Goal: Task Accomplishment & Management: Use online tool/utility

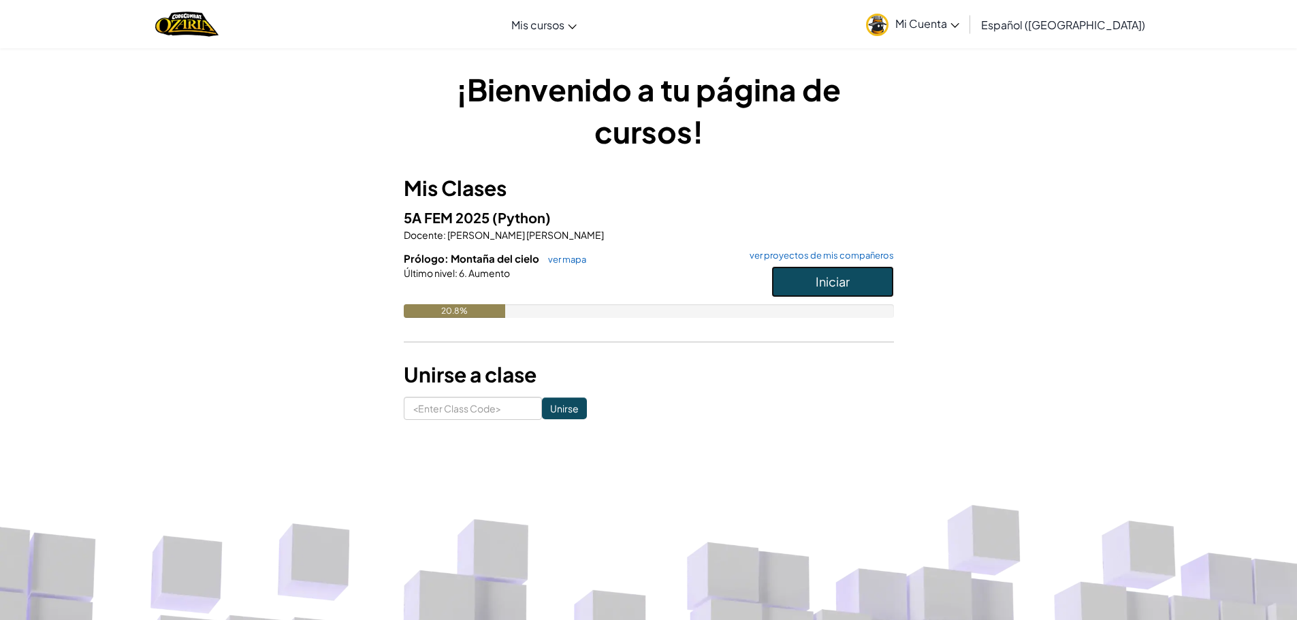
click at [803, 287] on button "Iniciar" at bounding box center [832, 281] width 123 height 31
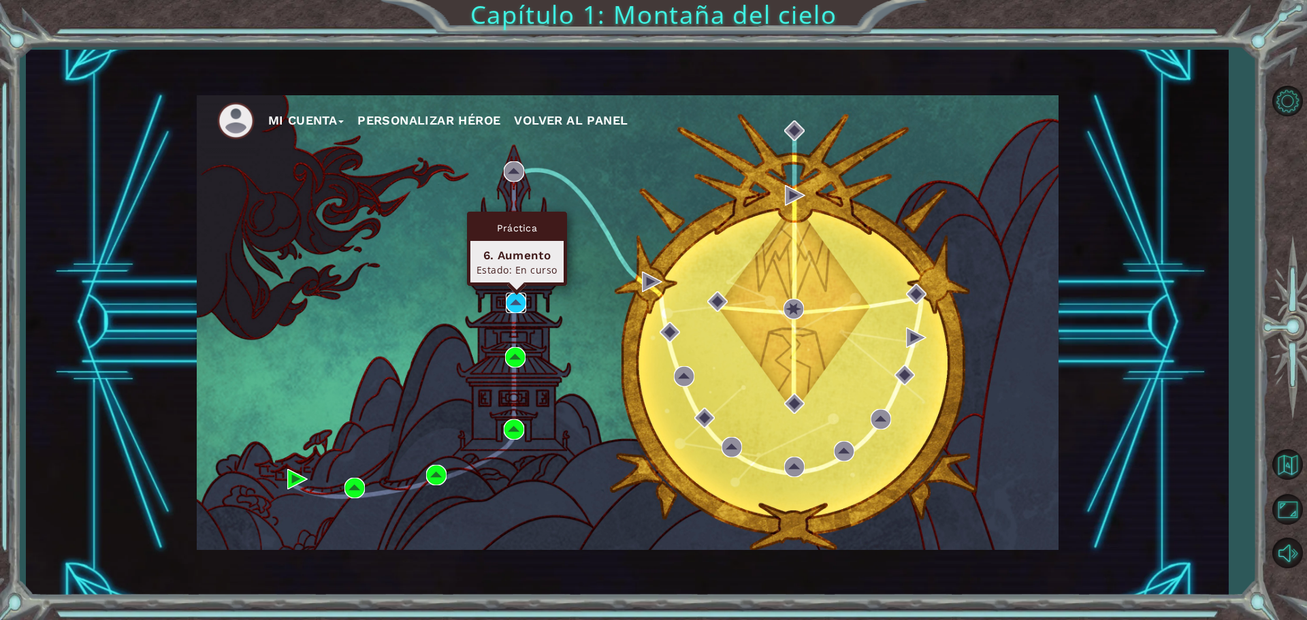
click at [510, 300] on img at bounding box center [516, 303] width 20 height 20
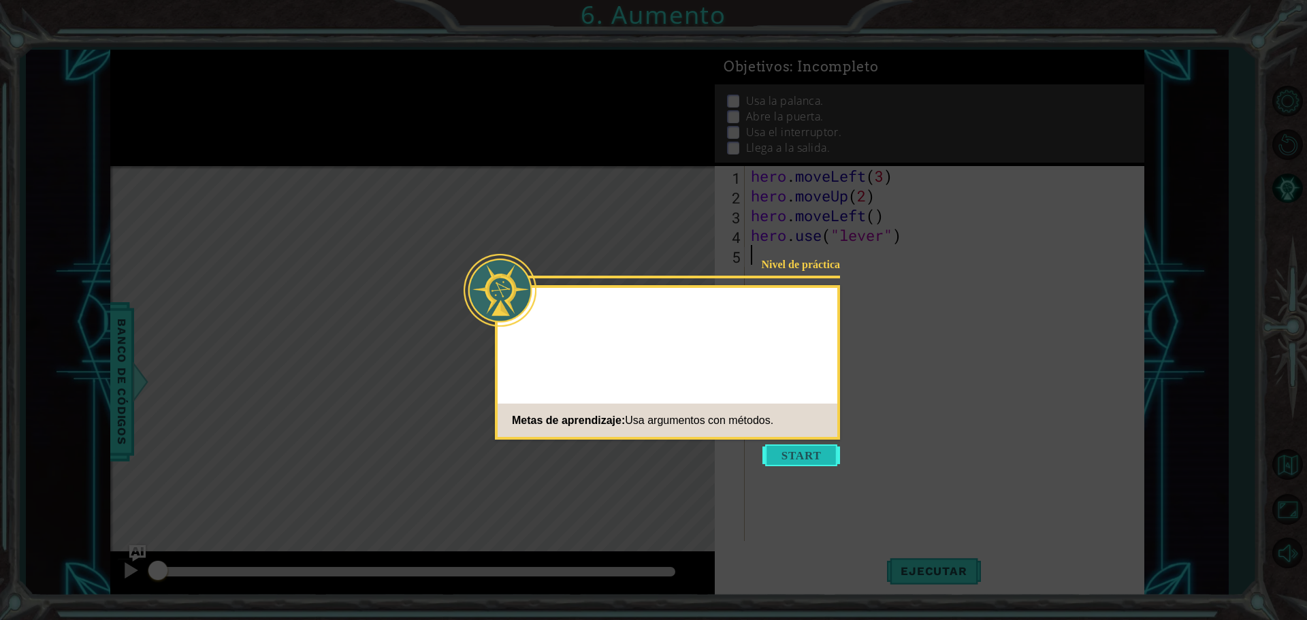
click at [808, 456] on button "Start" at bounding box center [802, 456] width 78 height 22
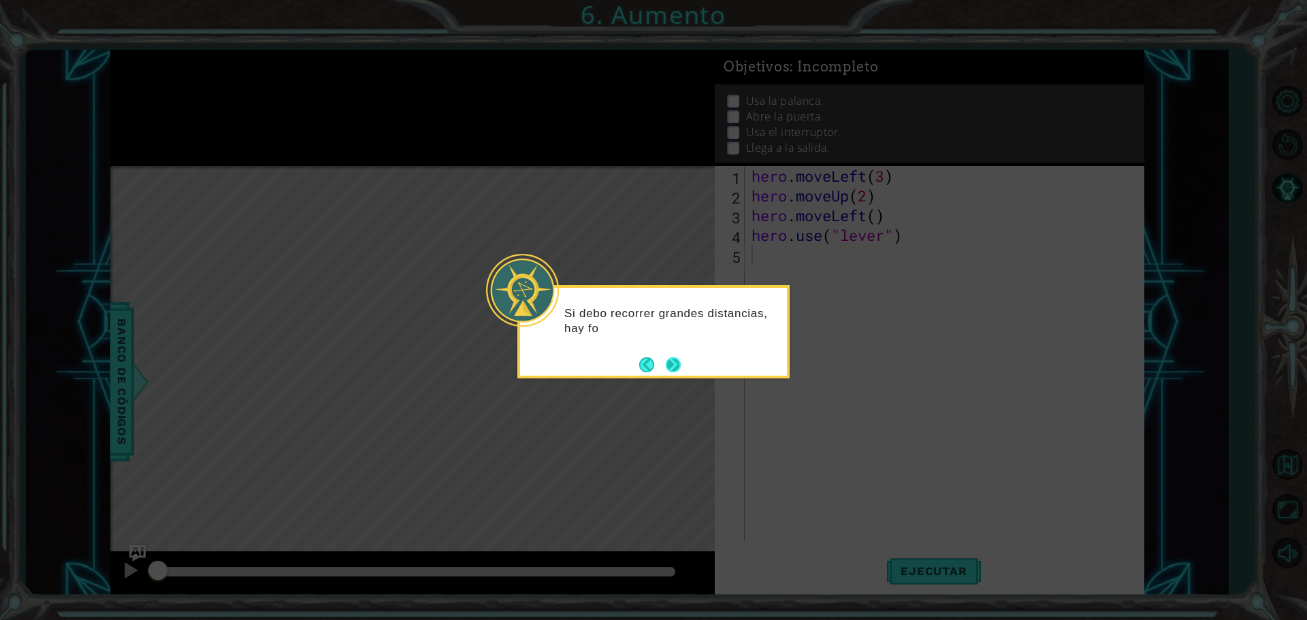
click at [674, 365] on button "Next" at bounding box center [673, 364] width 15 height 15
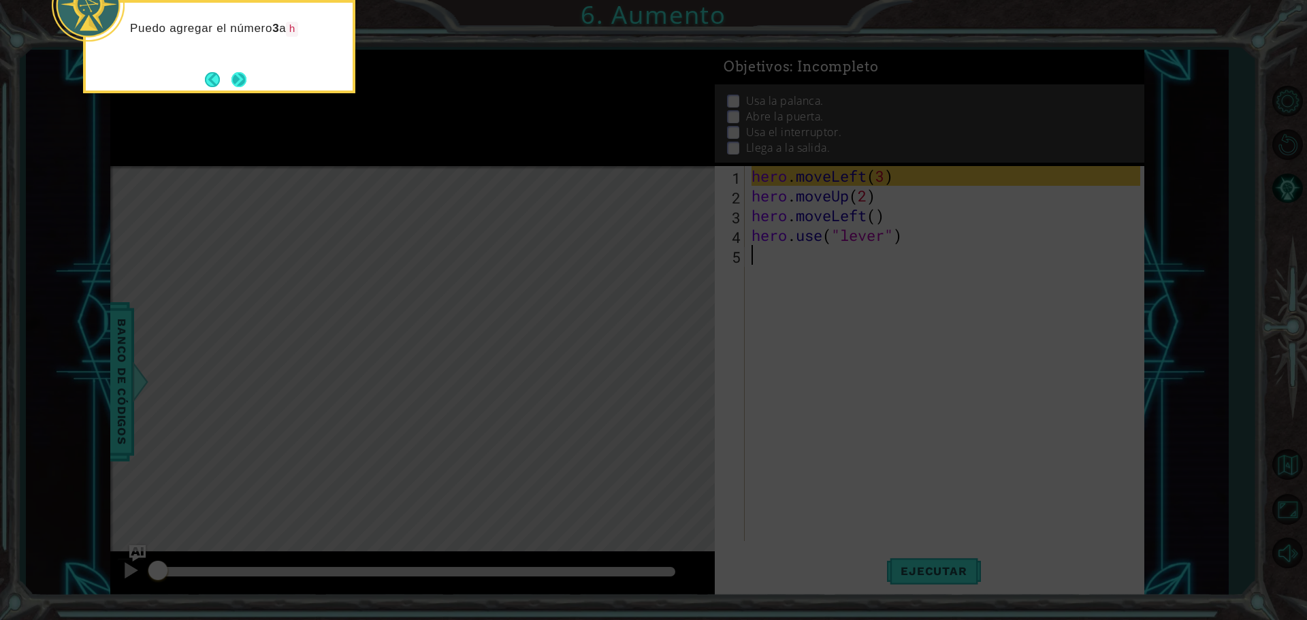
click at [243, 78] on button "Next" at bounding box center [238, 79] width 15 height 15
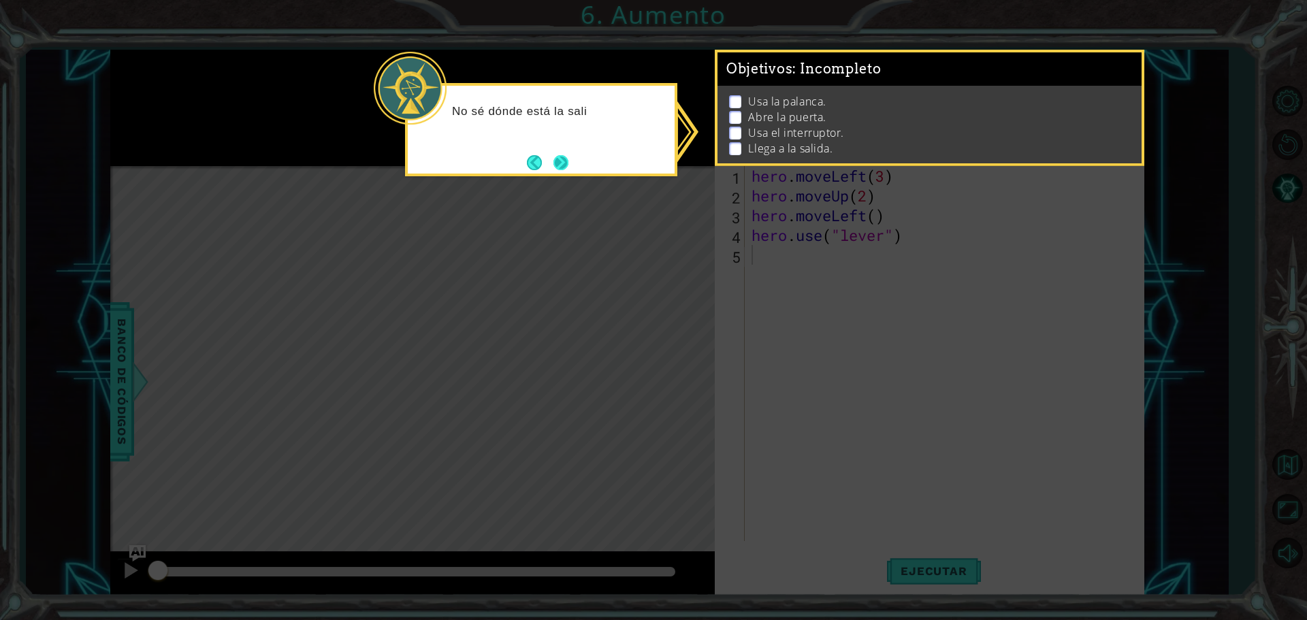
click at [563, 169] on button "Next" at bounding box center [561, 162] width 15 height 15
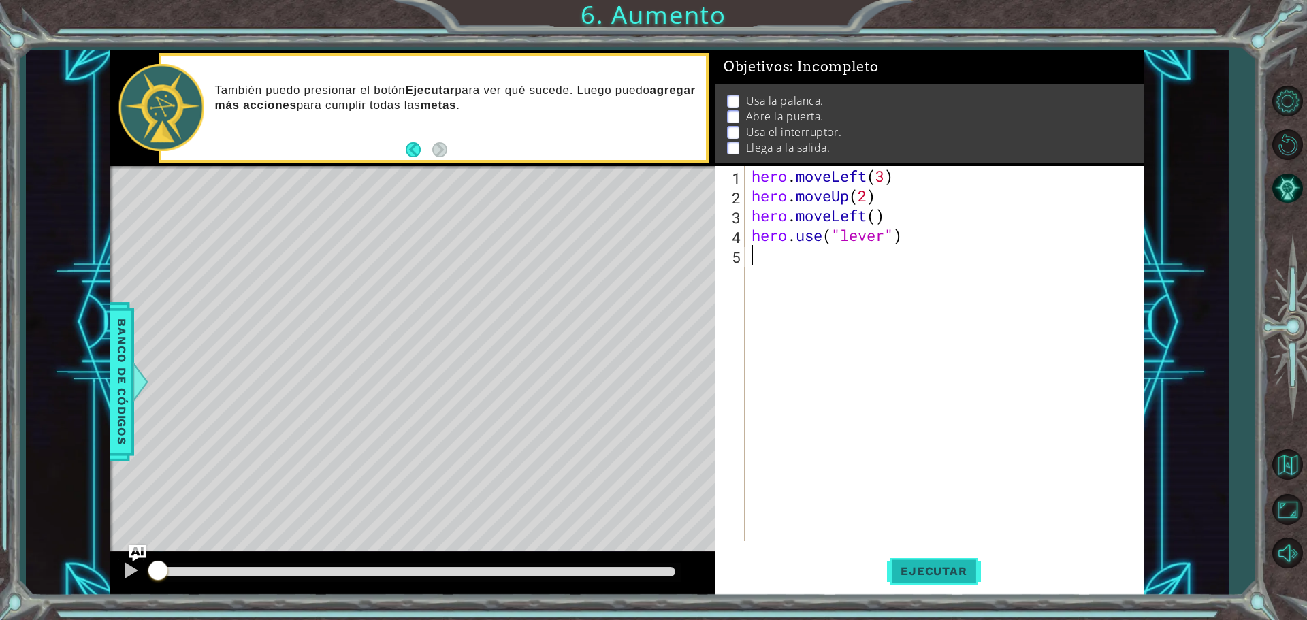
click at [920, 566] on span "Ejecutar" at bounding box center [933, 571] width 93 height 14
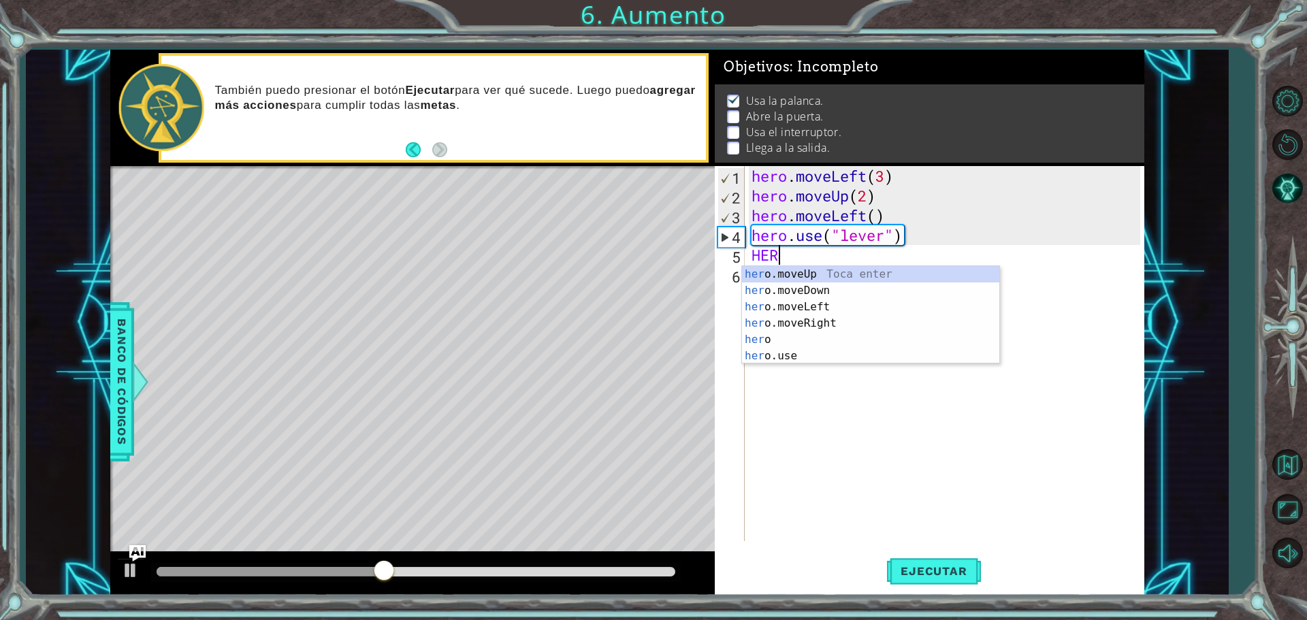
scroll to position [0, 1]
click at [773, 278] on div "hero .moveUp Toca enter hero .moveDown Toca enter hero .moveLeft Toca enter her…" at bounding box center [870, 331] width 257 height 131
type textarea "hero.moveUp(1)"
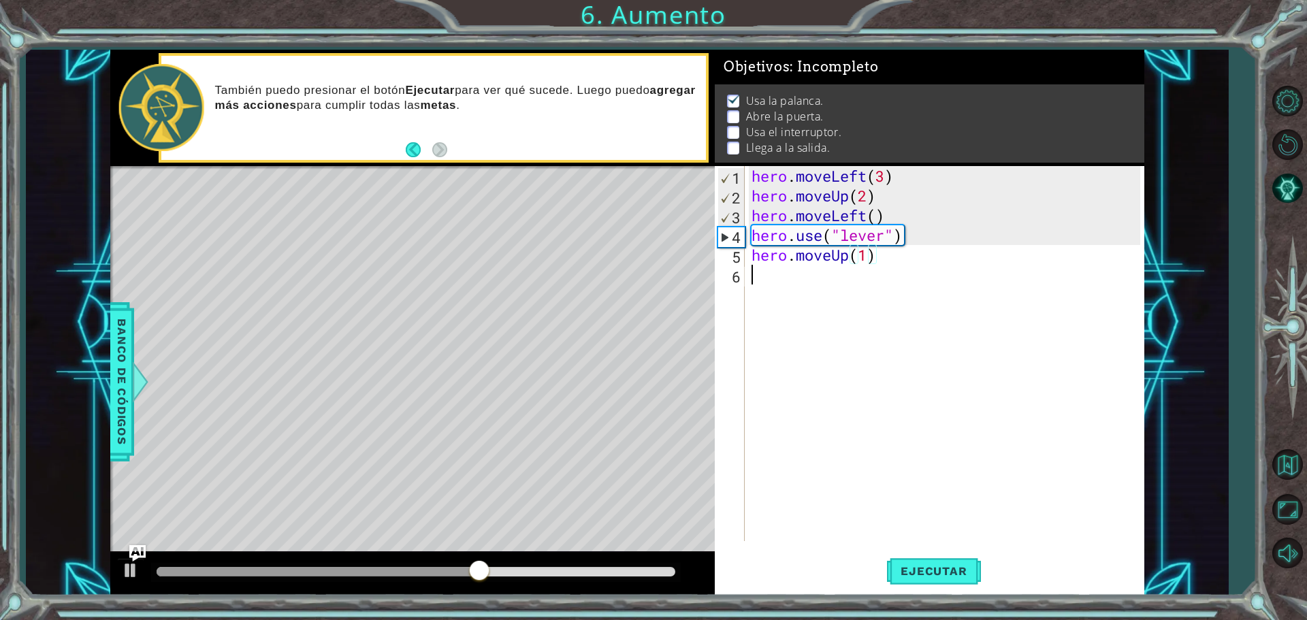
click at [759, 277] on div "hero . moveLeft ( 3 ) hero . moveUp ( 2 ) hero . moveLeft ( ) hero . use ( "lev…" at bounding box center [948, 373] width 398 height 415
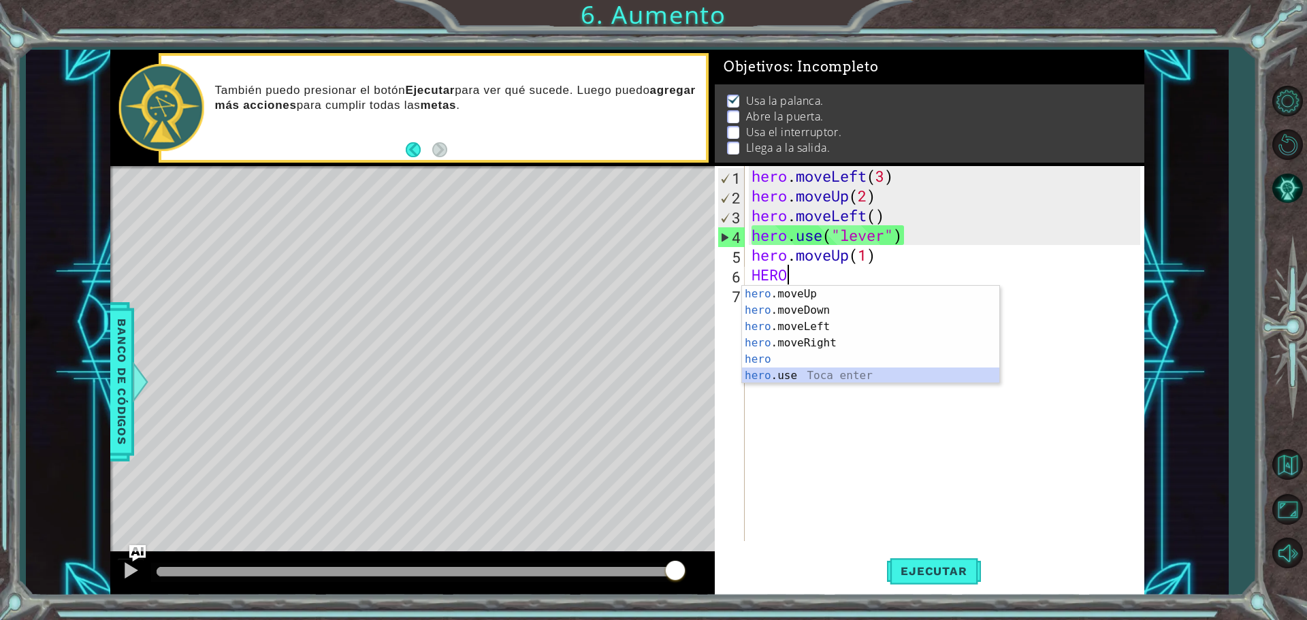
click at [820, 376] on div "hero .moveUp Toca enter hero .moveDown Toca enter hero .moveLeft Toca enter her…" at bounding box center [870, 351] width 257 height 131
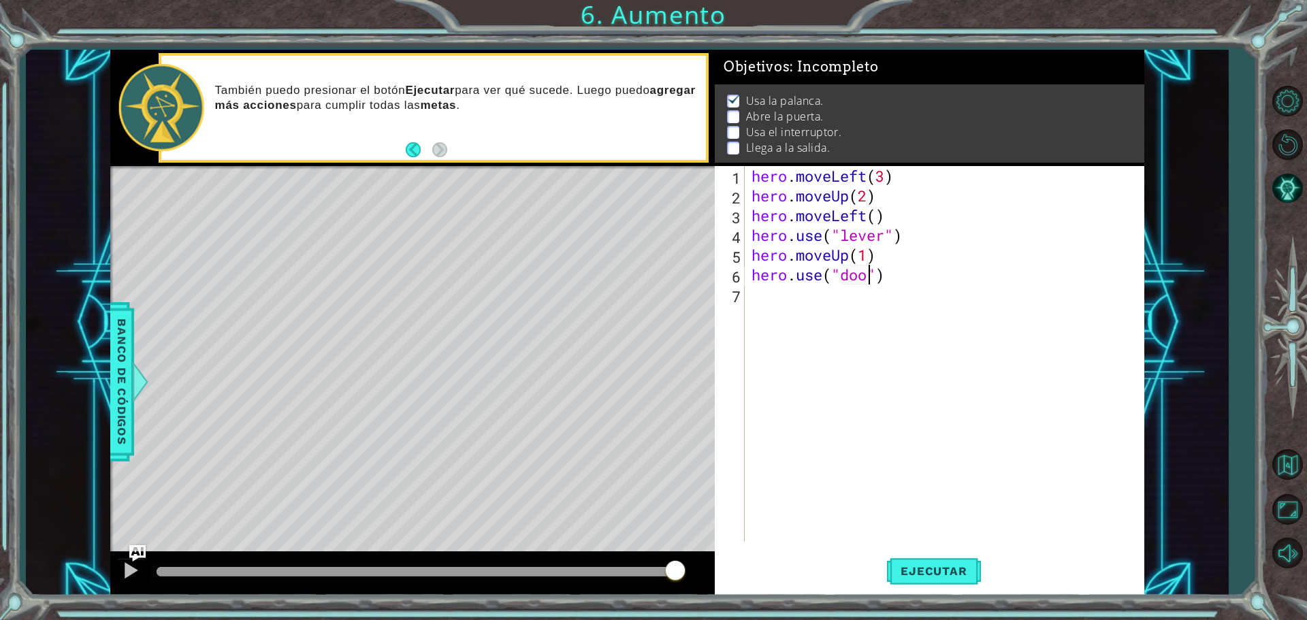
scroll to position [0, 5]
click at [921, 573] on span "Ejecutar" at bounding box center [933, 571] width 93 height 14
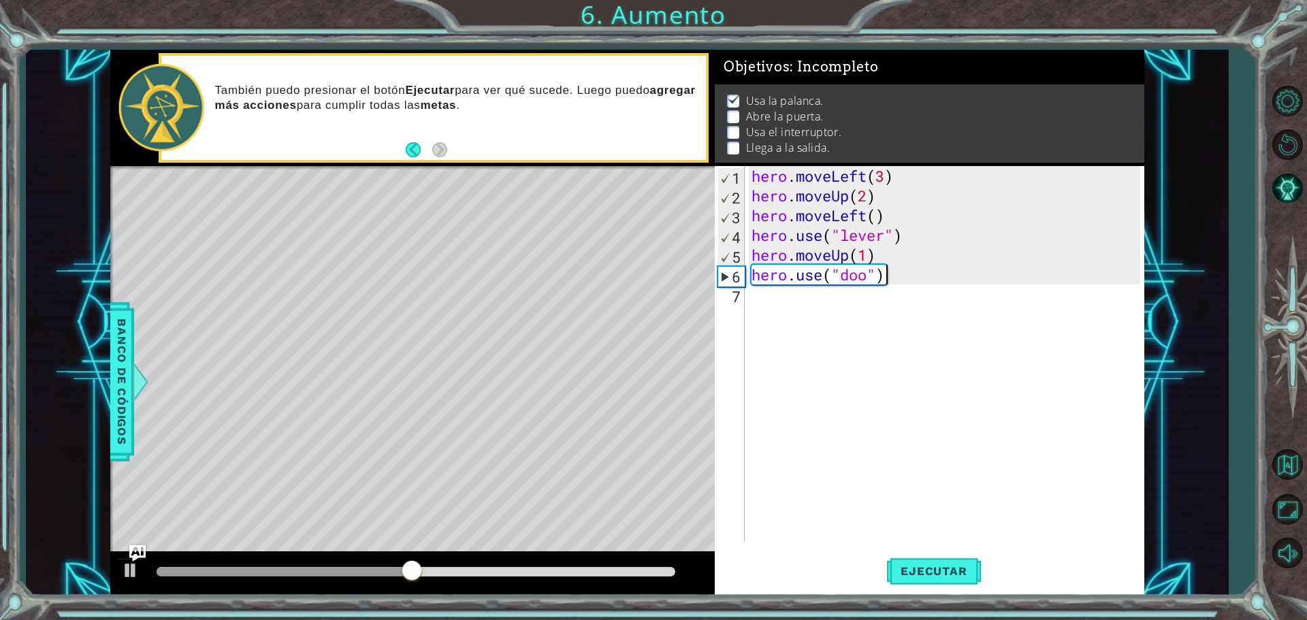
click at [894, 276] on div "hero . moveLeft ( 3 ) hero . moveUp ( 2 ) hero . moveLeft ( ) hero . use ( "lev…" at bounding box center [948, 373] width 398 height 415
click at [886, 276] on div "hero . moveLeft ( 3 ) hero . moveUp ( 2 ) hero . moveLeft ( ) hero . use ( "lev…" at bounding box center [948, 373] width 398 height 415
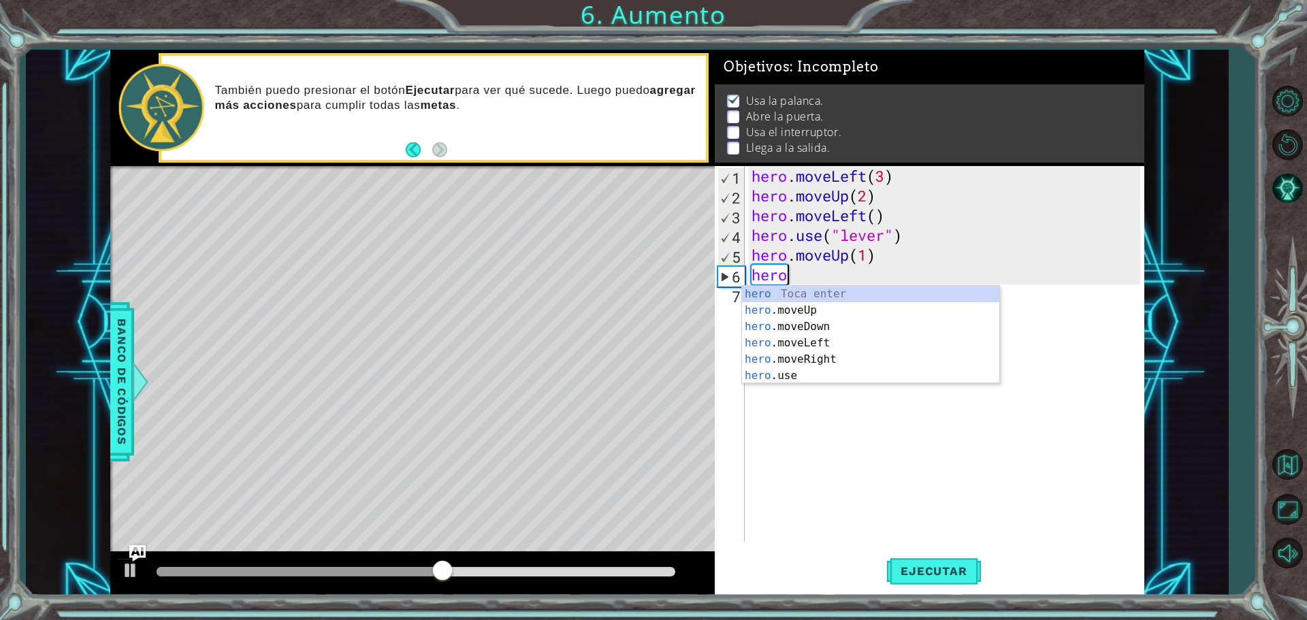
scroll to position [0, 0]
click at [847, 294] on div "he ro.moveUp Toca enter he ro.moveDown Toca enter he ro.moveLeft Toca enter he …" at bounding box center [870, 351] width 257 height 131
type textarea "hero.moveUp(1)"
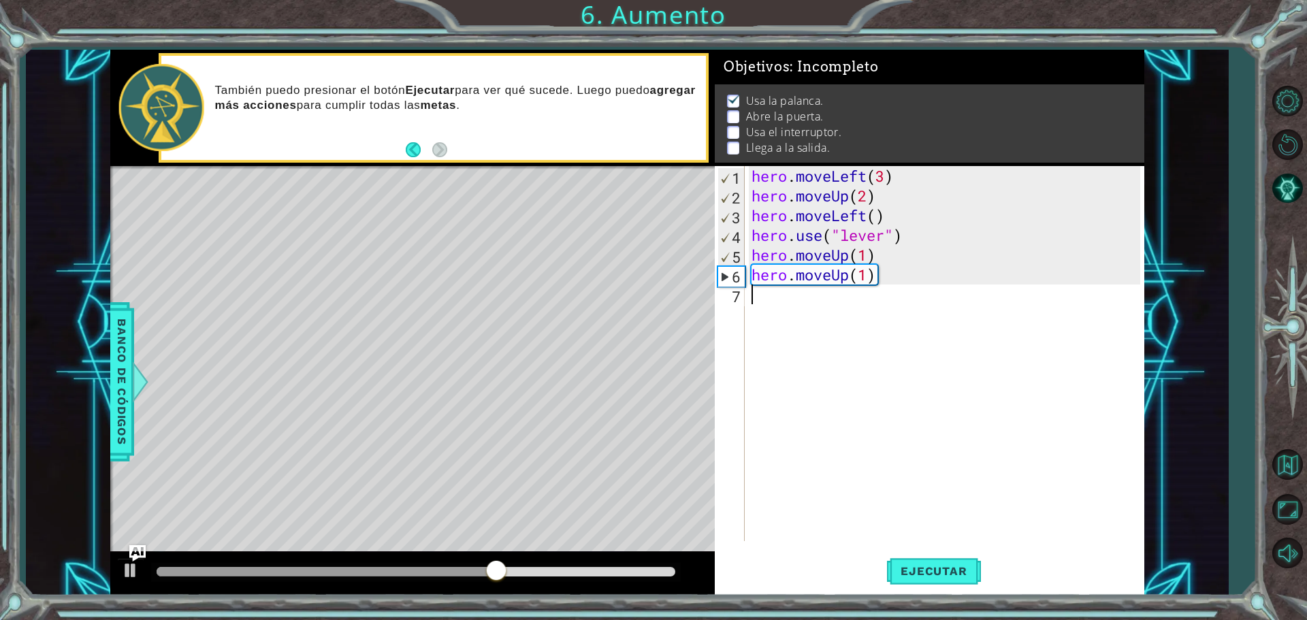
click at [774, 303] on div "hero . moveLeft ( 3 ) hero . moveUp ( 2 ) hero . moveLeft ( ) hero . use ( "lev…" at bounding box center [948, 373] width 398 height 415
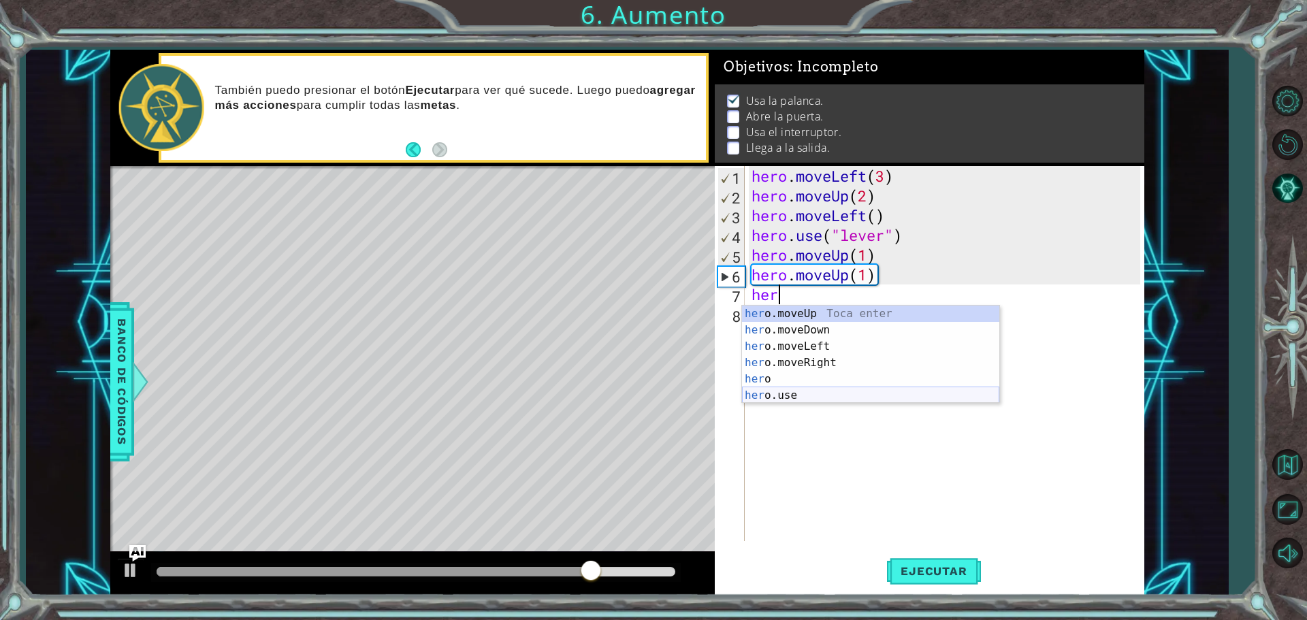
click at [761, 398] on div "her o.moveUp Toca enter her o.moveDown Toca enter her o.moveLeft [PERSON_NAME] …" at bounding box center [870, 371] width 257 height 131
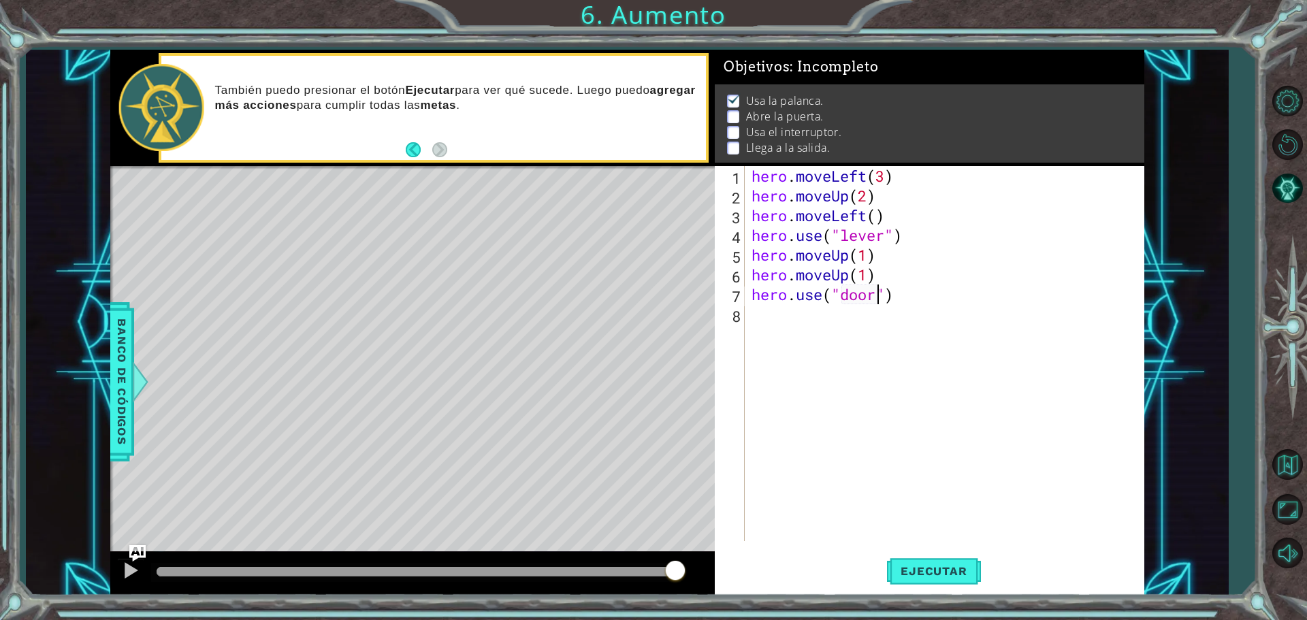
scroll to position [0, 5]
click at [923, 576] on span "Ejecutar" at bounding box center [933, 571] width 93 height 14
click at [882, 300] on div "hero . moveLeft ( 3 ) hero . moveUp ( 2 ) hero . moveLeft ( ) hero . use ( "lev…" at bounding box center [948, 373] width 398 height 415
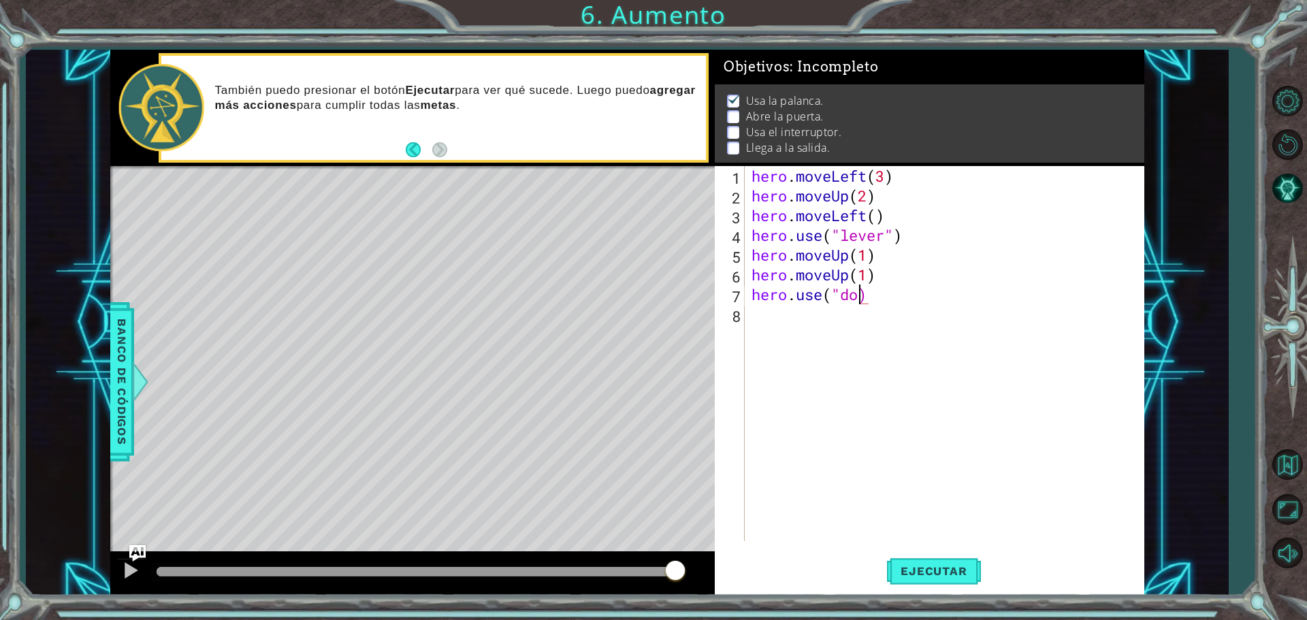
click at [875, 300] on div "hero . moveLeft ( 3 ) hero . moveUp ( 2 ) hero . moveLeft ( ) hero . use ( "lev…" at bounding box center [948, 373] width 398 height 415
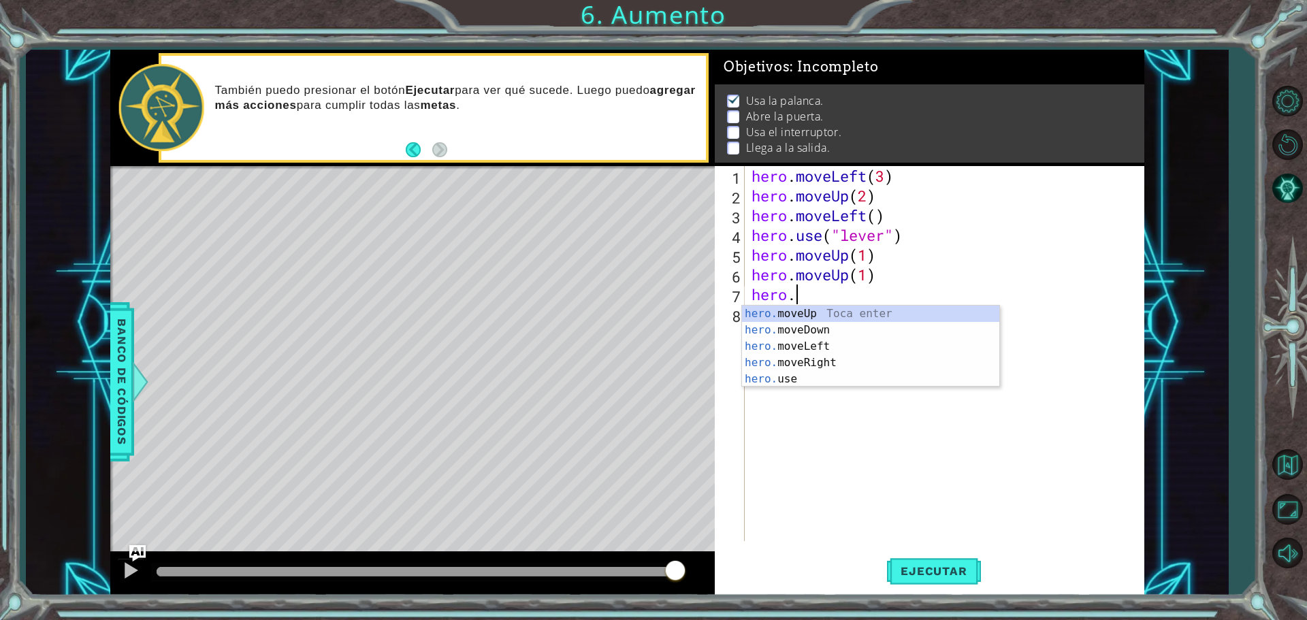
scroll to position [0, 1]
click at [836, 313] on div "hero. moveUp Toca enter hero. moveDown Toca enter hero. moveLeft Toca enter her…" at bounding box center [870, 363] width 257 height 114
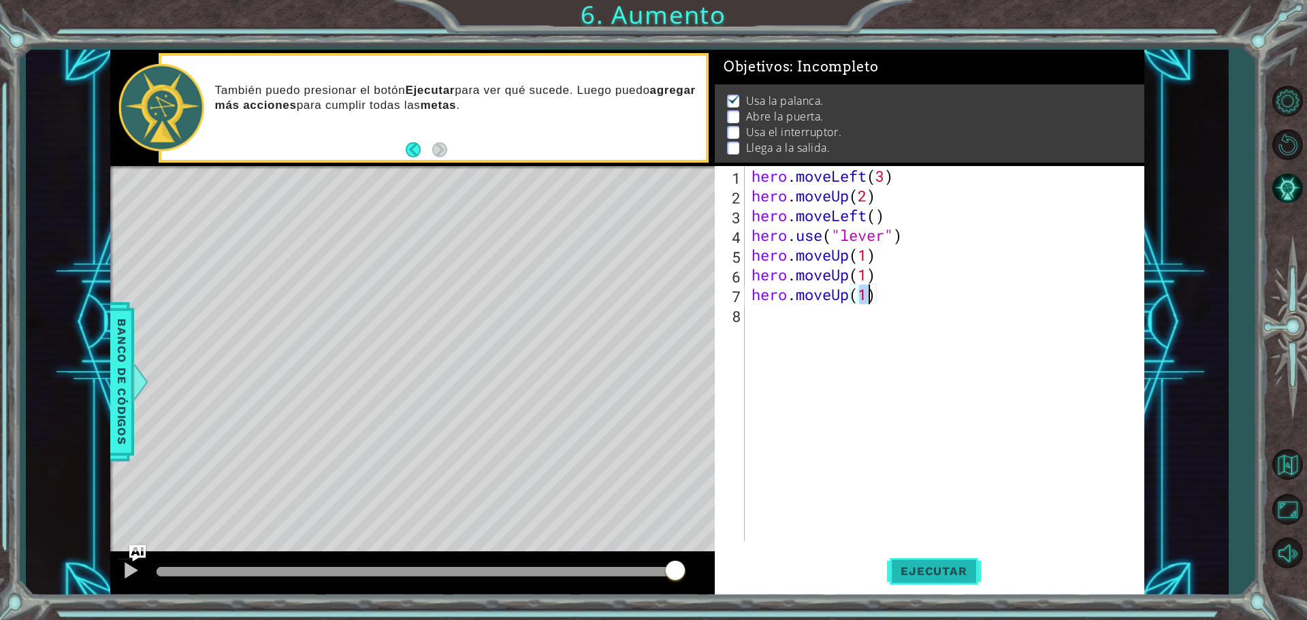
click at [914, 573] on span "Ejecutar" at bounding box center [933, 571] width 93 height 14
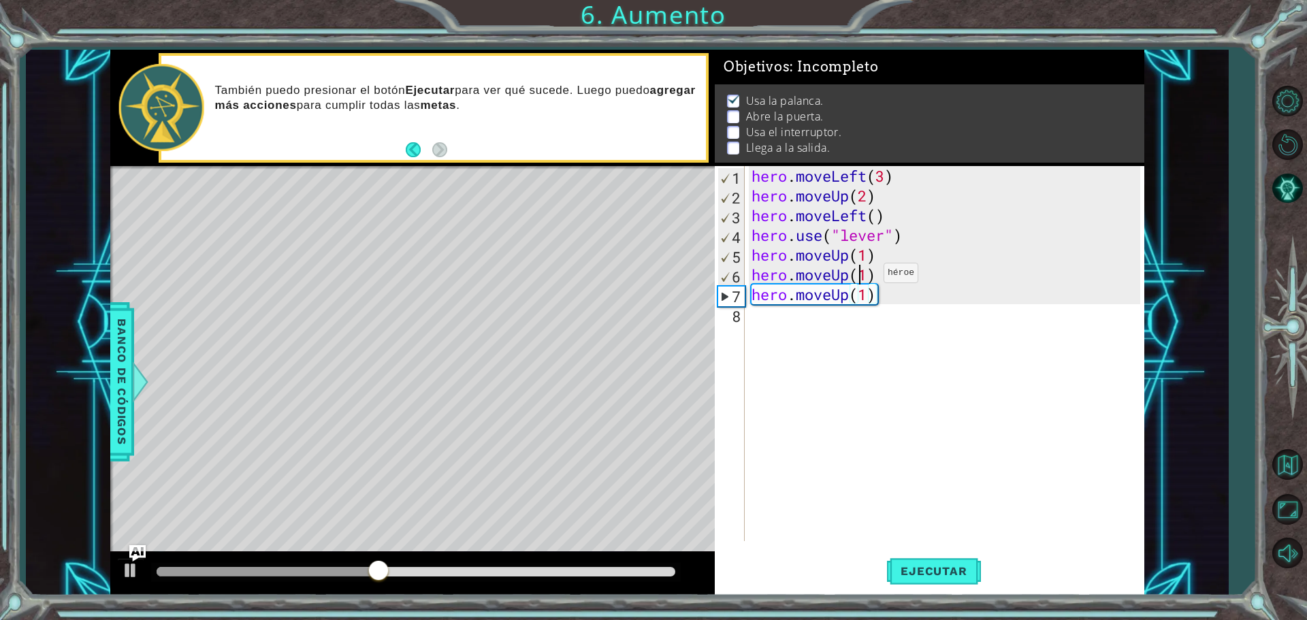
click at [863, 276] on div "hero . moveLeft ( 3 ) hero . moveUp ( 2 ) hero . moveLeft ( ) hero . use ( "lev…" at bounding box center [948, 373] width 398 height 415
click at [867, 276] on div "hero . moveLeft ( 3 ) hero . moveUp ( 2 ) hero . moveLeft ( ) hero . use ( "lev…" at bounding box center [948, 373] width 398 height 415
click at [900, 558] on button "Ejecutar" at bounding box center [933, 570] width 93 height 43
click at [848, 291] on div "hero . moveLeft ( 3 ) hero . moveUp ( 2 ) hero . moveLeft ( ) hero . use ( "lev…" at bounding box center [948, 373] width 398 height 415
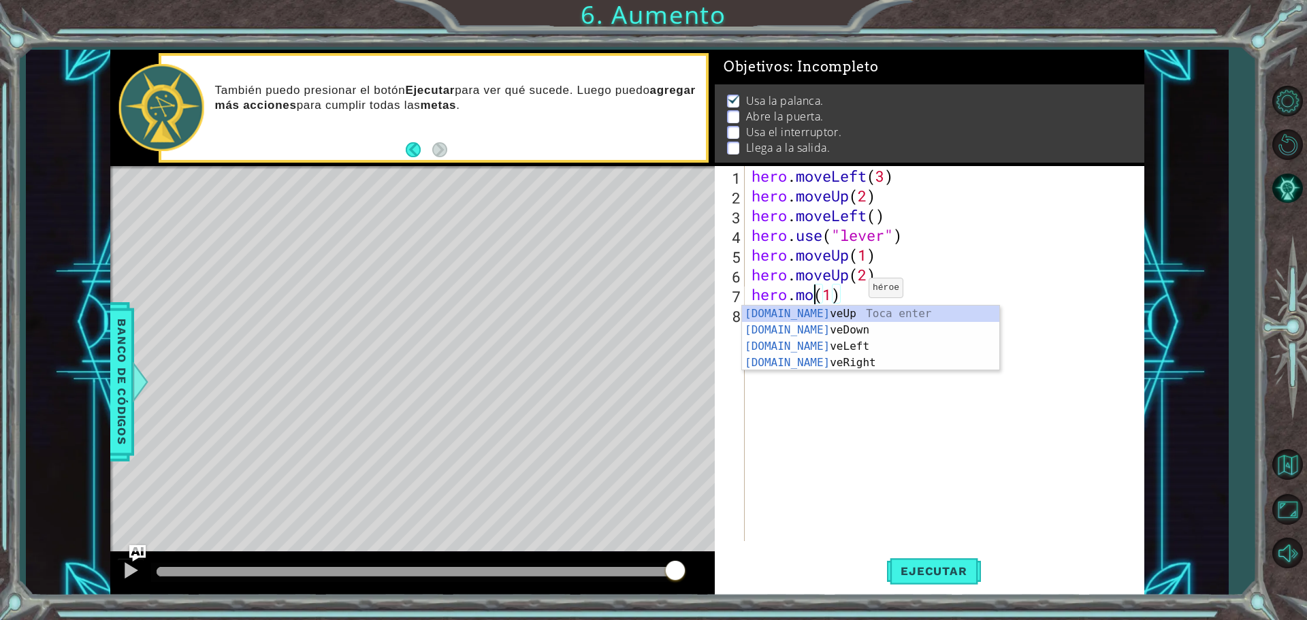
scroll to position [0, 3]
click at [831, 364] on div "hero.m oveUp Toca enter hero.m oveDown Toca enter hero.m oveLeft Toca enter her…" at bounding box center [870, 355] width 257 height 98
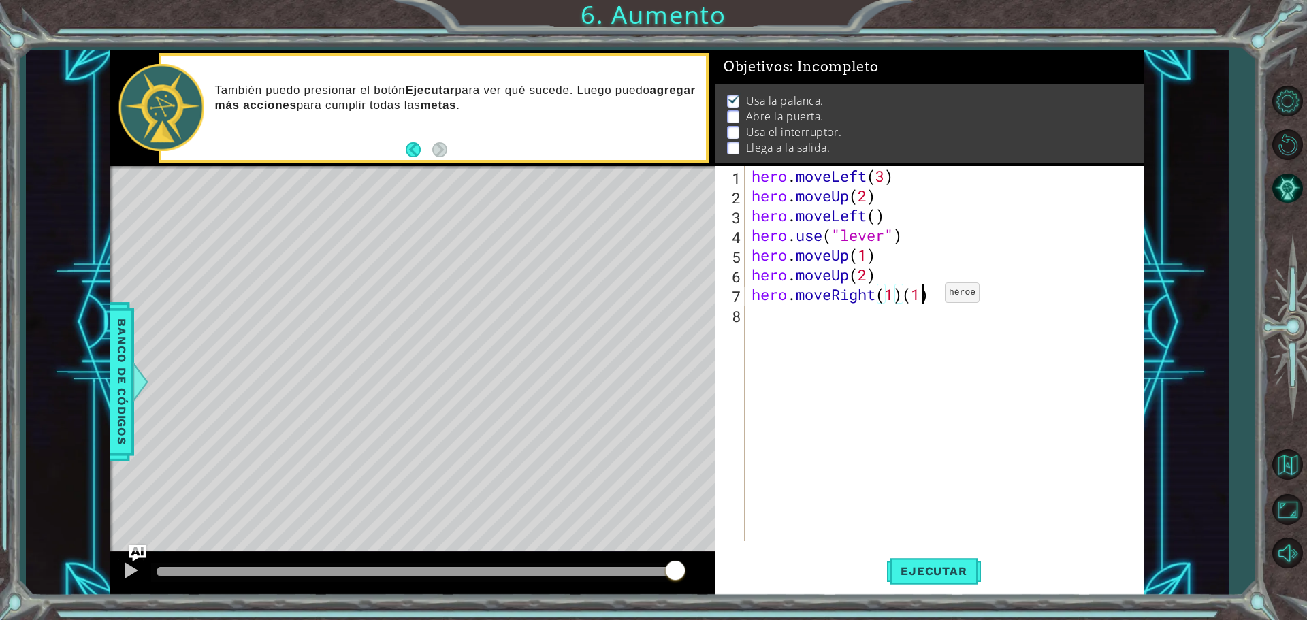
click at [925, 296] on div "hero . moveLeft ( 3 ) hero . moveUp ( 2 ) hero . moveLeft ( ) hero . use ( "lev…" at bounding box center [948, 373] width 398 height 415
click at [931, 296] on div "hero . moveLeft ( 3 ) hero . moveUp ( 2 ) hero . moveLeft ( ) hero . use ( "lev…" at bounding box center [948, 373] width 398 height 415
click at [937, 566] on span "Ejecutar" at bounding box center [933, 571] width 93 height 14
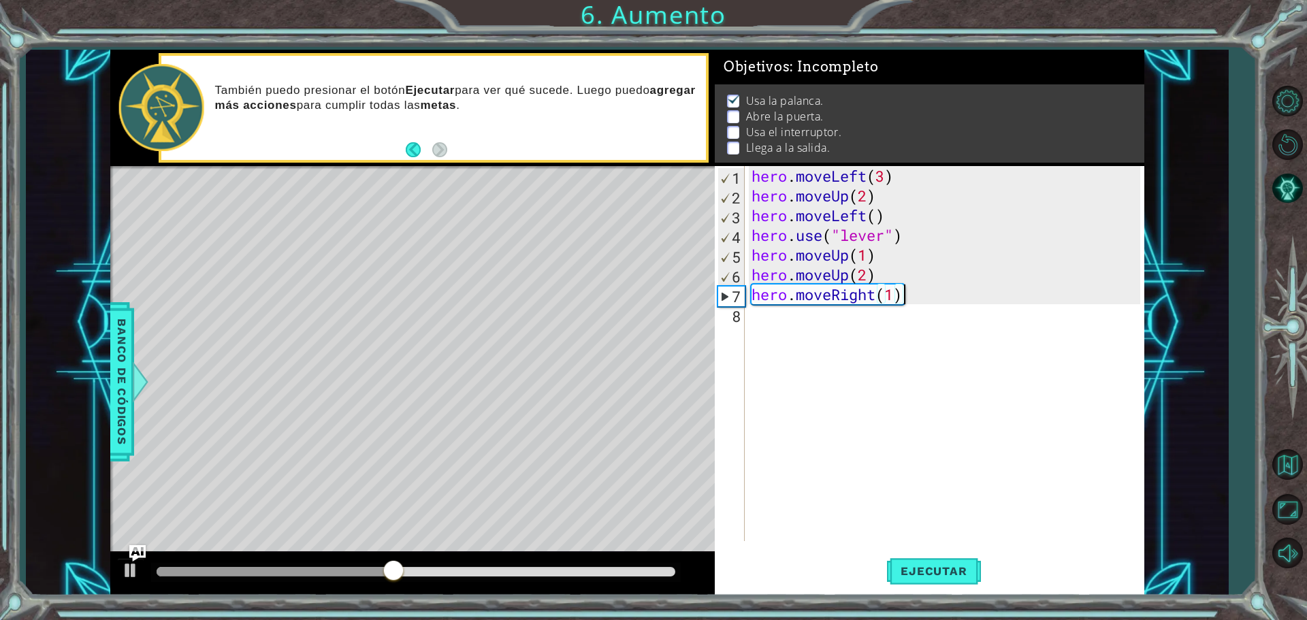
click at [905, 293] on div "hero . moveLeft ( 3 ) hero . moveUp ( 2 ) hero . moveLeft ( ) hero . use ( "lev…" at bounding box center [948, 373] width 398 height 415
click at [903, 293] on div "hero . moveLeft ( 3 ) hero . moveUp ( 2 ) hero . moveLeft ( ) hero . use ( "lev…" at bounding box center [948, 373] width 398 height 415
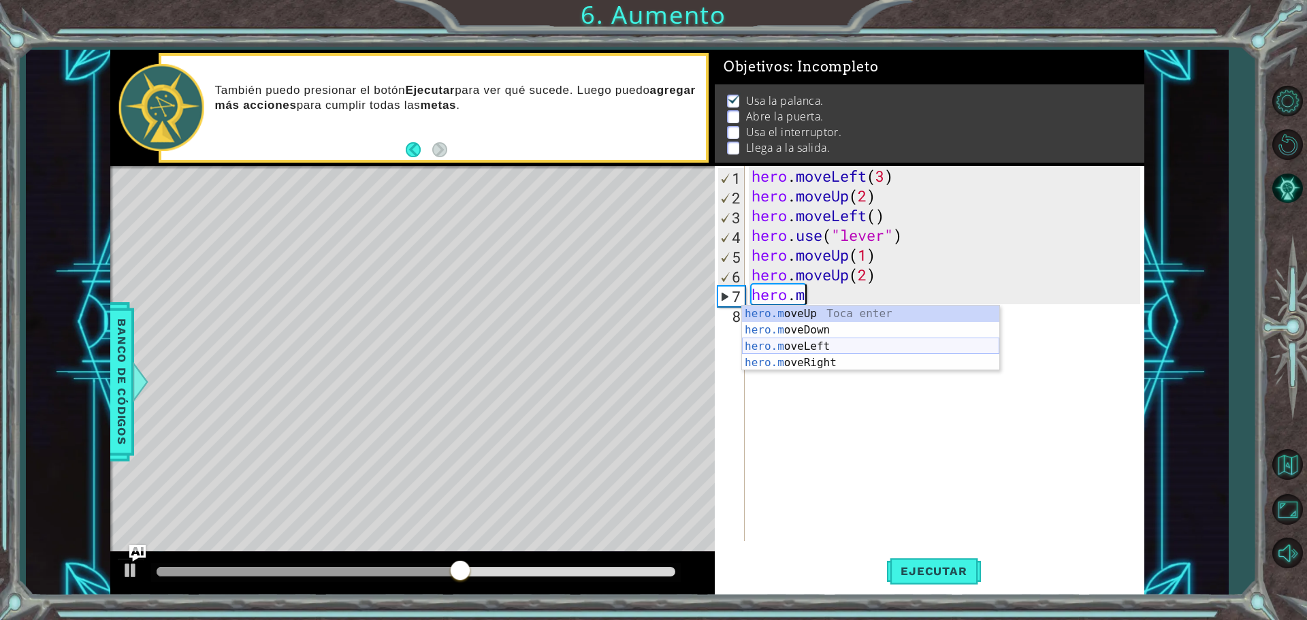
click at [840, 352] on div "hero.m oveUp Toca enter hero.m oveDown Toca enter hero.m oveLeft Toca enter her…" at bounding box center [870, 355] width 257 height 98
type textarea "hero.moveLeft(1)"
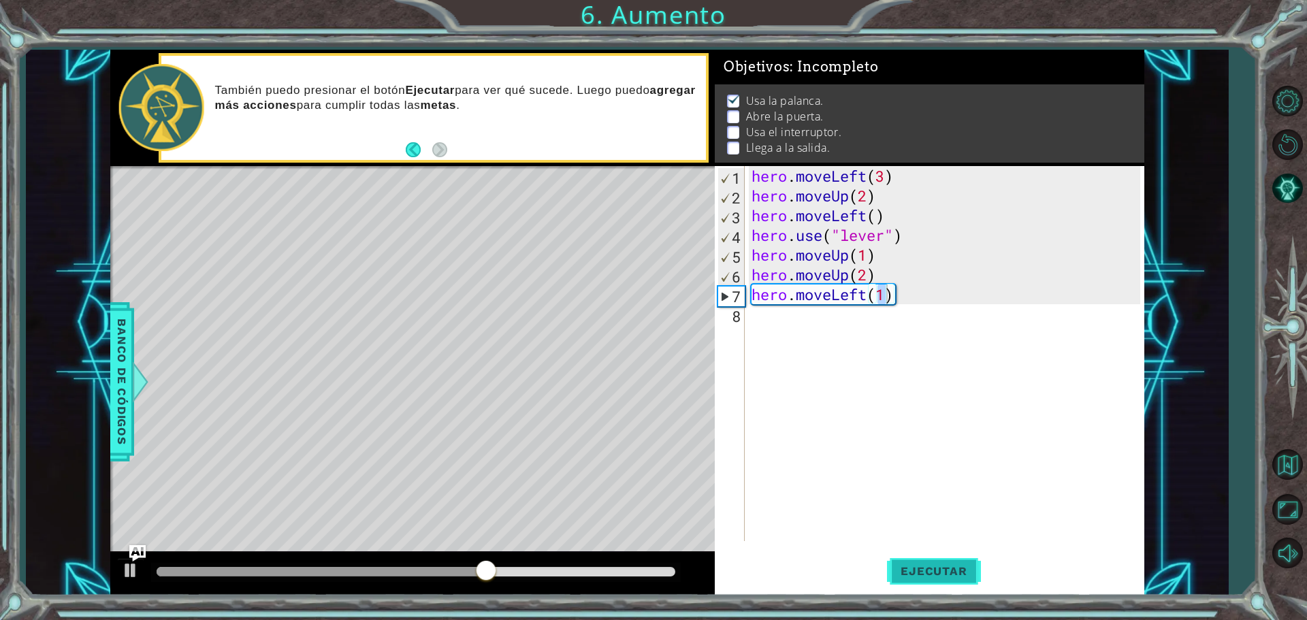
click at [916, 561] on button "Ejecutar" at bounding box center [933, 570] width 93 height 43
click at [758, 323] on div "hero . moveLeft ( 3 ) hero . moveUp ( 2 ) hero . moveLeft ( ) hero . use ( "lev…" at bounding box center [948, 373] width 398 height 415
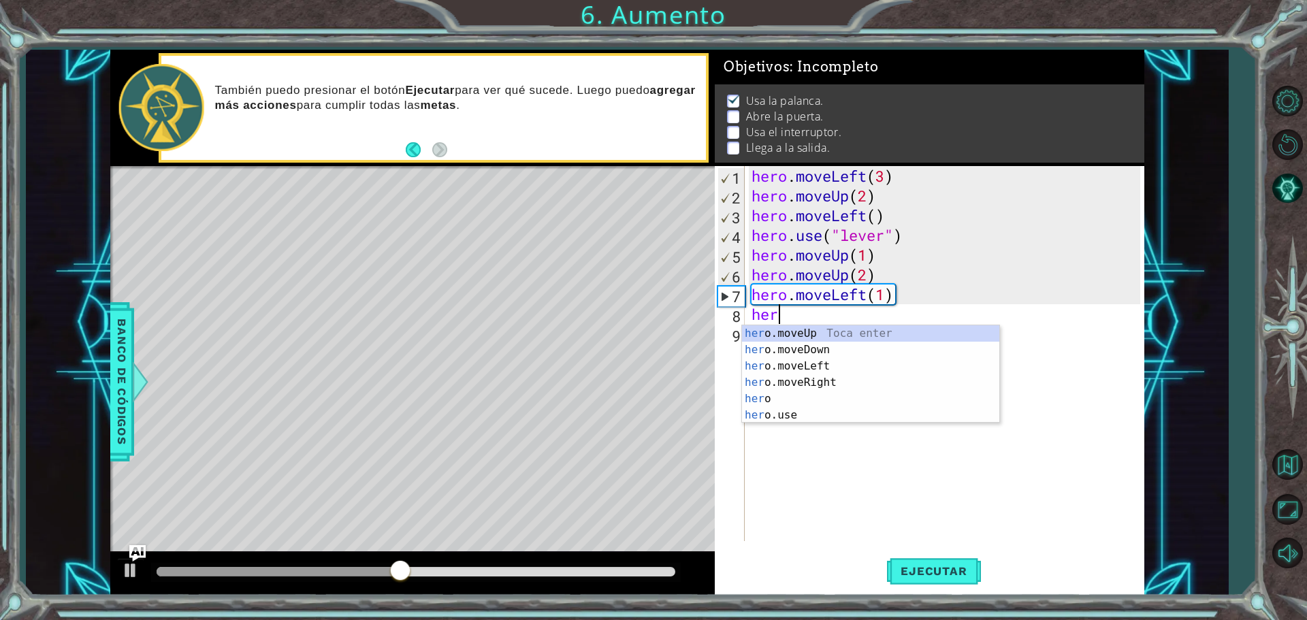
scroll to position [0, 1]
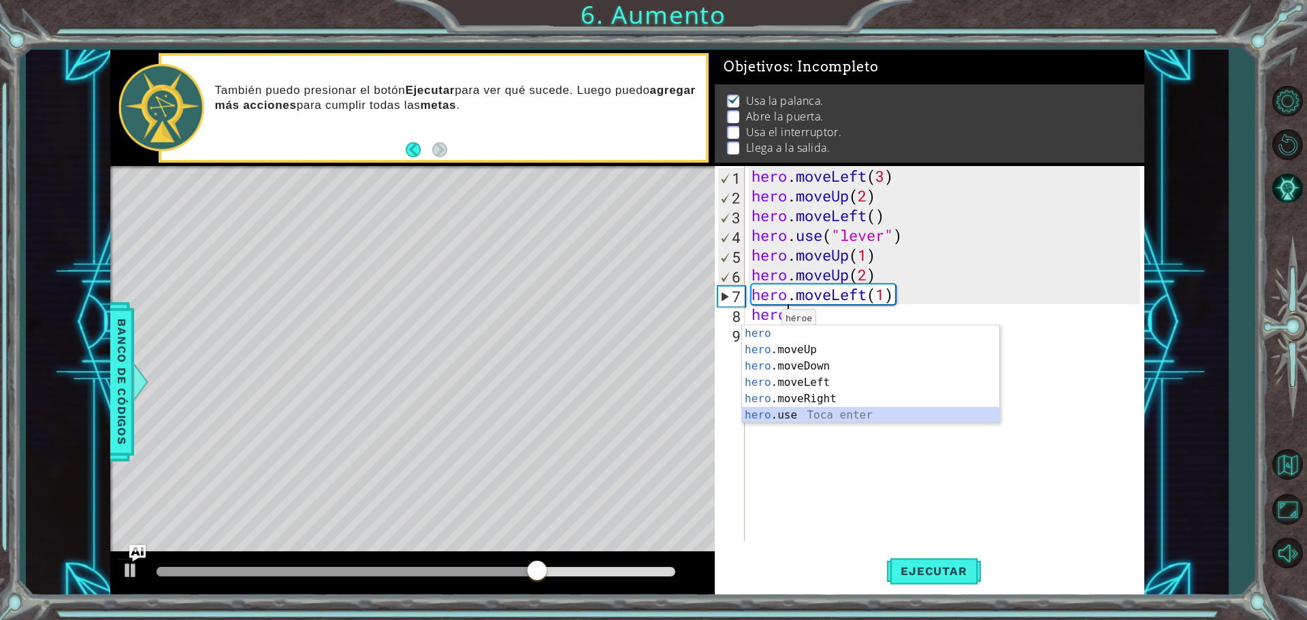
click at [799, 411] on div "hero Toca enter hero .moveUp Toca enter hero .moveDown Toca enter hero .moveLef…" at bounding box center [870, 390] width 257 height 131
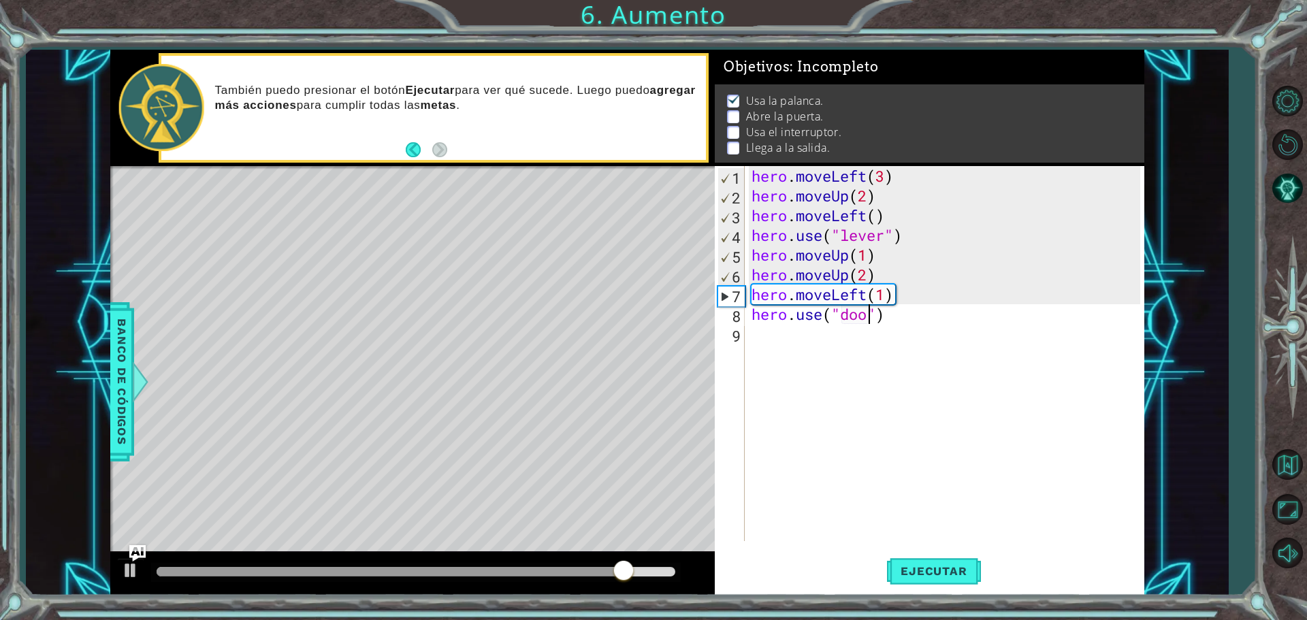
scroll to position [0, 5]
type textarea "hero.use("door")"
click at [908, 562] on button "Ejecutar" at bounding box center [933, 570] width 93 height 43
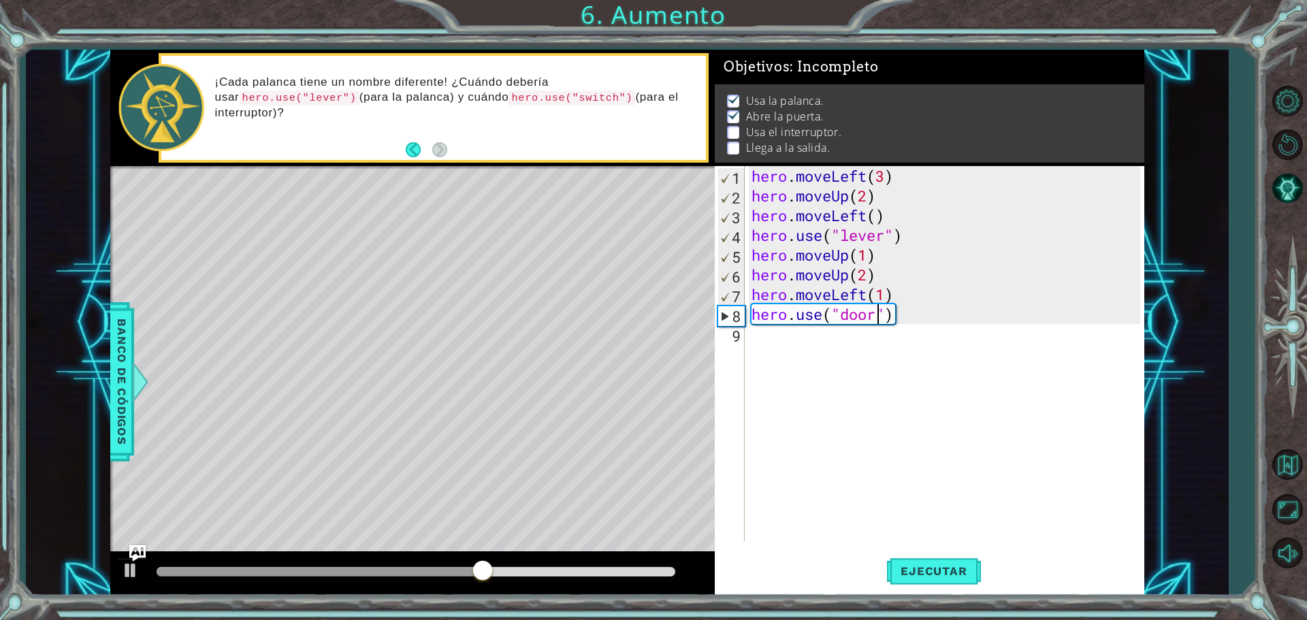
click at [773, 336] on div "hero . moveLeft ( 3 ) hero . moveUp ( 2 ) hero . moveLeft ( ) hero . use ( "lev…" at bounding box center [948, 373] width 398 height 415
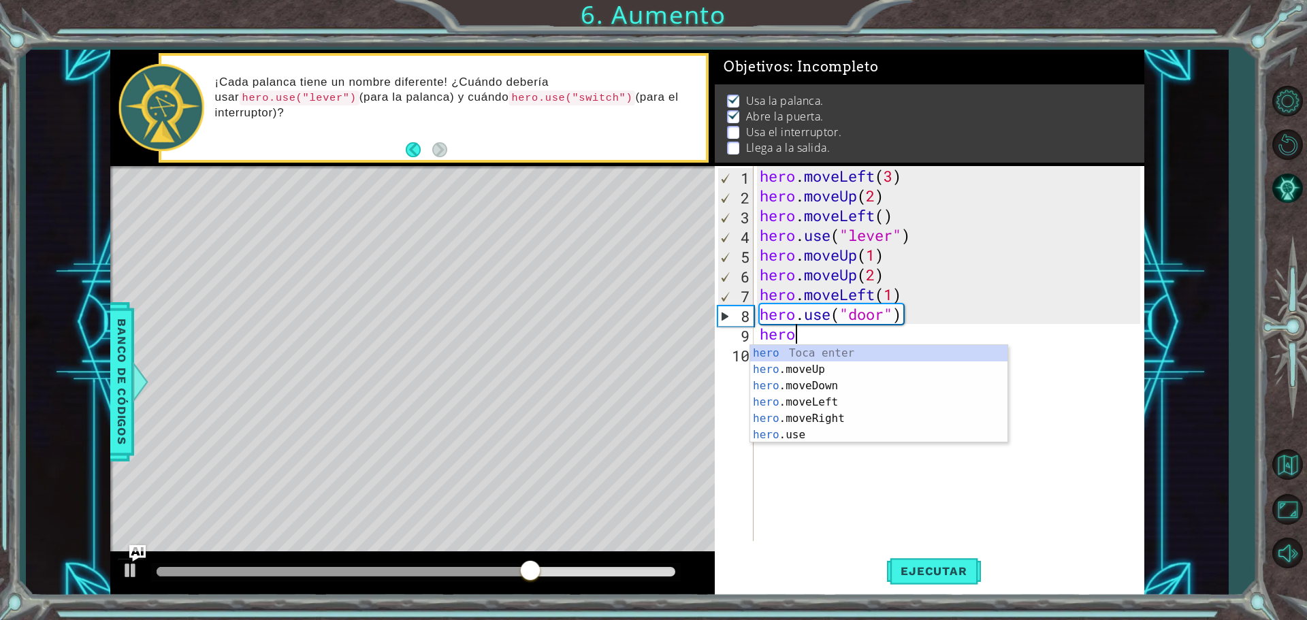
scroll to position [0, 1]
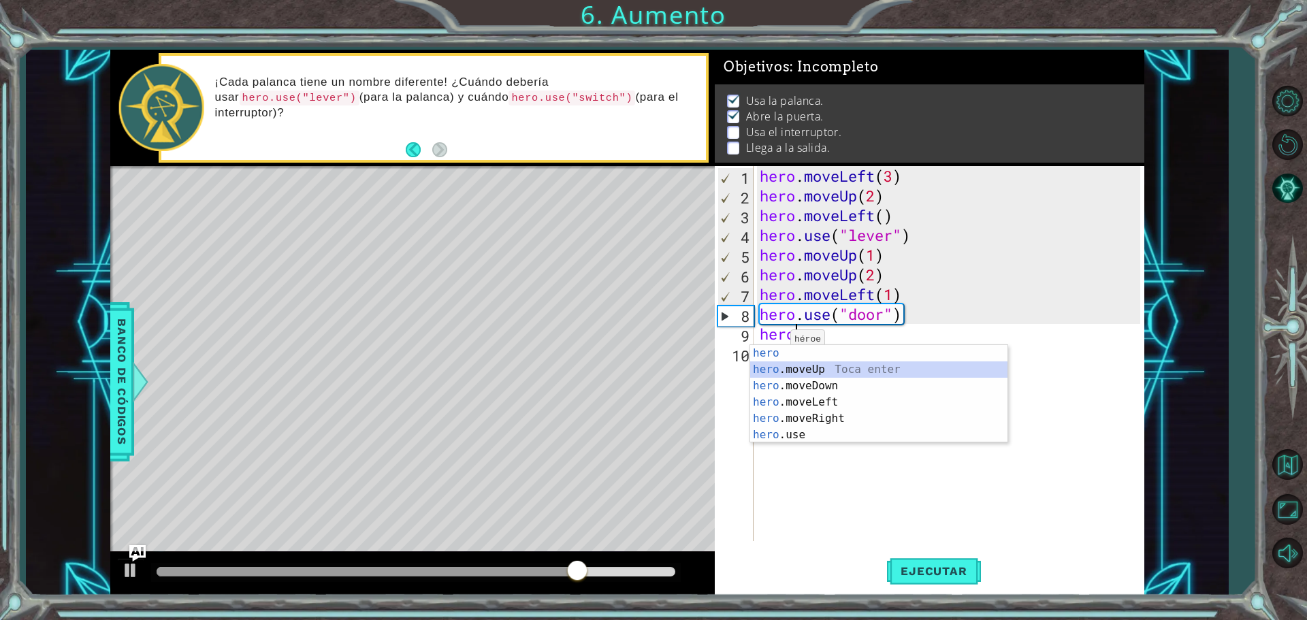
click at [788, 368] on div "hero Toca enter hero .moveUp Toca enter hero .moveDown Toca enter hero .moveLef…" at bounding box center [878, 410] width 257 height 131
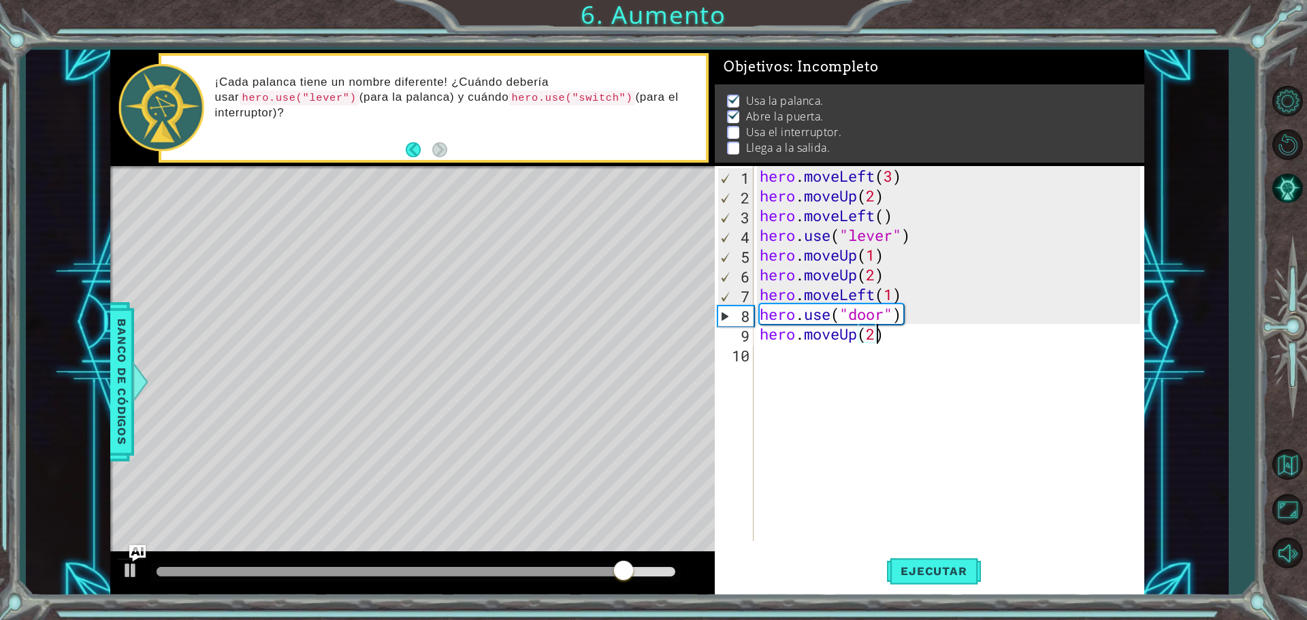
scroll to position [0, 5]
type textarea "hero.moveUp(2)"
click at [911, 567] on span "Ejecutar" at bounding box center [933, 571] width 93 height 14
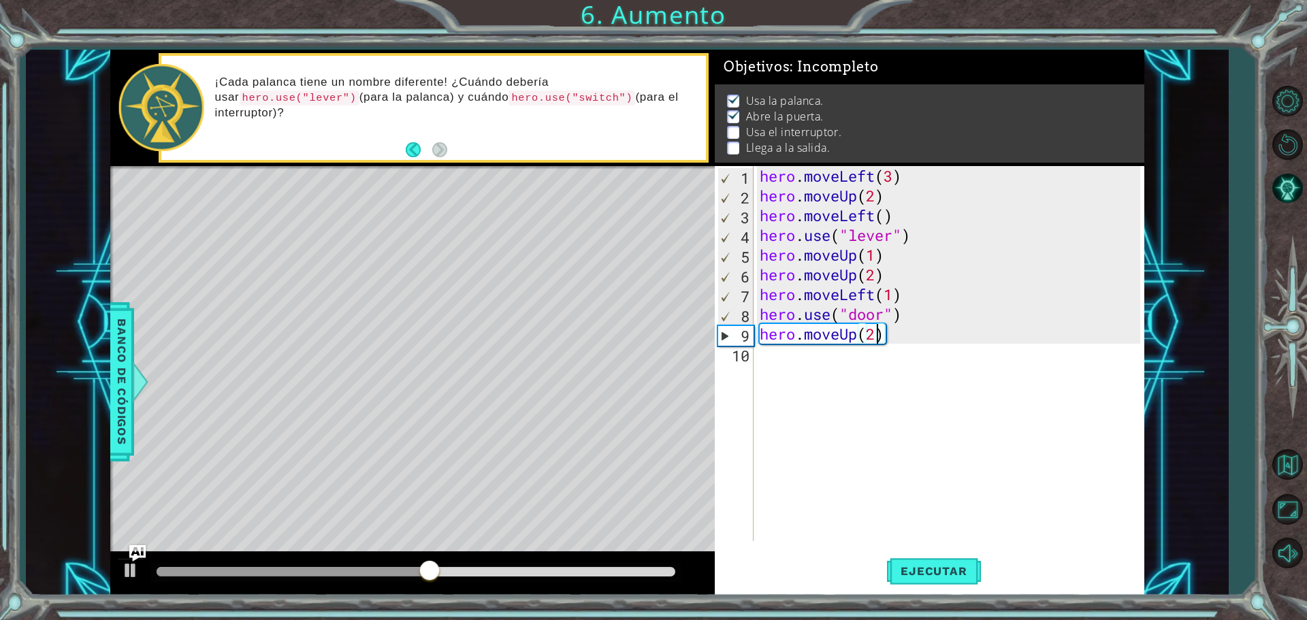
click at [767, 355] on div "hero . moveLeft ( 3 ) hero . moveUp ( 2 ) hero . moveLeft ( ) hero . use ( "lev…" at bounding box center [952, 373] width 390 height 415
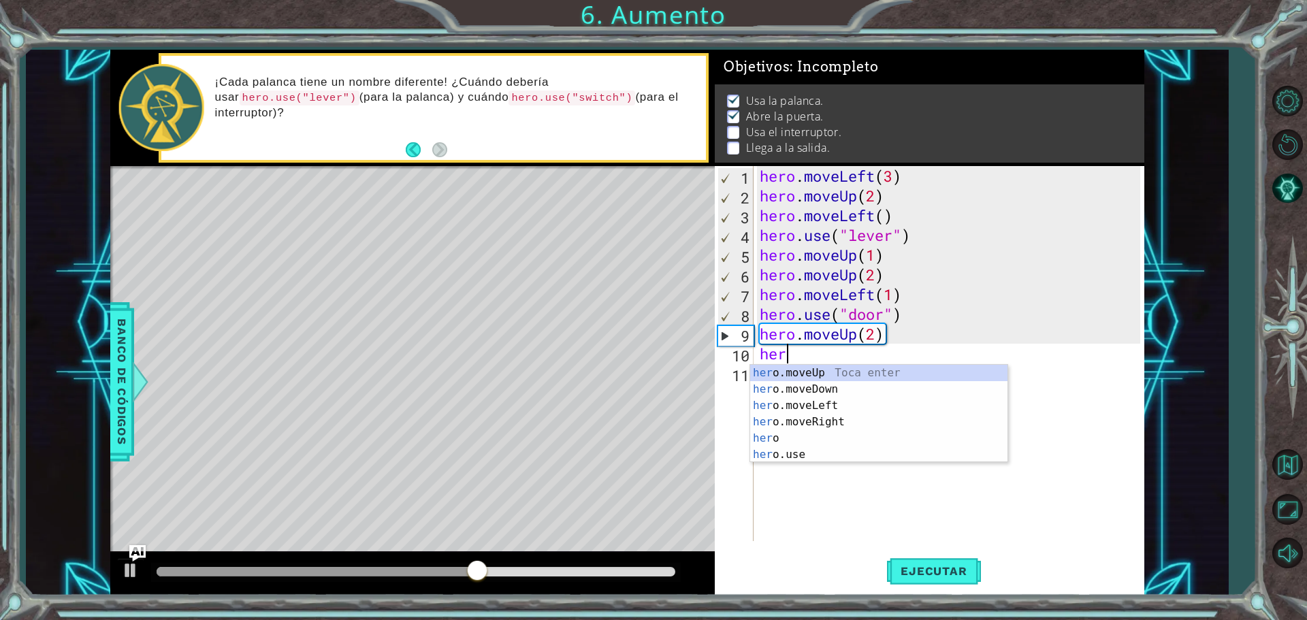
scroll to position [0, 1]
click at [852, 425] on div "hero Toca enter hero .moveUp Toca enter hero .moveDown Toca enter hero .moveLef…" at bounding box center [878, 430] width 257 height 131
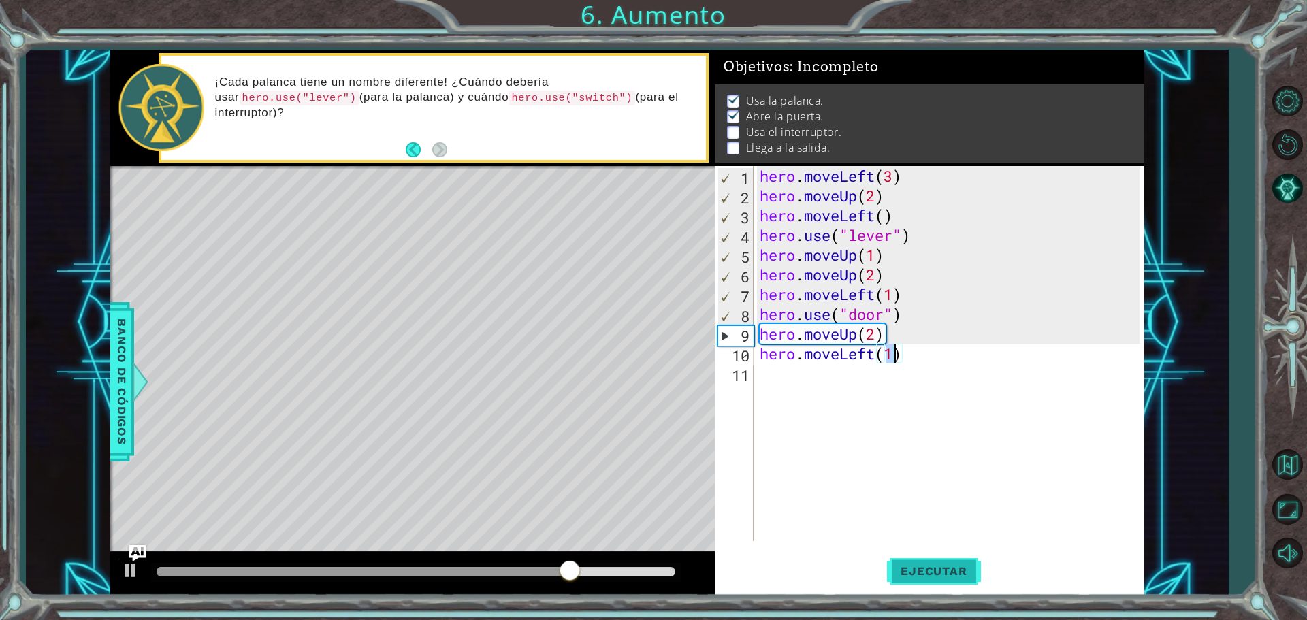
click at [898, 566] on span "Ejecutar" at bounding box center [933, 571] width 93 height 14
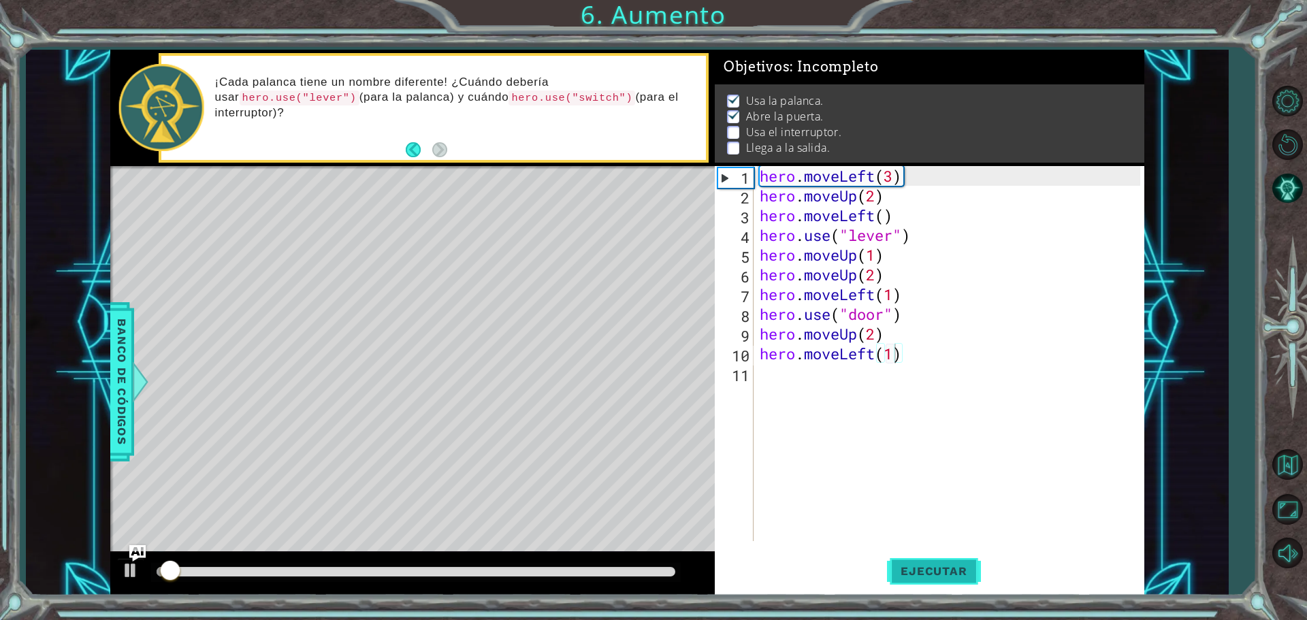
click at [898, 565] on span "Ejecutar" at bounding box center [933, 571] width 93 height 14
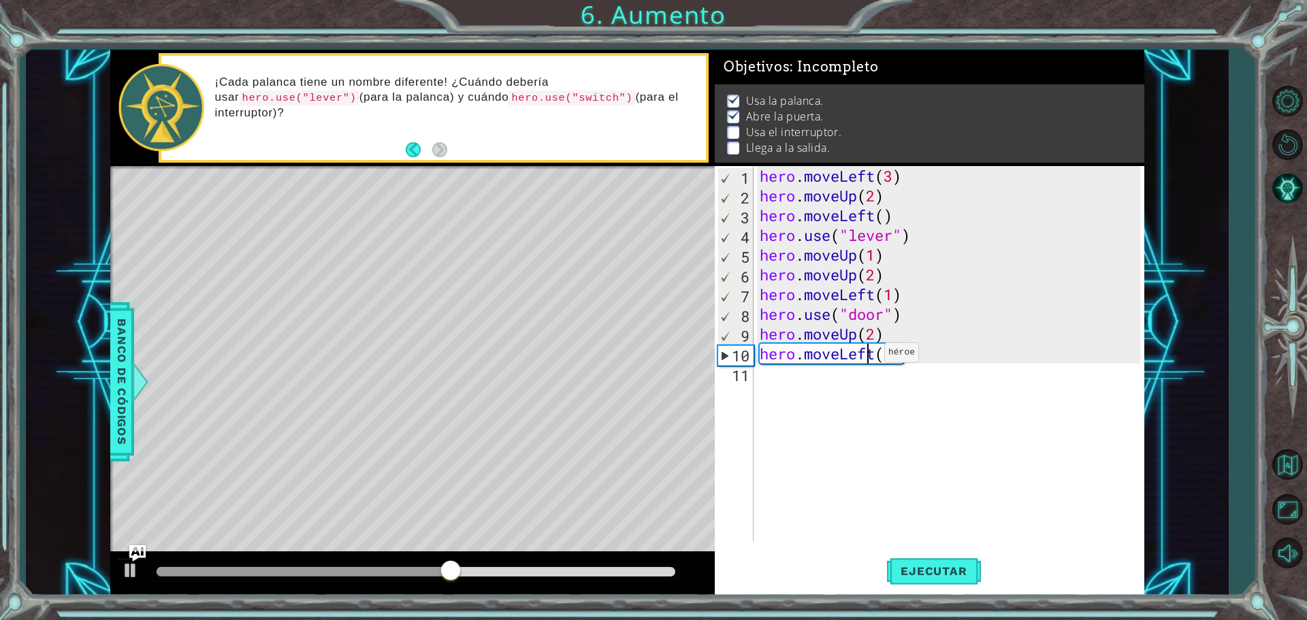
click at [872, 356] on div "hero . moveLeft ( 3 ) hero . moveUp ( 2 ) hero . moveLeft ( ) hero . use ( "lev…" at bounding box center [952, 373] width 390 height 415
click at [876, 357] on div "hero . moveLeft ( 3 ) hero . moveUp ( 2 ) hero . moveLeft ( ) hero . use ( "lev…" at bounding box center [952, 373] width 390 height 415
click at [897, 356] on div "hero . moveLeft ( 3 ) hero . moveUp ( 2 ) hero . moveLeft ( ) hero . use ( "lev…" at bounding box center [952, 373] width 390 height 415
click at [900, 356] on div "hero . moveLeft ( 3 ) hero . moveUp ( 2 ) hero . moveLeft ( ) hero . use ( "lev…" at bounding box center [952, 373] width 390 height 415
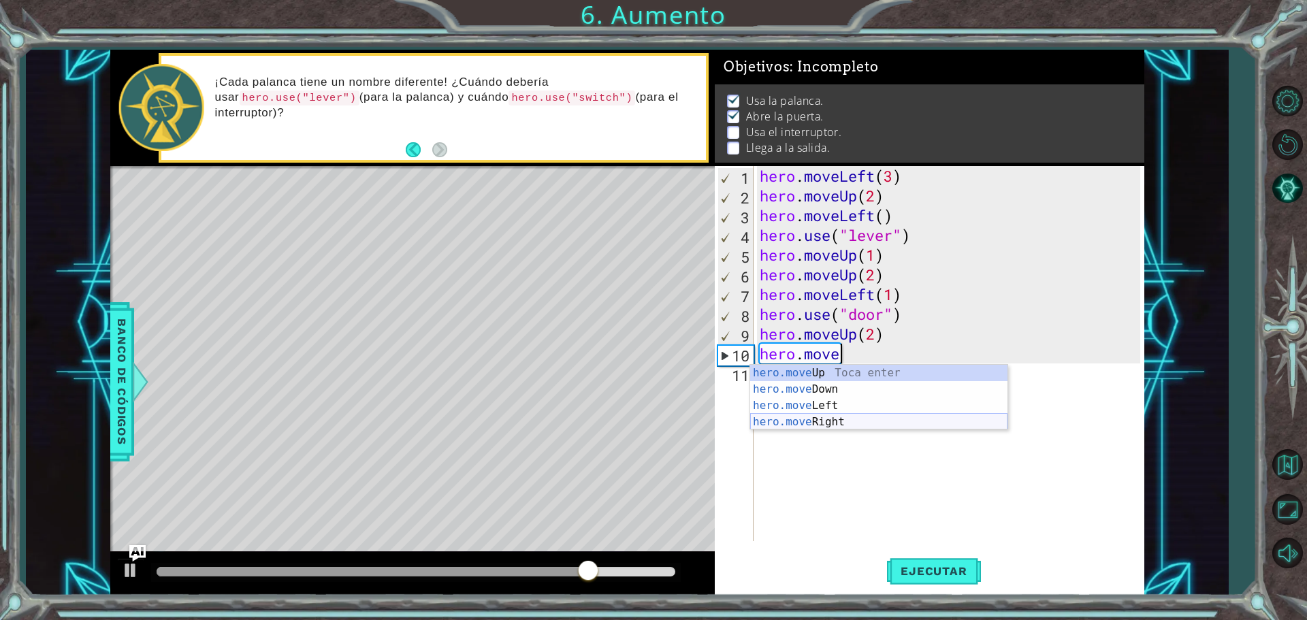
click at [843, 415] on div "hero.move Up Toca enter hero.move Down Toca enter hero.move Left Toca enter her…" at bounding box center [878, 414] width 257 height 98
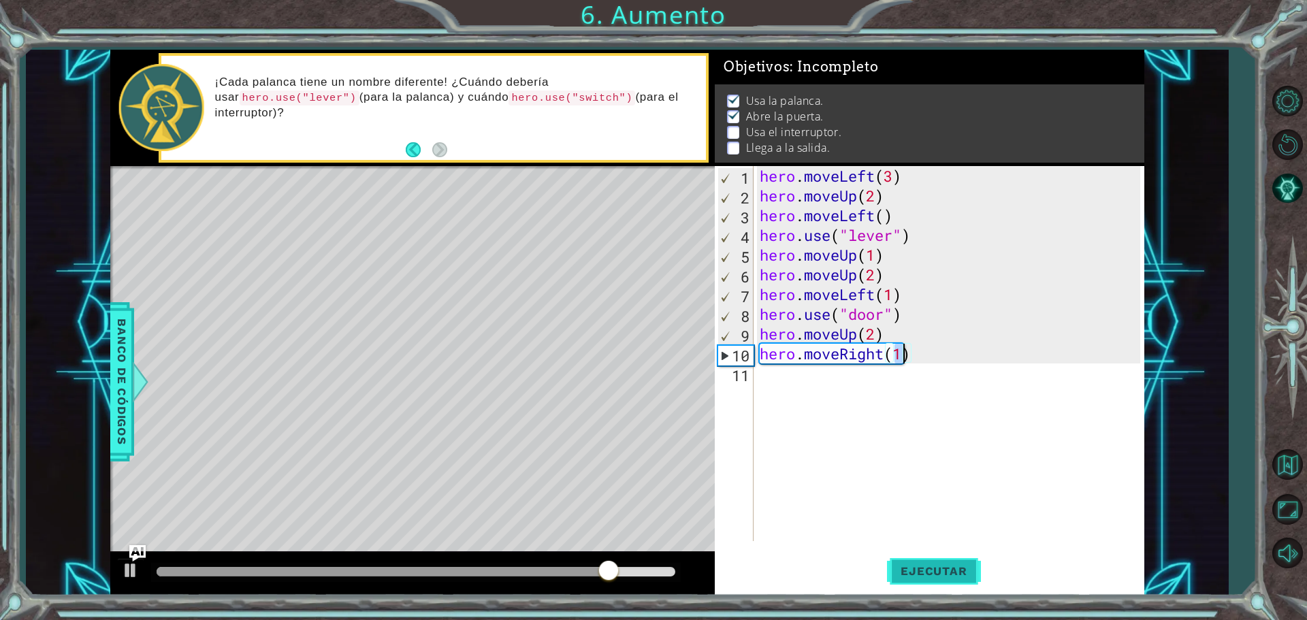
click at [921, 577] on span "Ejecutar" at bounding box center [933, 571] width 93 height 14
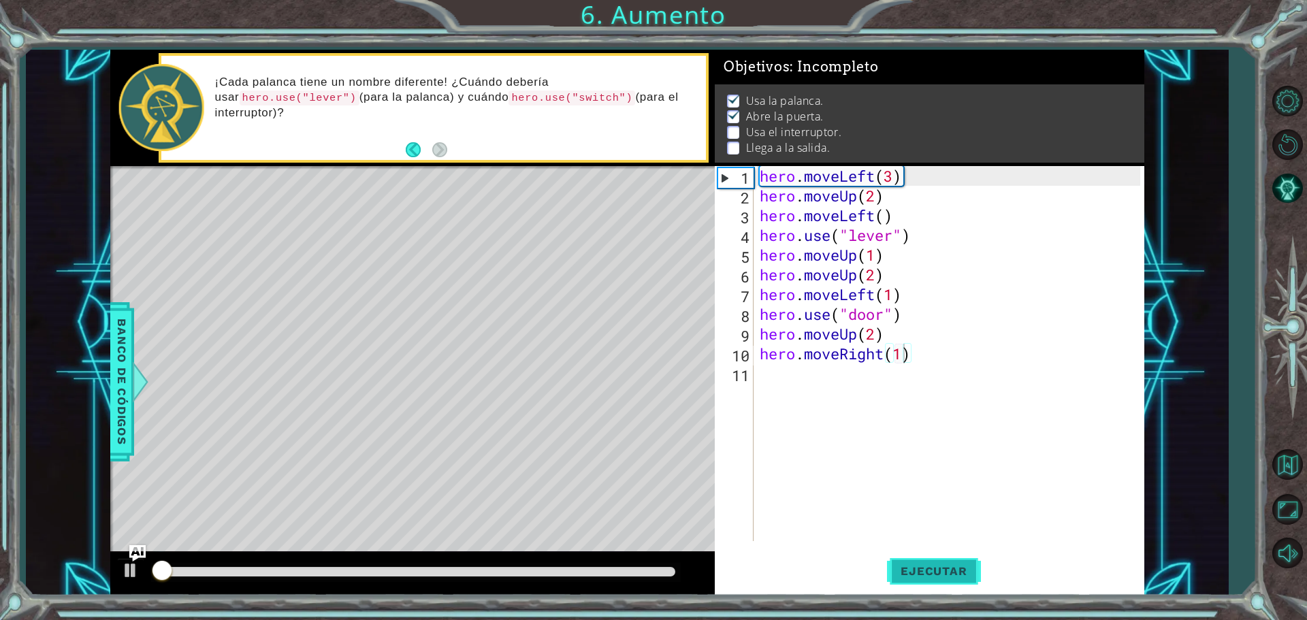
click at [921, 577] on span "Ejecutar" at bounding box center [933, 571] width 93 height 14
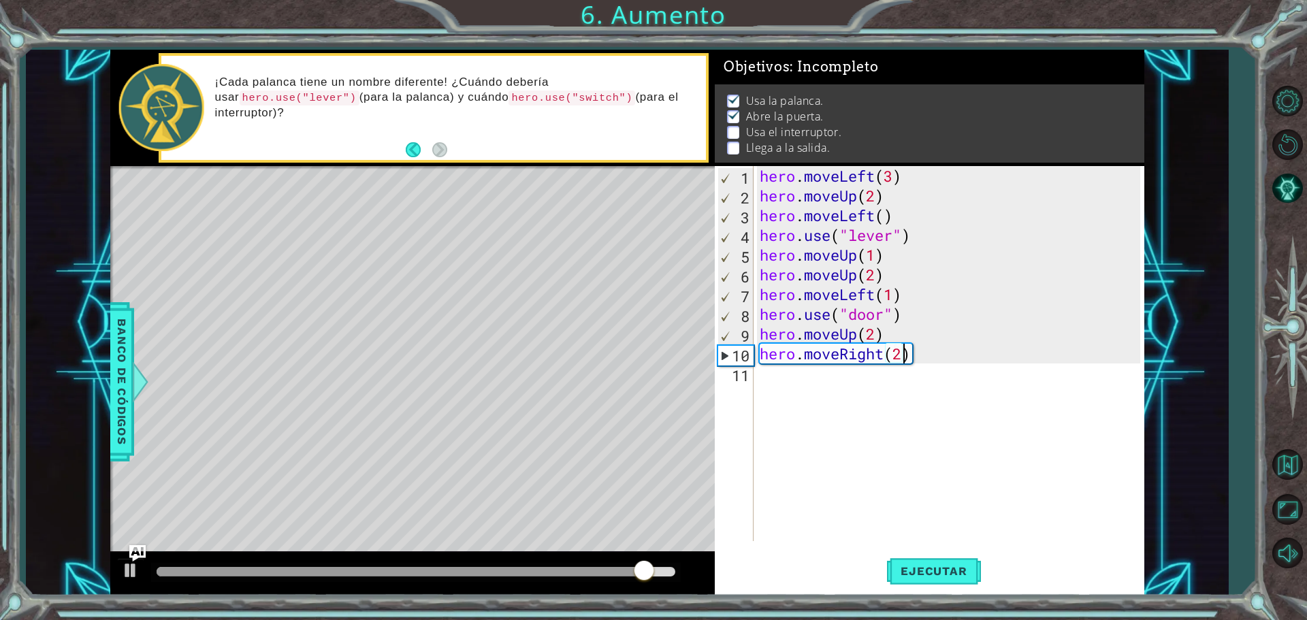
scroll to position [0, 6]
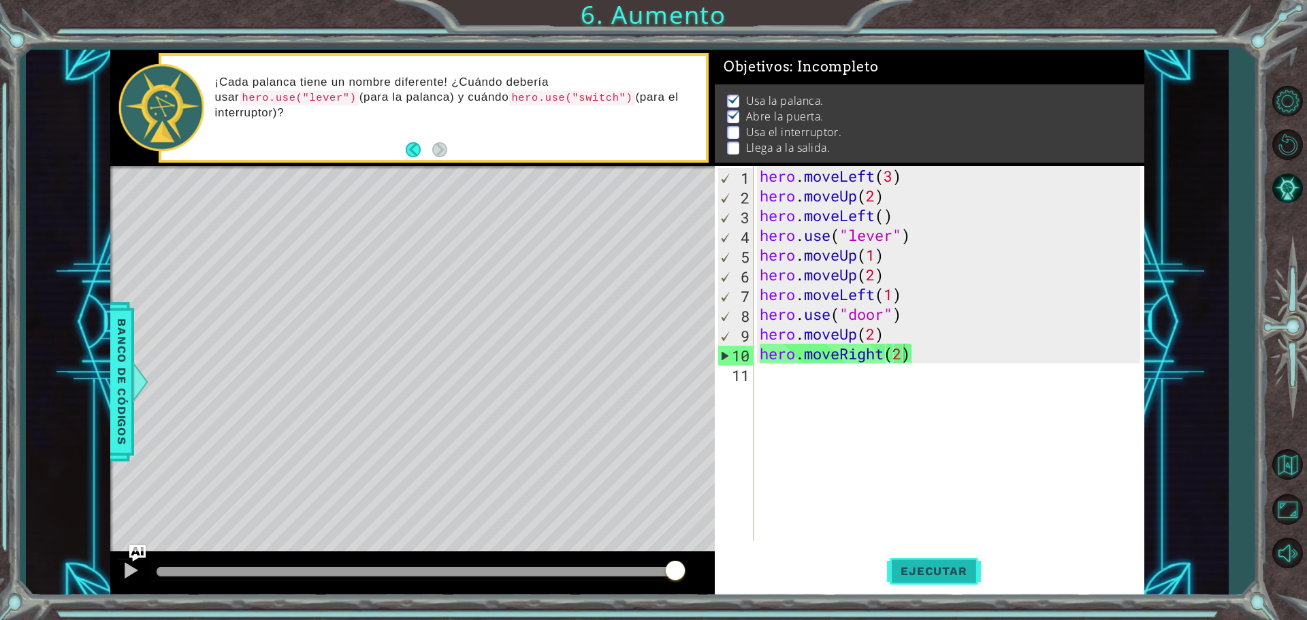
click at [910, 556] on button "Ejecutar" at bounding box center [933, 570] width 93 height 43
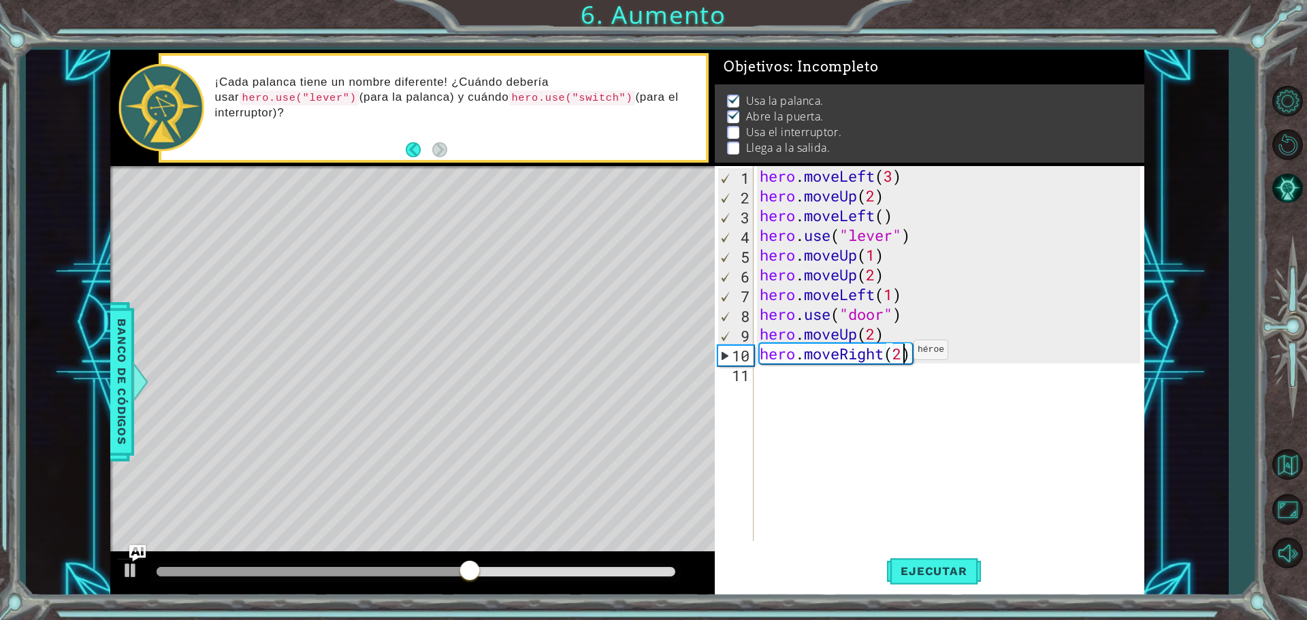
click at [901, 353] on div "hero . moveLeft ( 3 ) hero . moveUp ( 2 ) hero . moveLeft ( ) hero . use ( "lev…" at bounding box center [952, 373] width 390 height 415
type textarea "hero.moveRight(3)"
click at [914, 573] on span "Ejecutar" at bounding box center [933, 571] width 93 height 14
click at [765, 381] on div "hero . moveLeft ( 3 ) hero . moveUp ( 2 ) hero . moveLeft ( ) hero . use ( "lev…" at bounding box center [952, 373] width 390 height 415
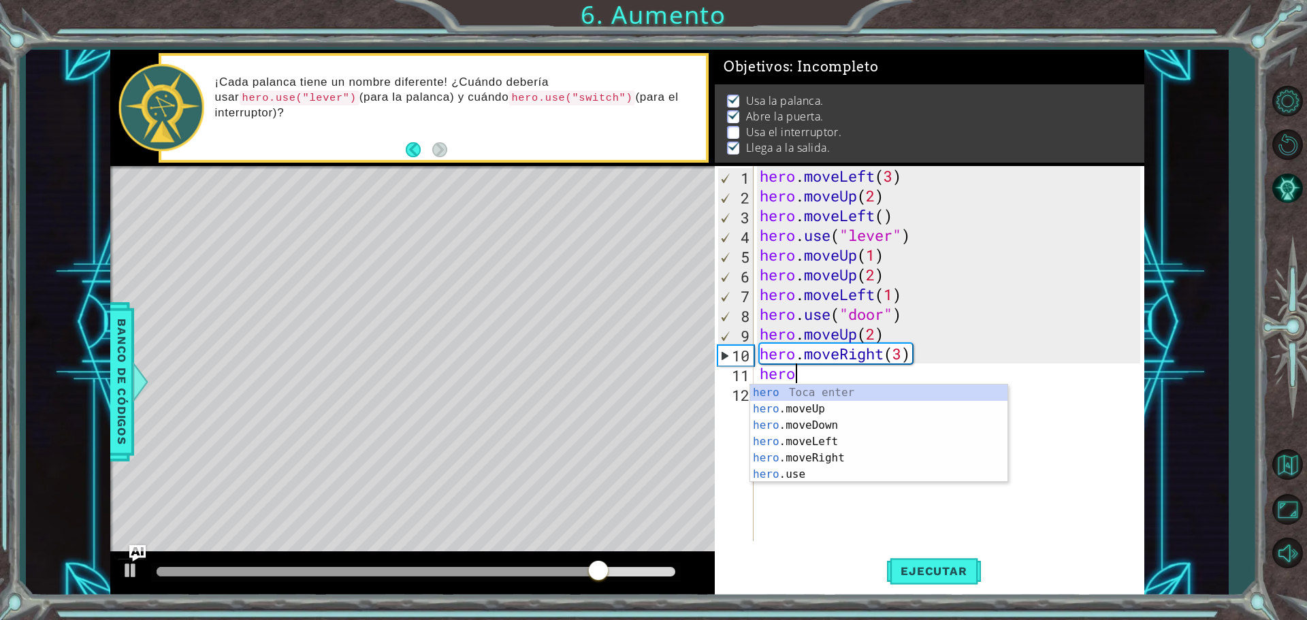
scroll to position [0, 1]
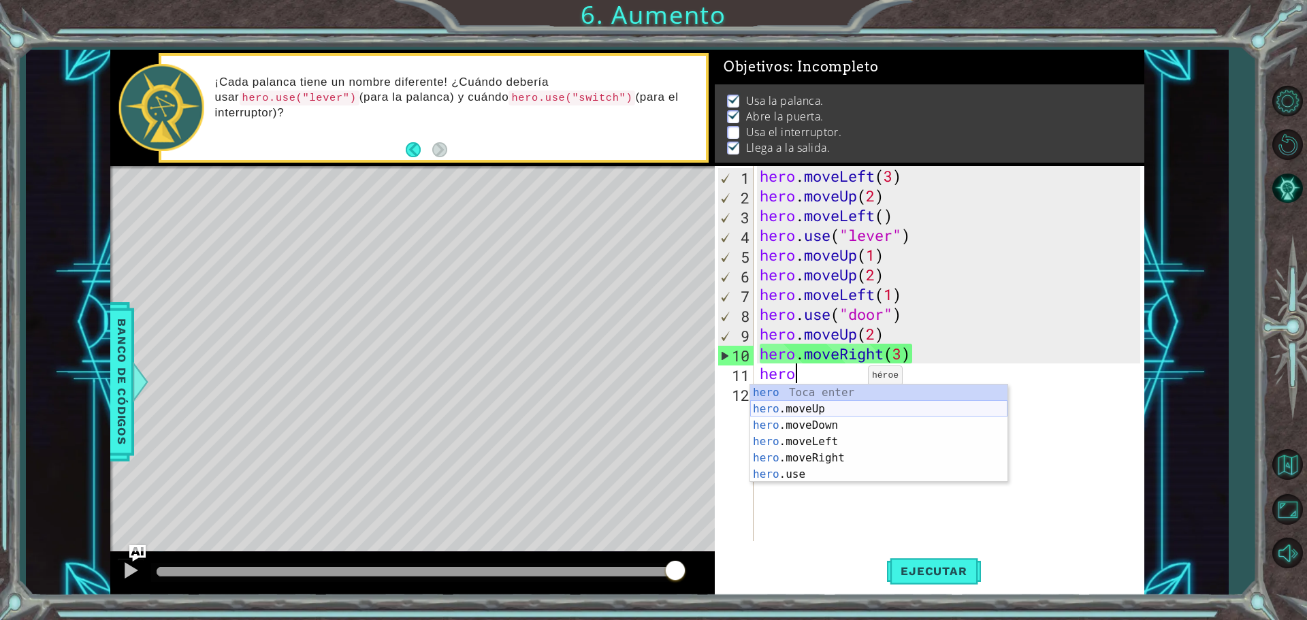
click at [848, 411] on div "hero Toca enter hero .moveUp Toca enter hero .moveDown Toca enter hero .moveLef…" at bounding box center [878, 450] width 257 height 131
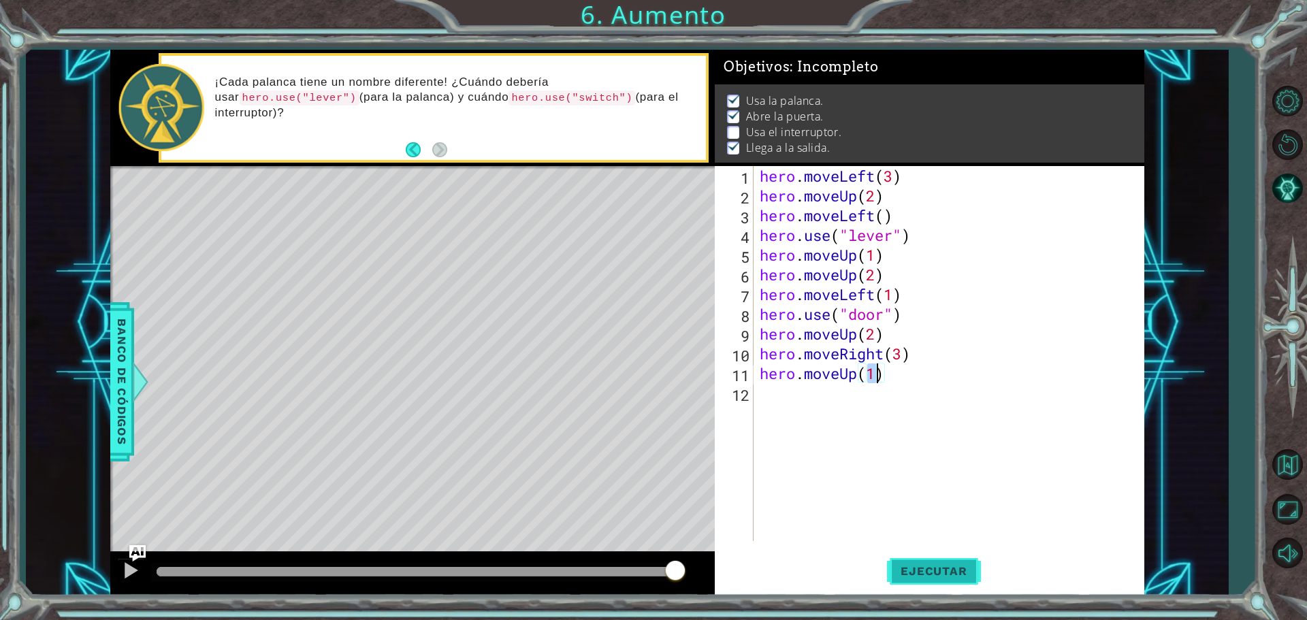
type textarea "hero.moveUp(1)"
click at [921, 558] on button "Ejecutar" at bounding box center [933, 570] width 93 height 43
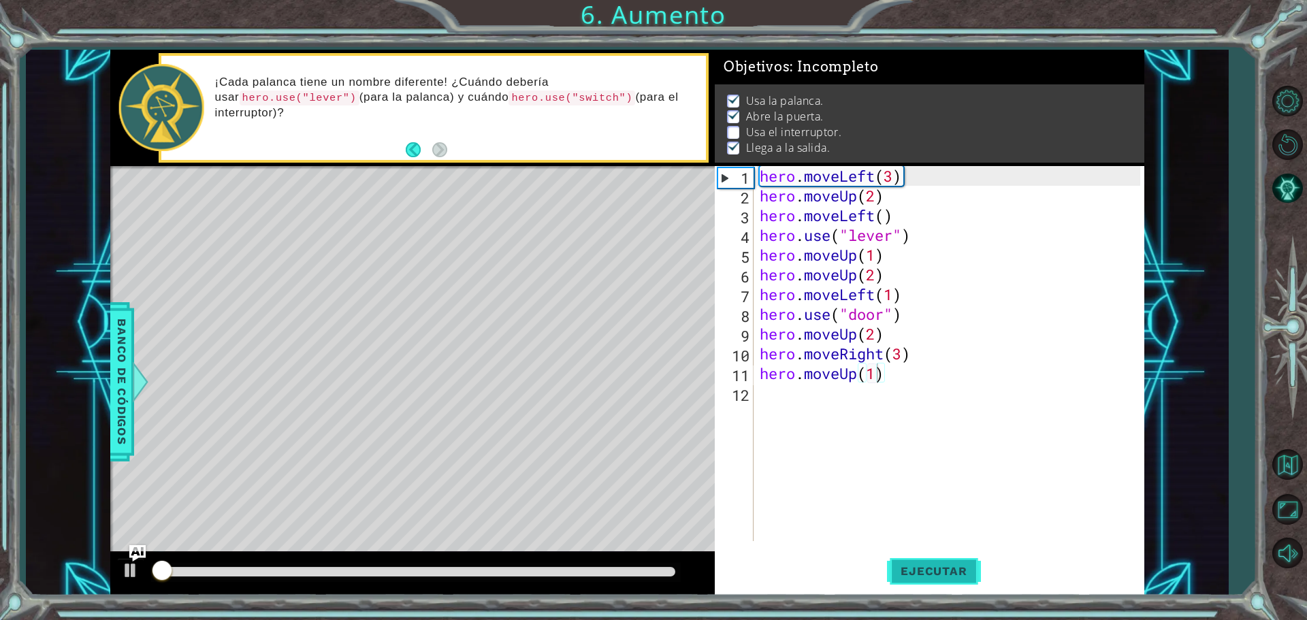
click at [921, 558] on button "Ejecutar" at bounding box center [933, 570] width 93 height 43
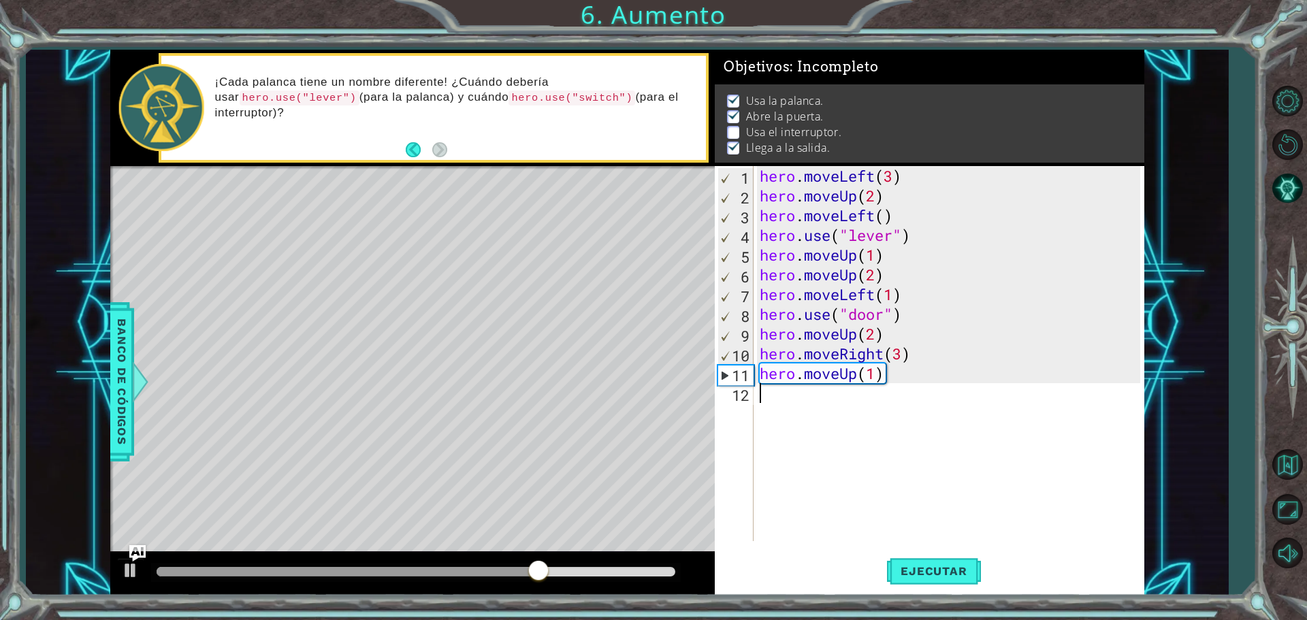
click at [784, 394] on div "hero . moveLeft ( 3 ) hero . moveUp ( 2 ) hero . moveLeft ( ) hero . use ( "lev…" at bounding box center [952, 373] width 390 height 415
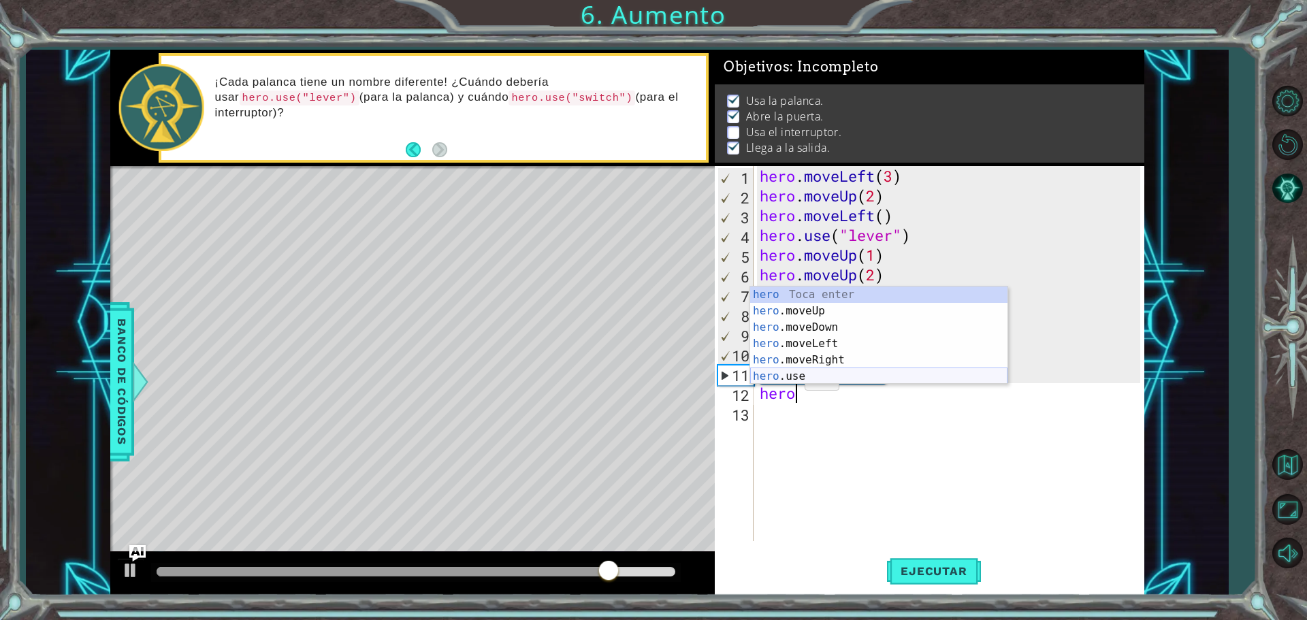
click at [791, 377] on div "hero Toca enter hero .moveUp Toca enter hero .moveDown Toca enter hero .moveLef…" at bounding box center [878, 352] width 257 height 131
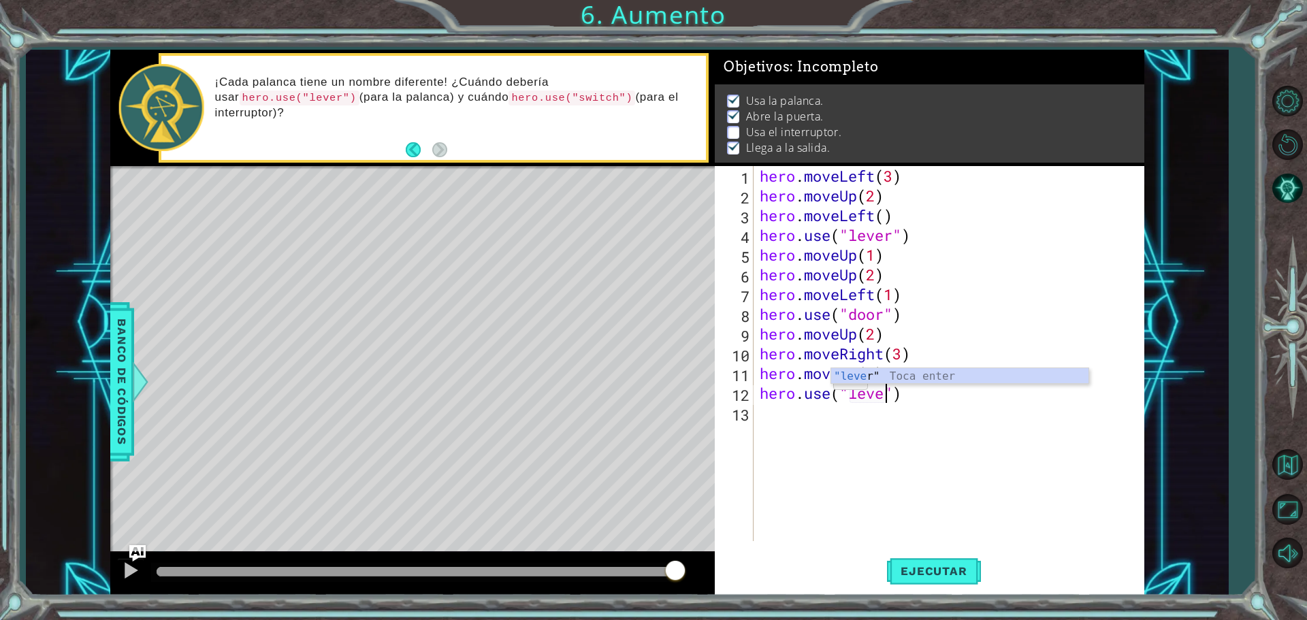
scroll to position [0, 6]
click at [919, 567] on span "Ejecutar" at bounding box center [933, 571] width 93 height 14
type textarea "hero.use("switch")"
click at [906, 571] on span "Ejecutar" at bounding box center [933, 571] width 93 height 14
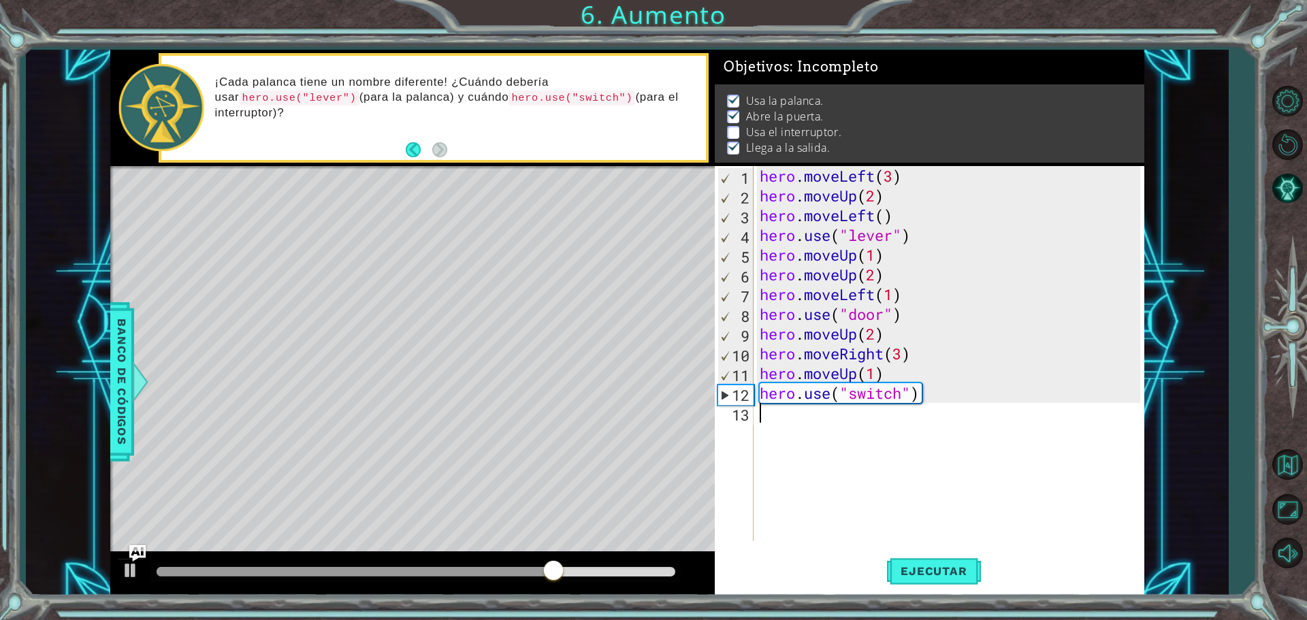
click at [778, 415] on div "hero . moveLeft ( 3 ) hero . moveUp ( 2 ) hero . moveLeft ( ) hero . use ( "lev…" at bounding box center [952, 373] width 390 height 415
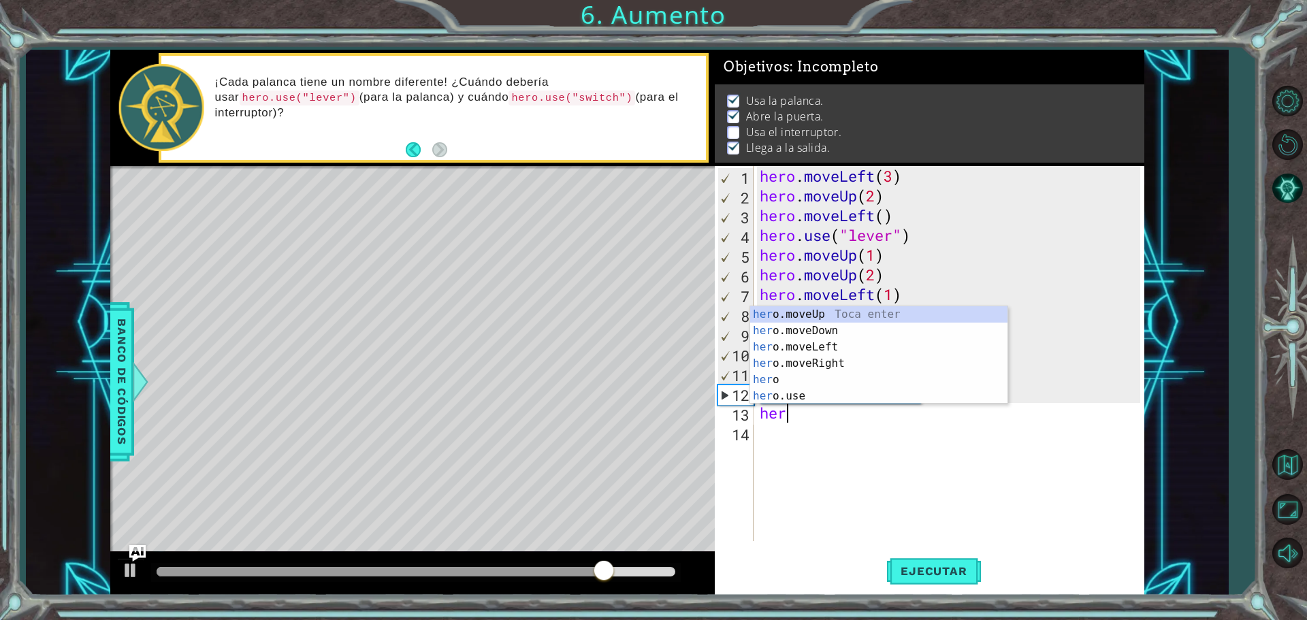
scroll to position [0, 1]
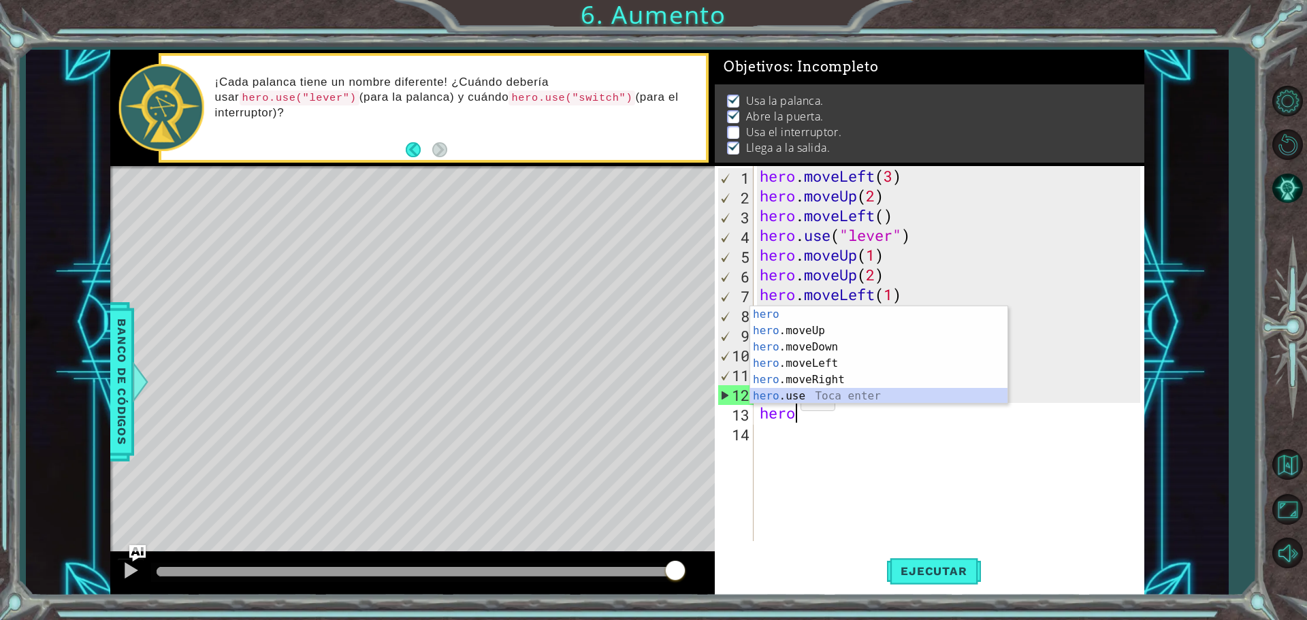
click at [848, 395] on div "hero Toca enter hero .moveUp Toca enter hero .moveDown Toca enter hero .moveLef…" at bounding box center [878, 371] width 257 height 131
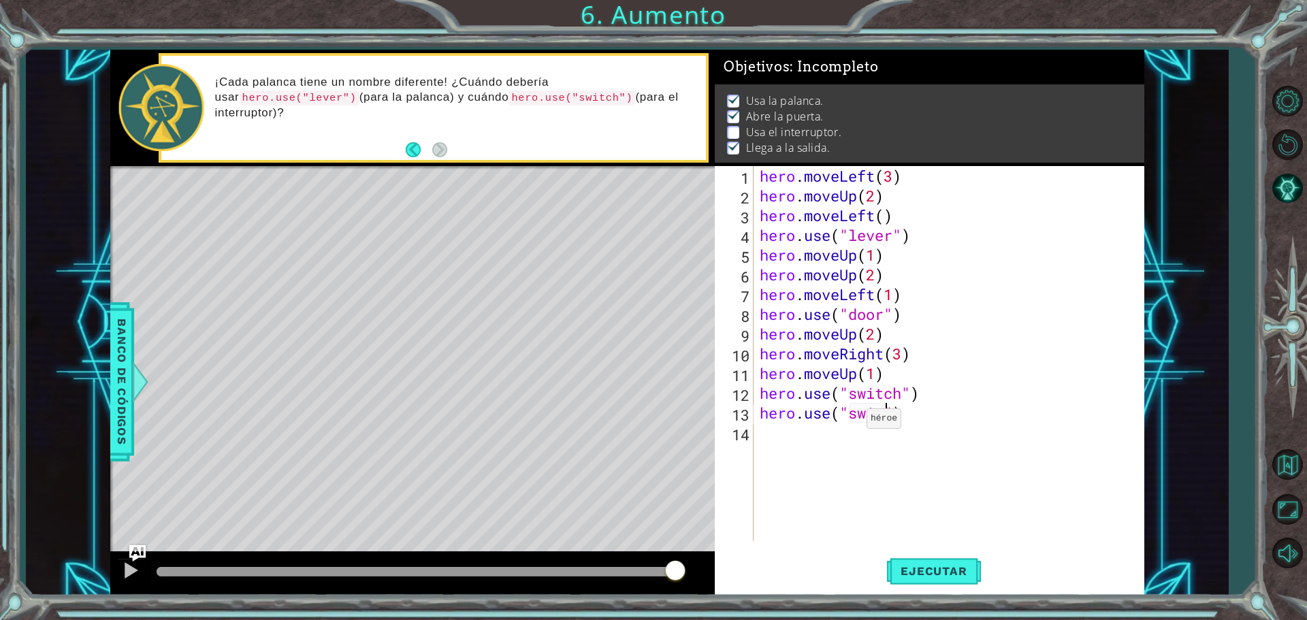
scroll to position [0, 6]
click at [925, 560] on button "Ejecutar" at bounding box center [933, 570] width 93 height 43
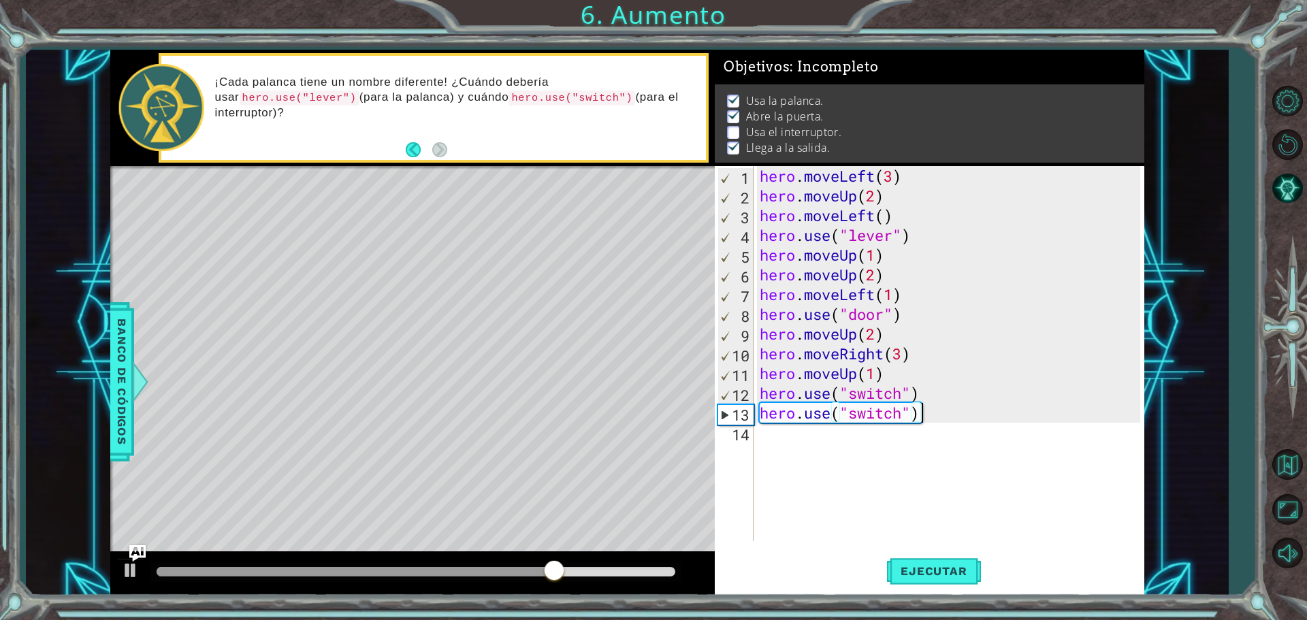
click at [926, 418] on div "hero . moveLeft ( 3 ) hero . moveUp ( 2 ) hero . moveLeft ( ) hero . use ( "lev…" at bounding box center [952, 373] width 390 height 415
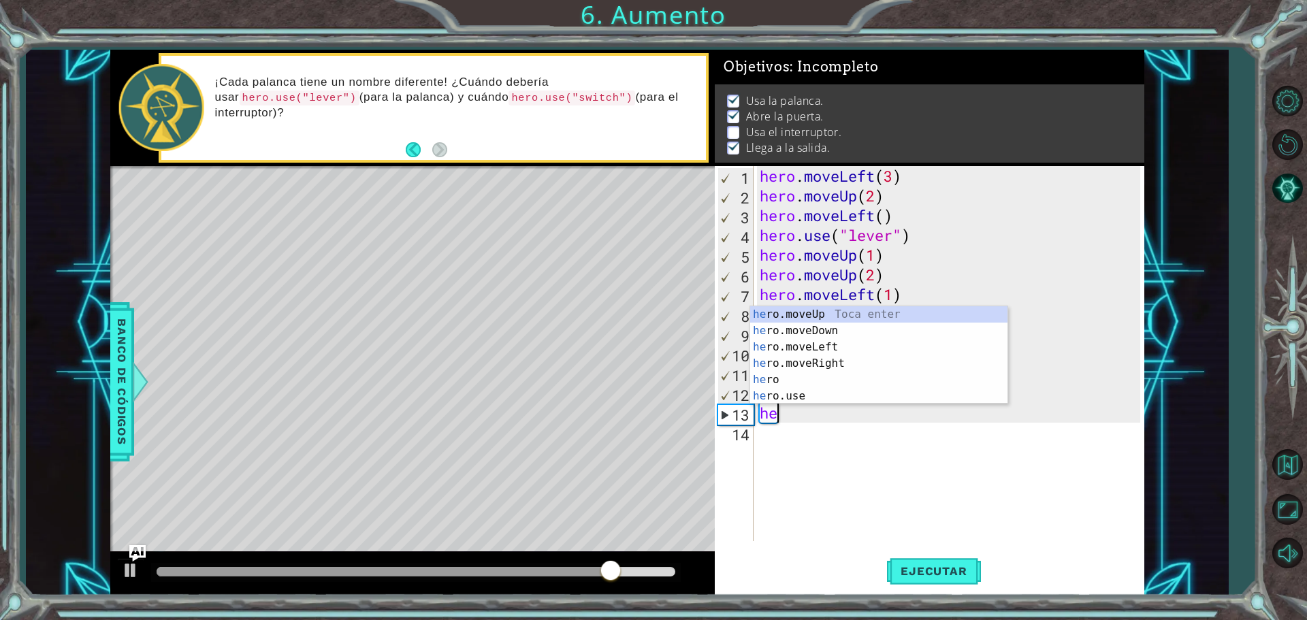
scroll to position [0, 0]
type textarea "h"
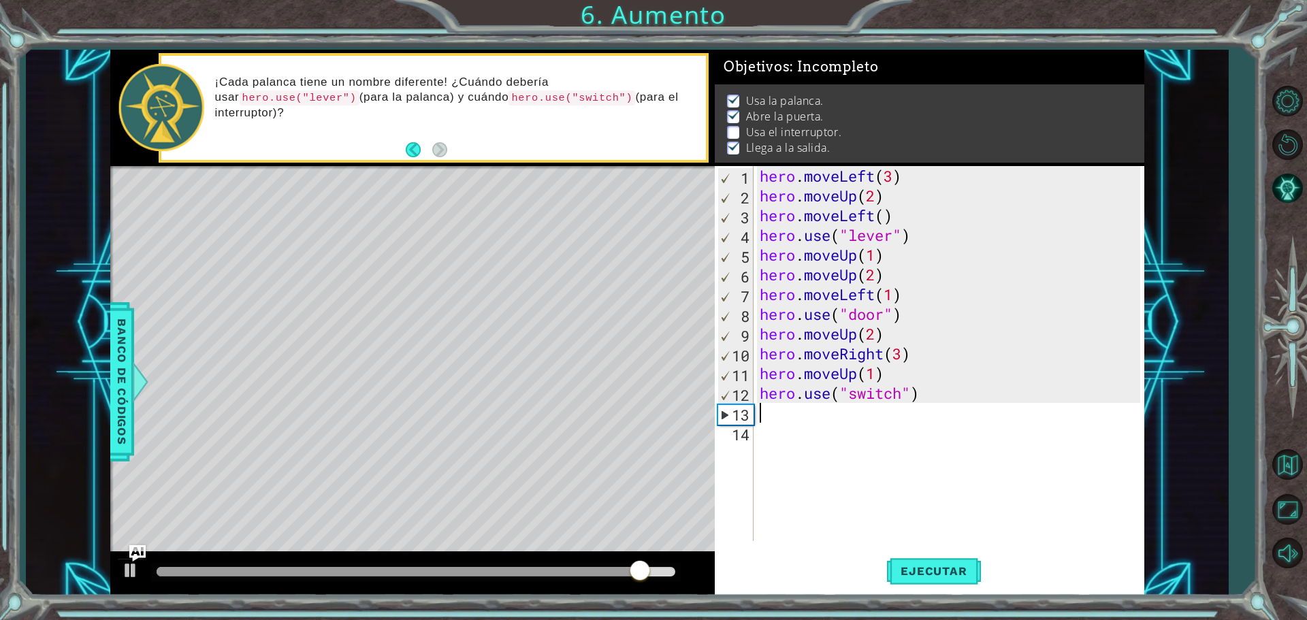
click at [921, 396] on div "hero . moveLeft ( 3 ) hero . moveUp ( 2 ) hero . moveLeft ( ) hero . use ( "lev…" at bounding box center [952, 373] width 390 height 415
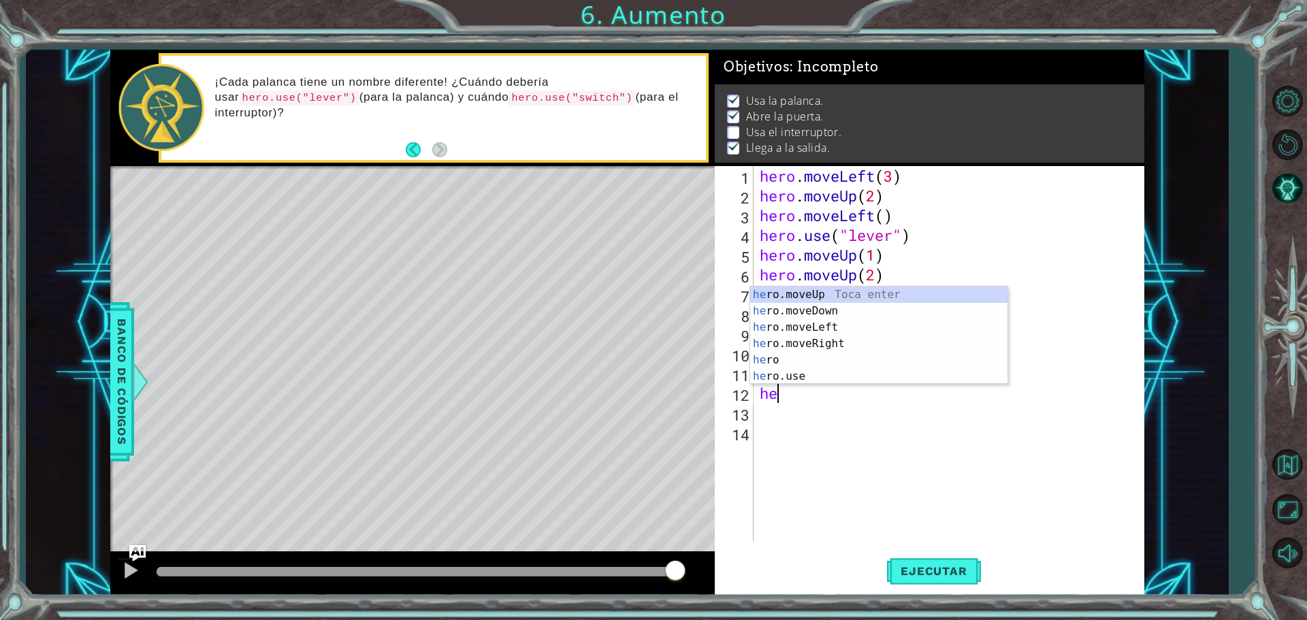
type textarea "h"
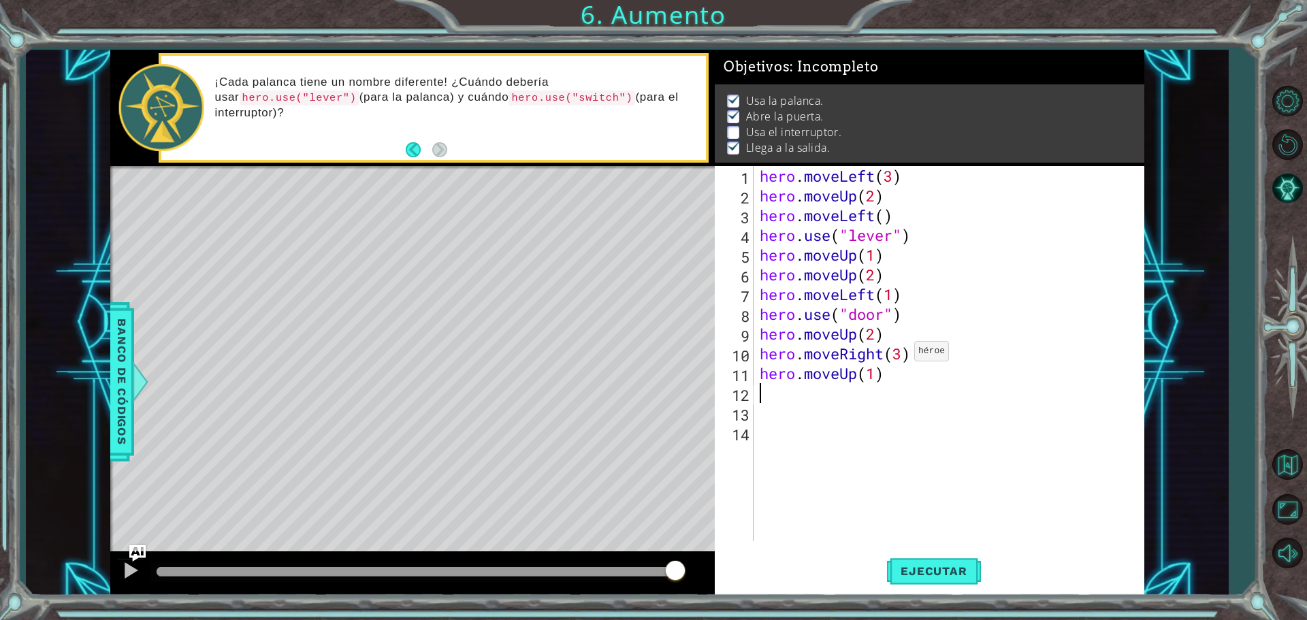
click at [902, 355] on div "hero . moveLeft ( 3 ) hero . moveUp ( 2 ) hero . moveLeft ( ) hero . use ( "lev…" at bounding box center [952, 373] width 390 height 415
click at [882, 374] on div "hero . moveLeft ( 3 ) hero . moveUp ( 2 ) hero . moveLeft ( ) hero . use ( "lev…" at bounding box center [952, 373] width 390 height 415
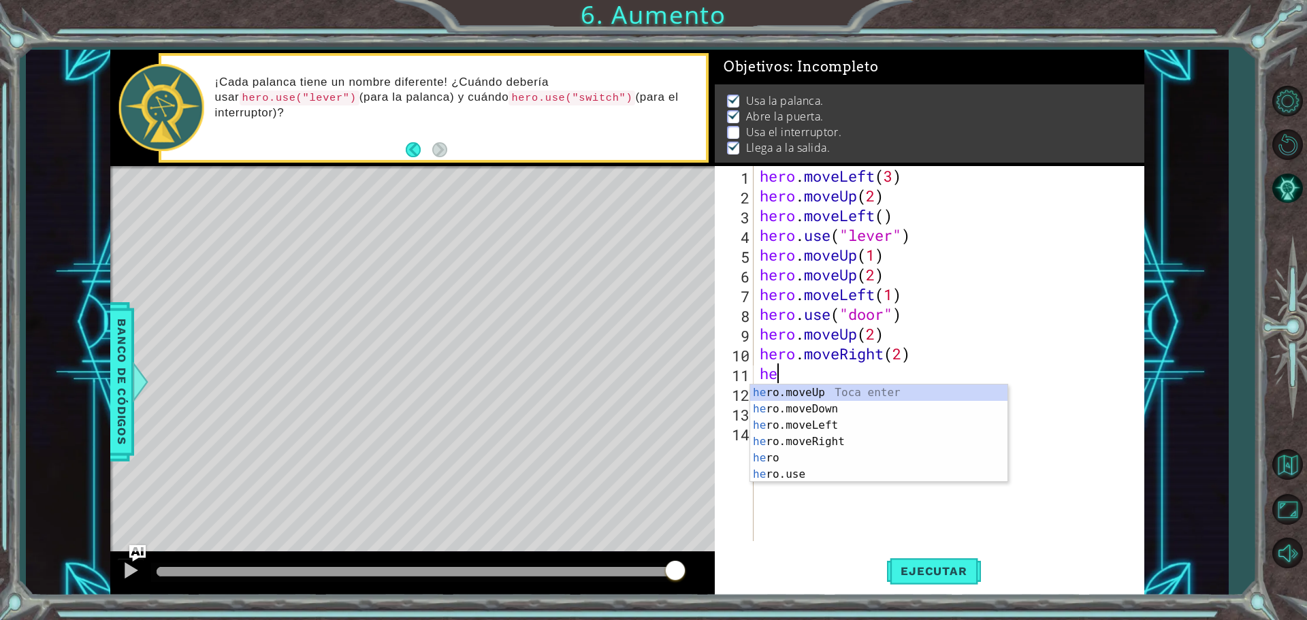
type textarea "h"
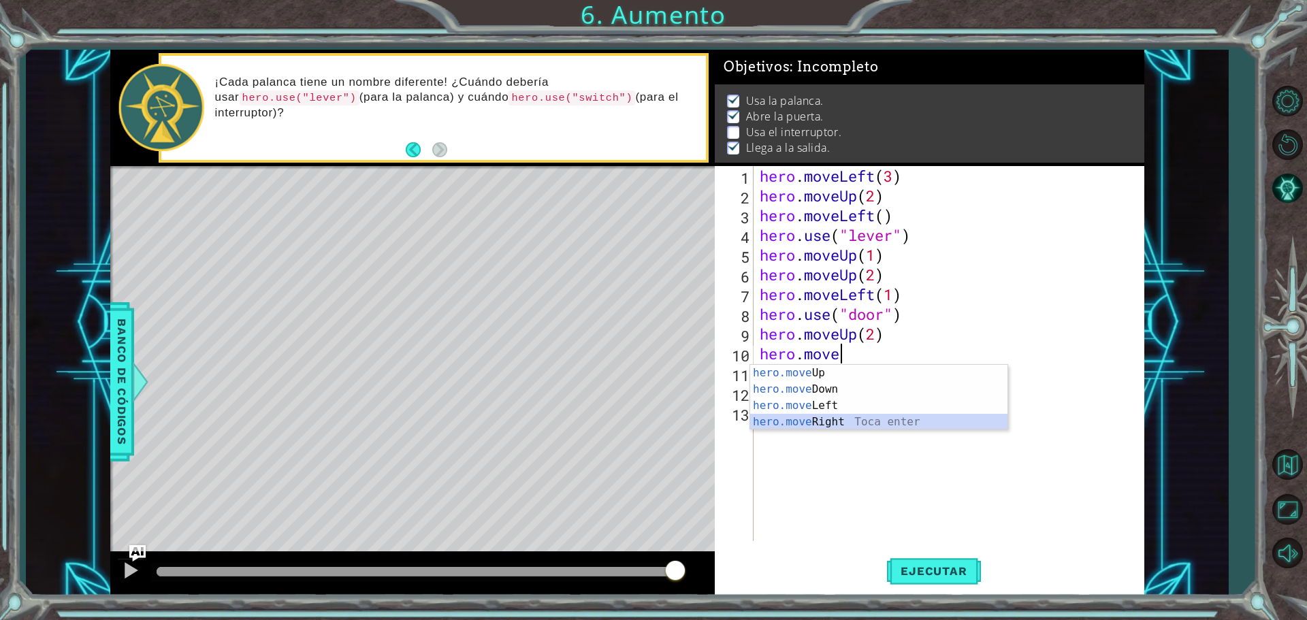
click at [851, 419] on div "hero.move Up Toca enter hero.move Down Toca enter hero.move Left Toca enter her…" at bounding box center [878, 414] width 257 height 98
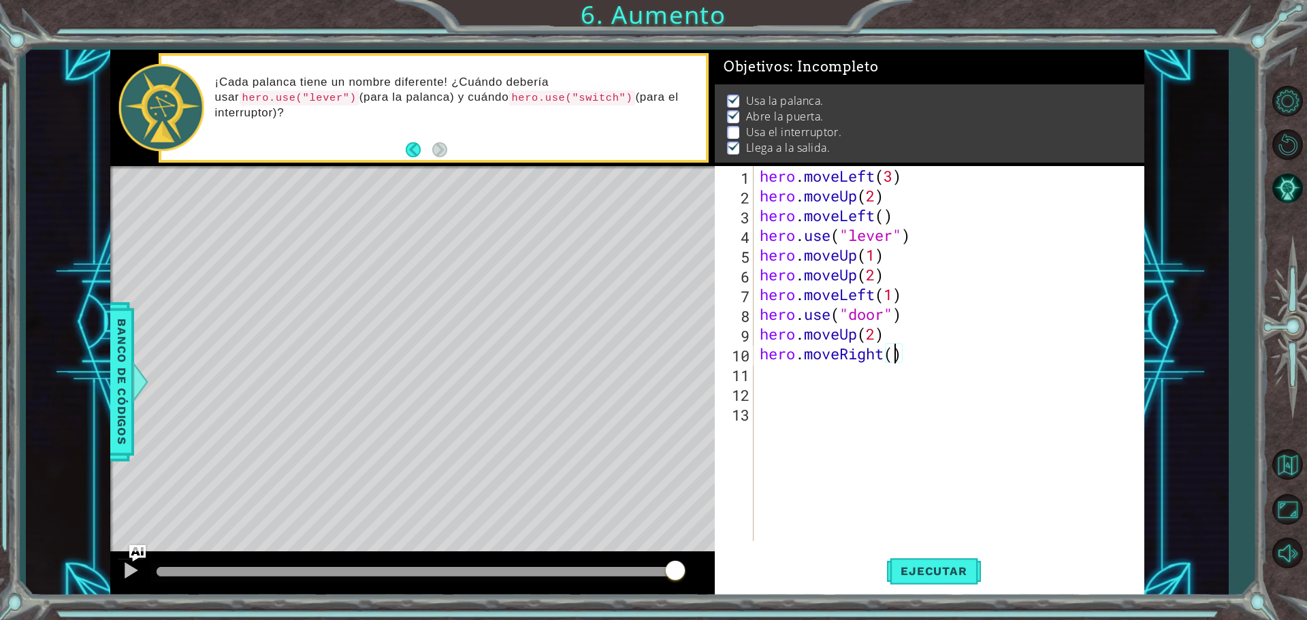
scroll to position [0, 6]
type textarea "hero.moveRight(2)"
click at [938, 571] on span "Ejecutar" at bounding box center [933, 571] width 93 height 14
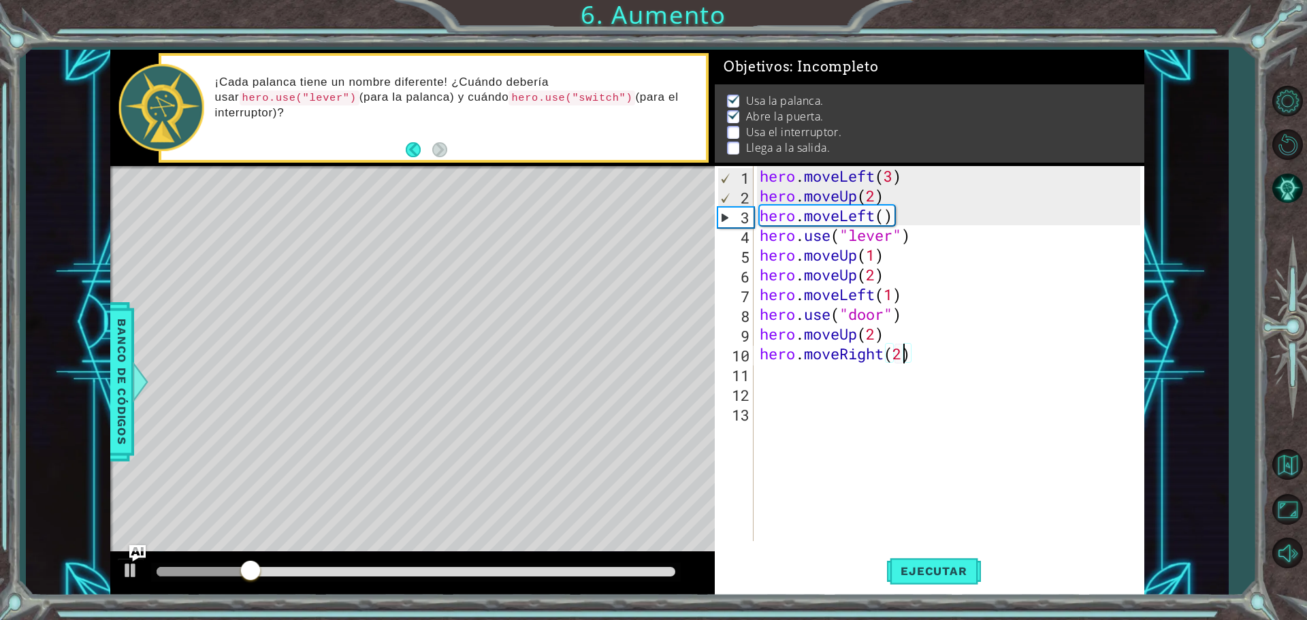
click at [764, 375] on div "hero . moveLeft ( 3 ) hero . moveUp ( 2 ) hero . moveLeft ( ) hero . use ( "lev…" at bounding box center [952, 373] width 390 height 415
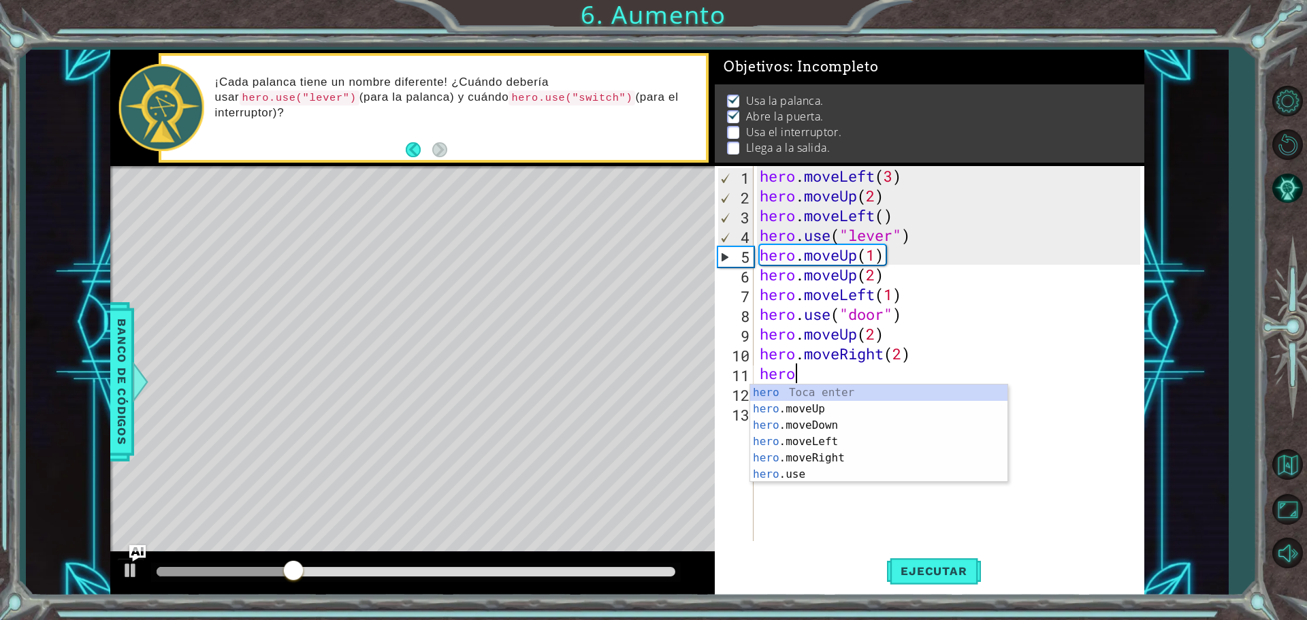
scroll to position [0, 1]
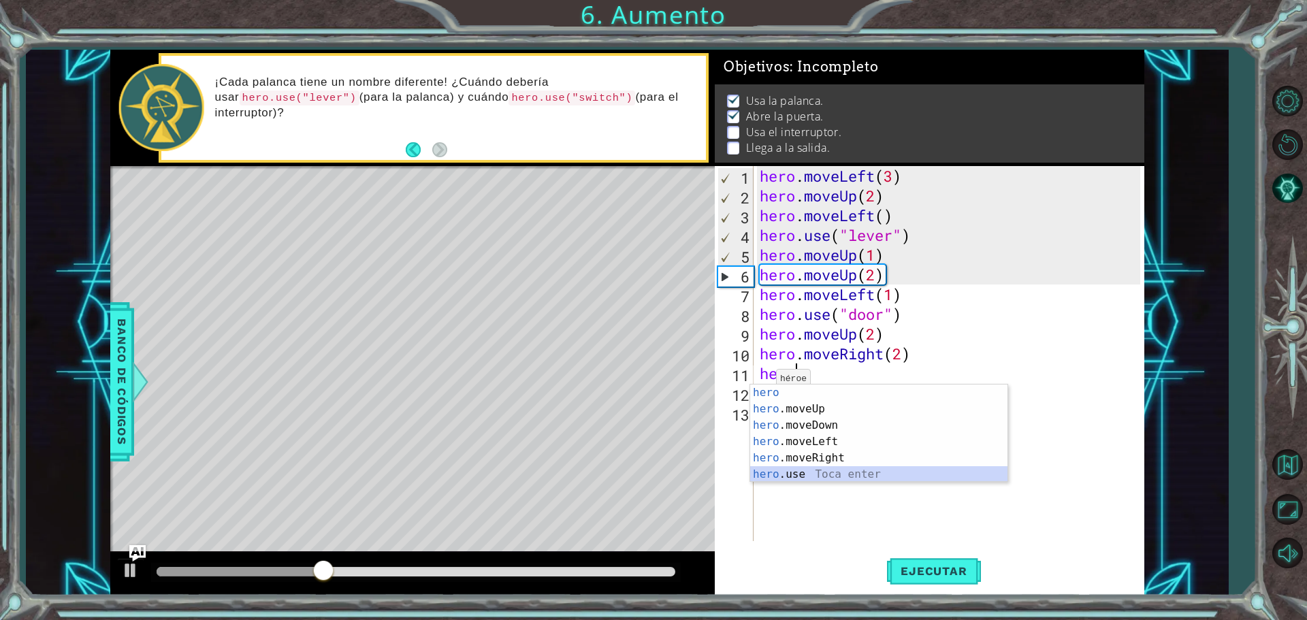
click at [790, 472] on div "hero Toca enter hero .moveUp Toca enter hero .moveDown Toca enter hero .moveLef…" at bounding box center [878, 450] width 257 height 131
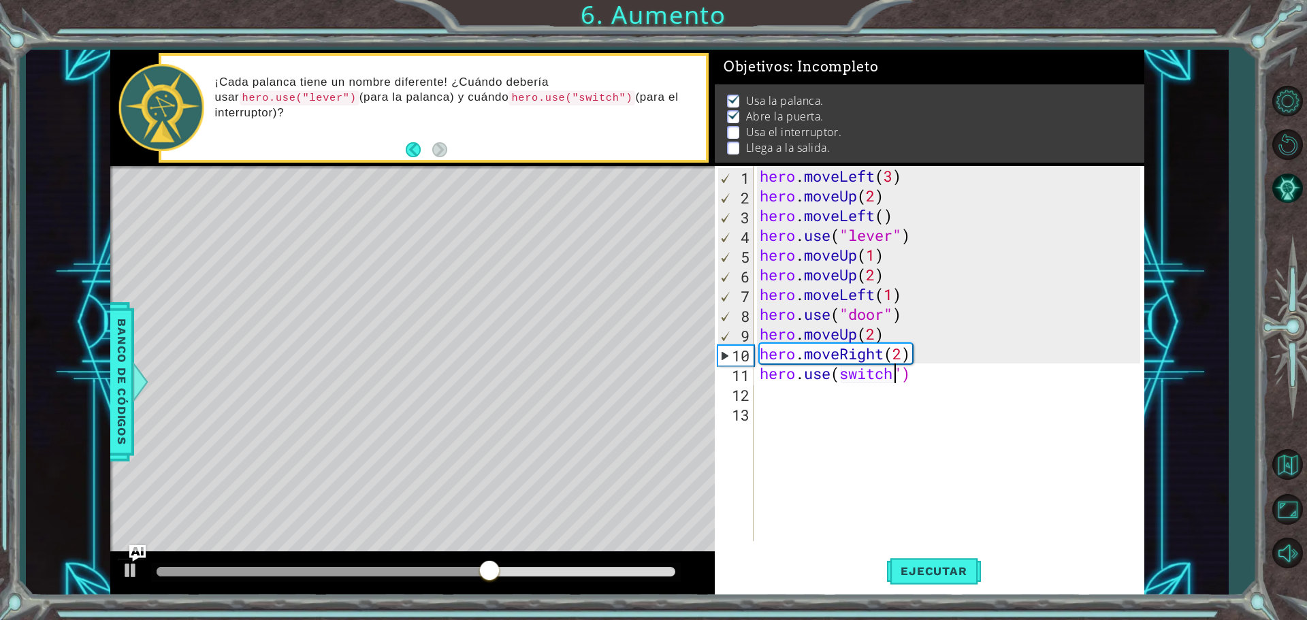
scroll to position [0, 6]
click at [923, 562] on button "Ejecutar" at bounding box center [933, 570] width 93 height 43
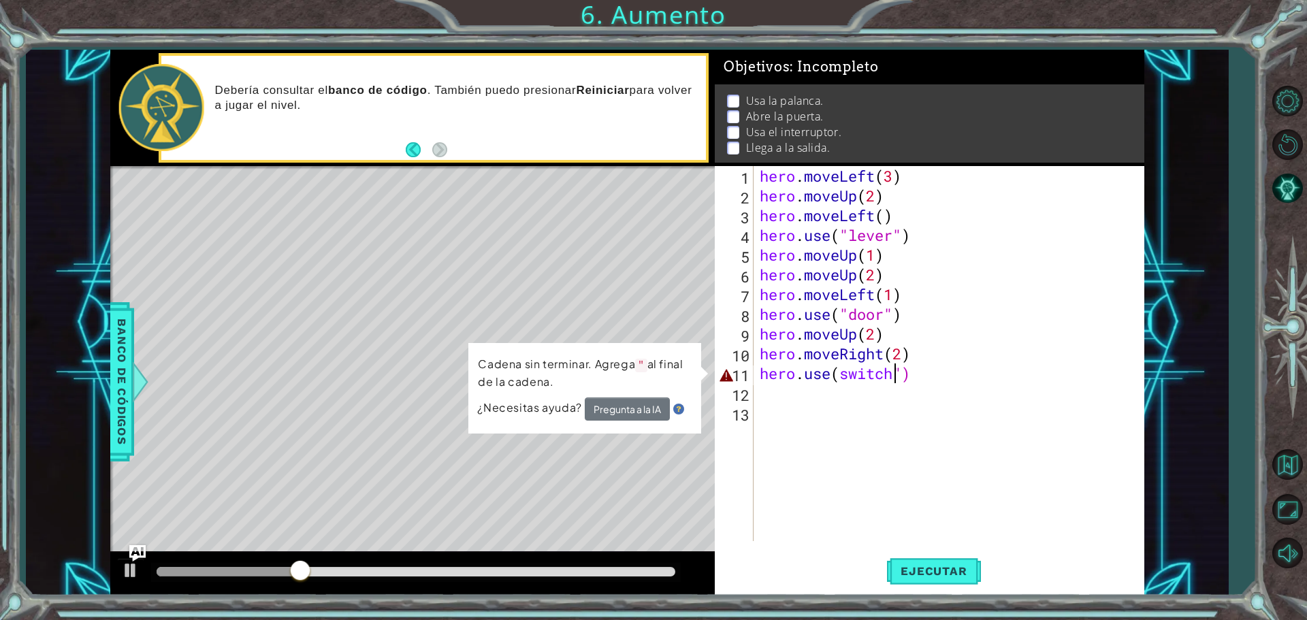
click at [897, 373] on div "hero . moveLeft ( 3 ) hero . moveUp ( 2 ) hero . moveLeft ( ) hero . use ( "lev…" at bounding box center [952, 373] width 390 height 415
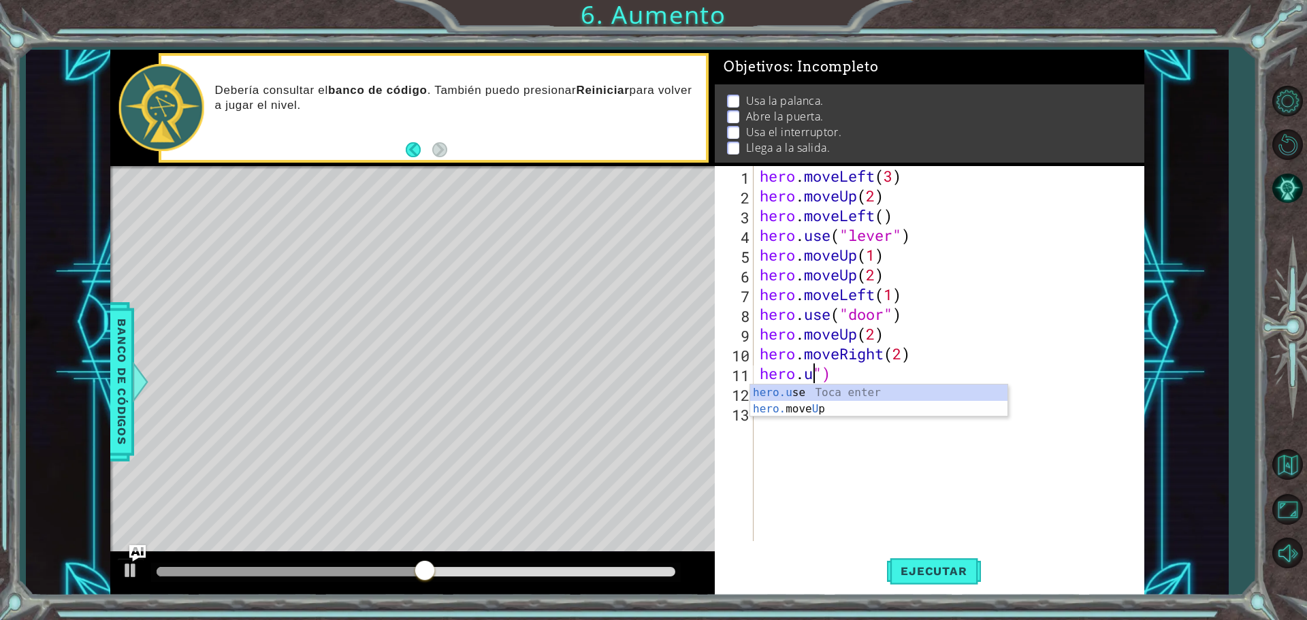
scroll to position [0, 2]
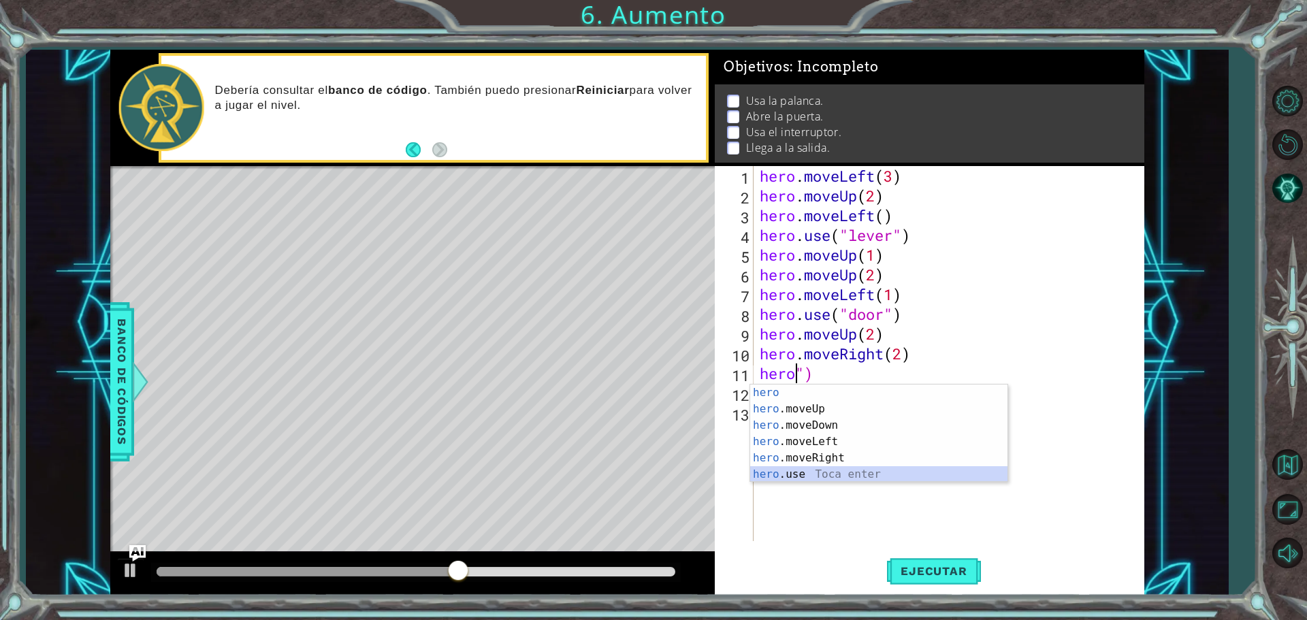
click at [833, 472] on div "hero Toca enter hero .moveUp Toca enter hero .moveDown Toca enter hero .moveLef…" at bounding box center [878, 450] width 257 height 131
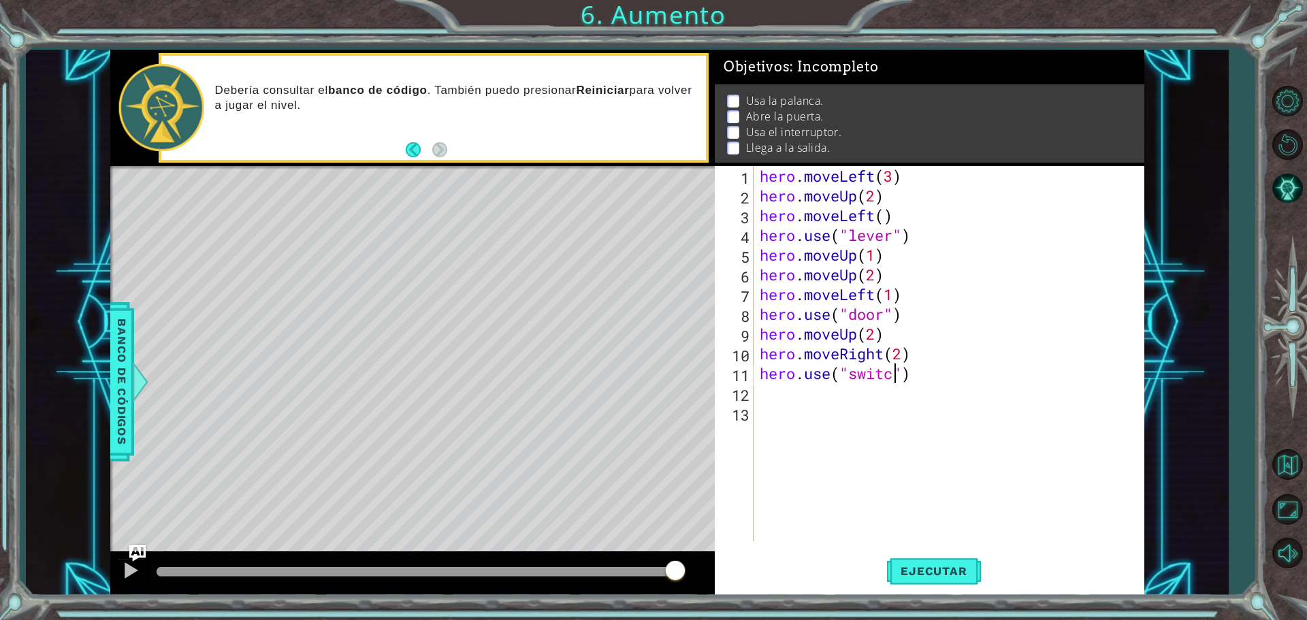
scroll to position [0, 6]
type textarea "hero.use("switch")"
click at [918, 562] on button "Ejecutar" at bounding box center [933, 570] width 93 height 43
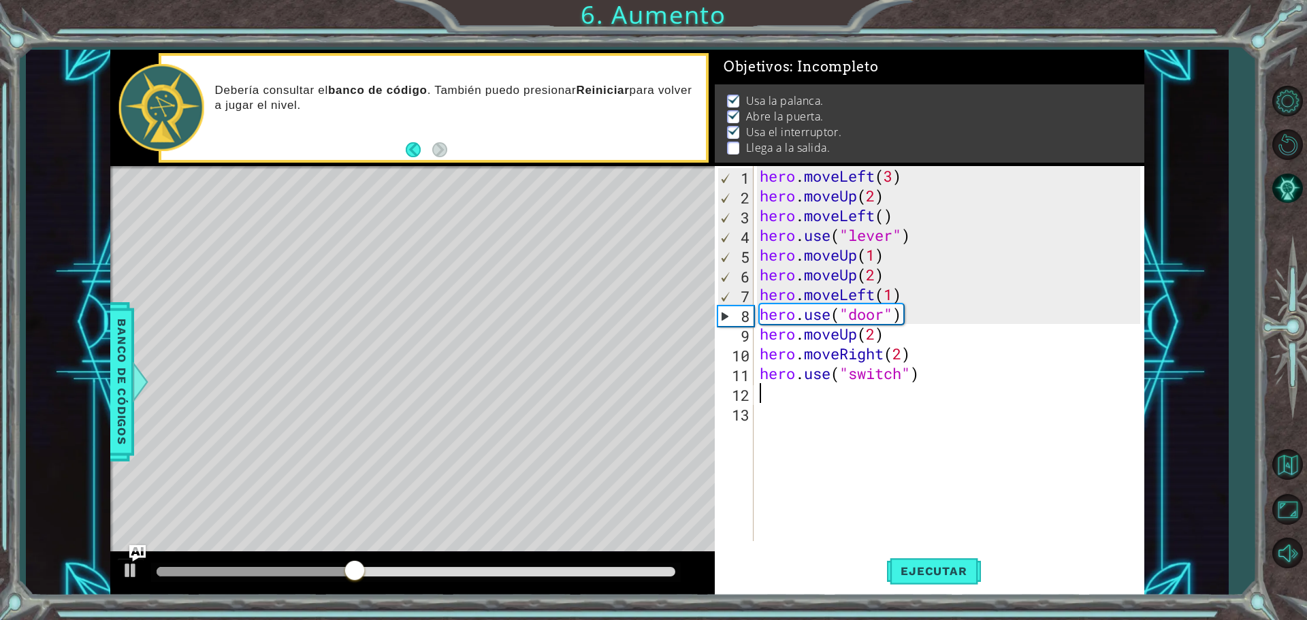
click at [766, 388] on div "hero . moveLeft ( 3 ) hero . moveUp ( 2 ) hero . moveLeft ( ) hero . use ( "lev…" at bounding box center [952, 373] width 390 height 415
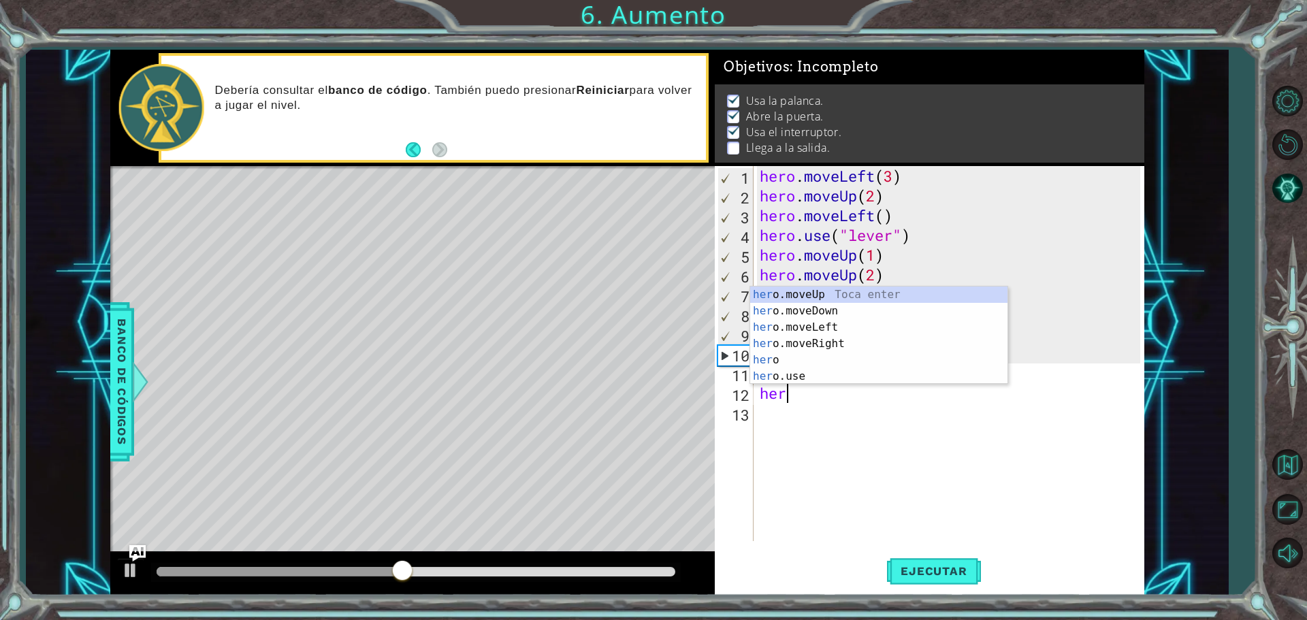
scroll to position [0, 1]
click at [801, 372] on div "hero Toca enter hero .moveUp Toca enter hero .moveDown Toca enter hero .moveLef…" at bounding box center [878, 352] width 257 height 131
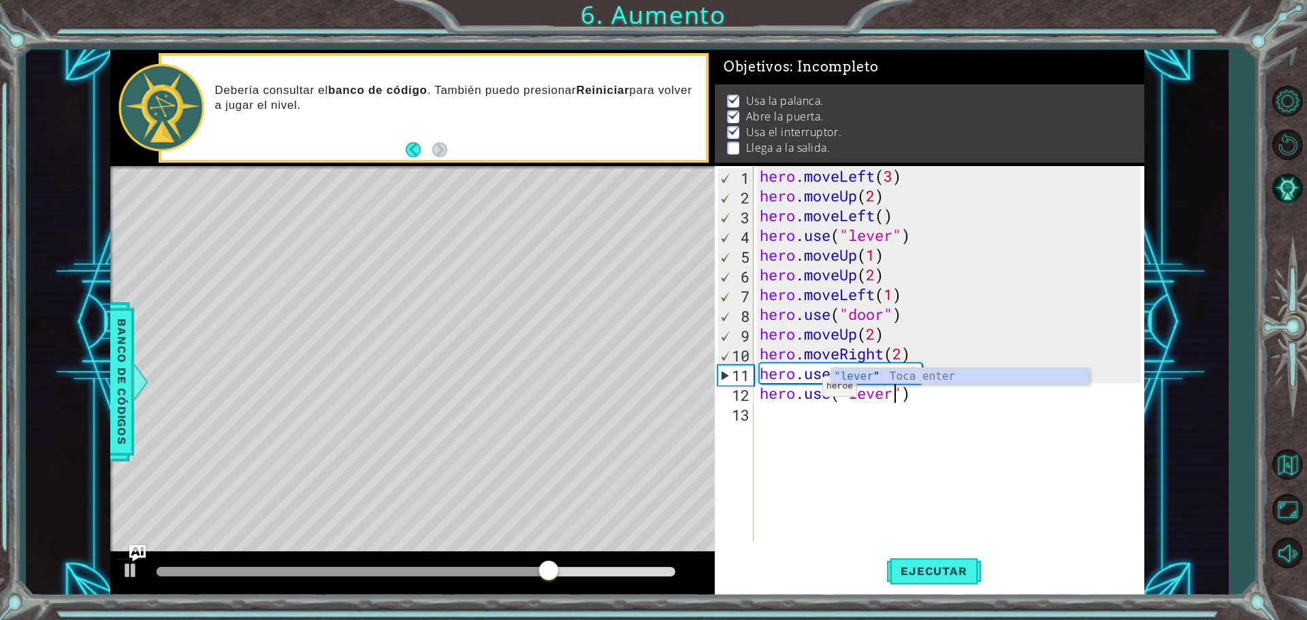
scroll to position [0, 6]
type textarea "hero.use("lever")"
click at [918, 557] on button "Ejecutar" at bounding box center [933, 570] width 93 height 43
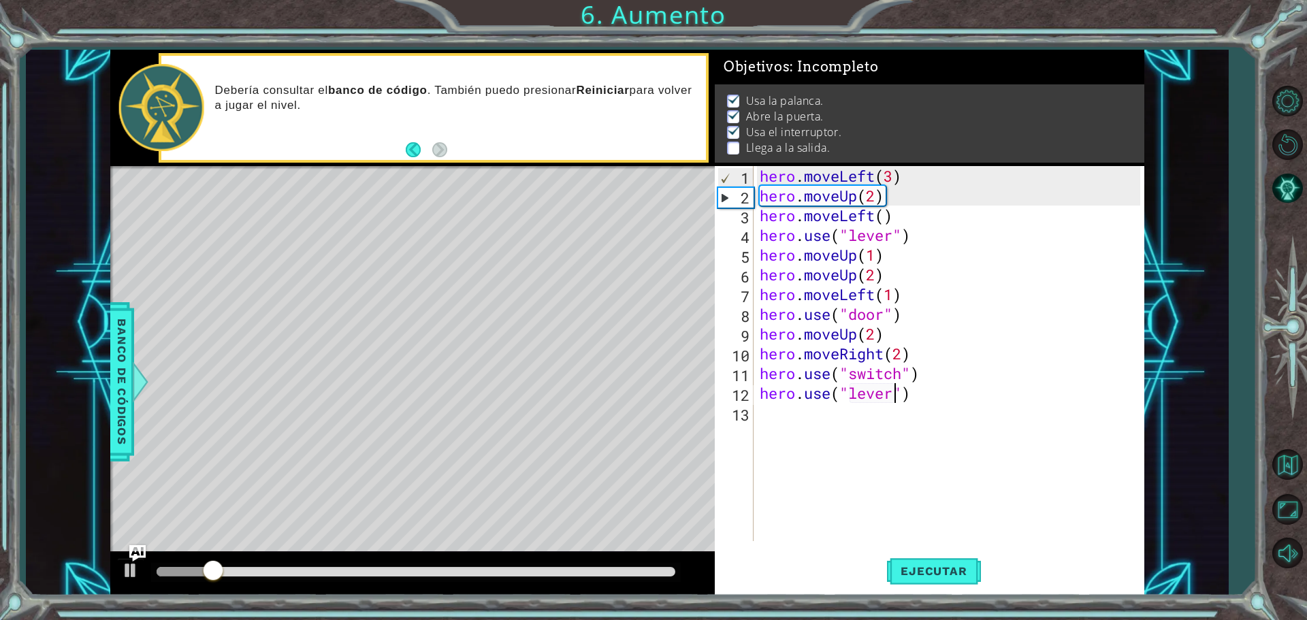
click at [770, 419] on div "hero . moveLeft ( 3 ) hero . moveUp ( 2 ) hero . moveLeft ( ) hero . use ( "lev…" at bounding box center [952, 373] width 390 height 415
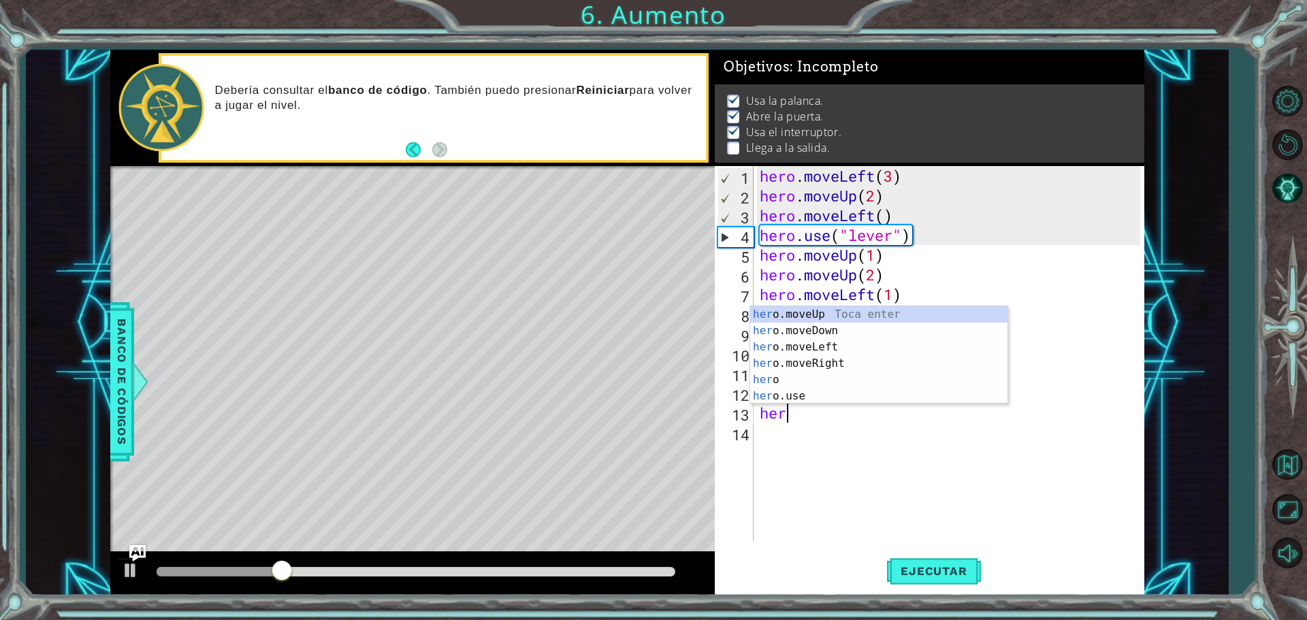
scroll to position [0, 1]
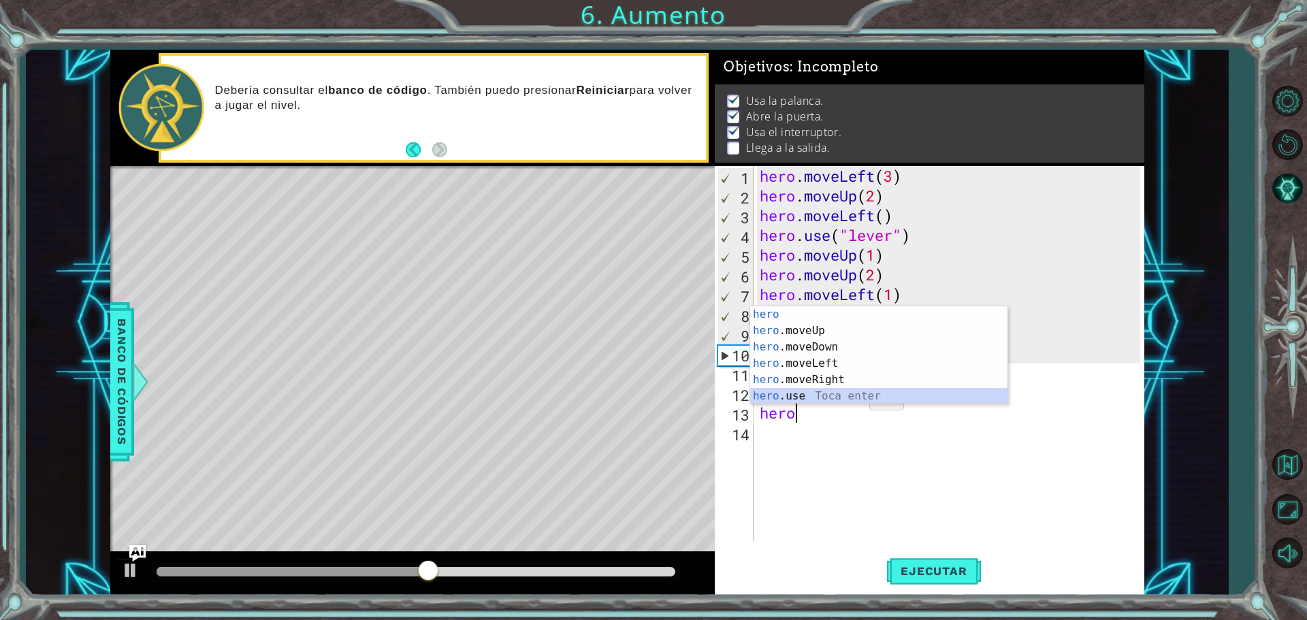
click at [834, 391] on div "hero Toca enter hero .moveUp Toca enter hero .moveDown Toca enter hero .moveLef…" at bounding box center [878, 371] width 257 height 131
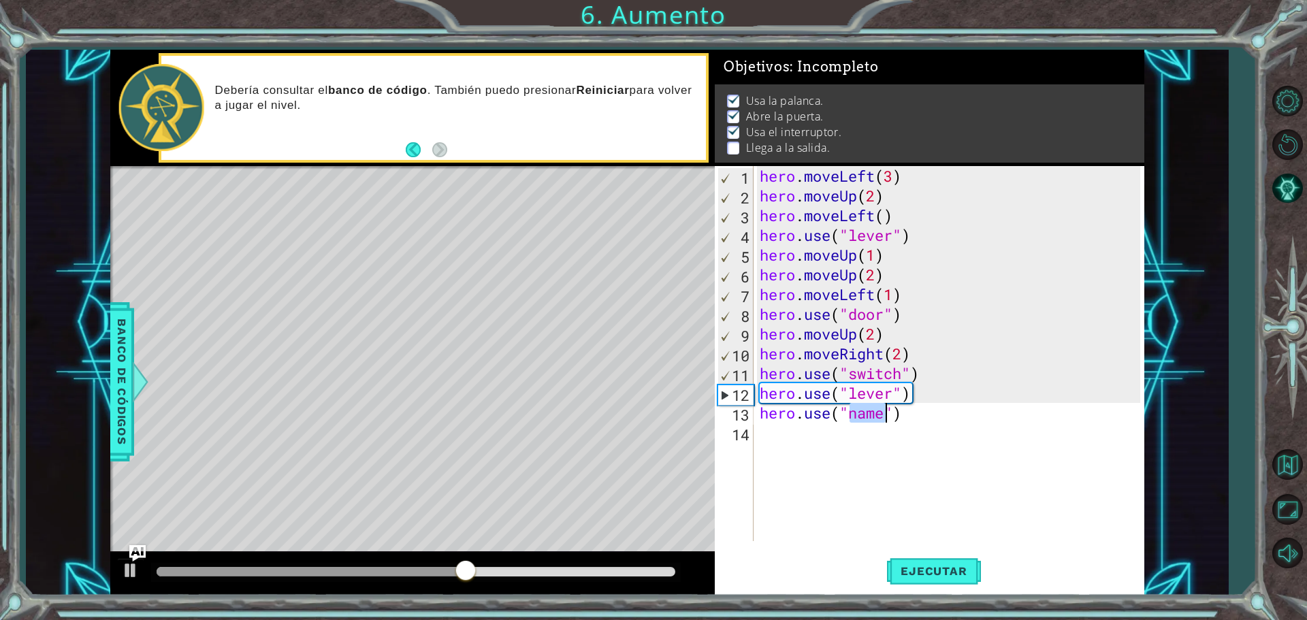
click at [903, 421] on div "hero . moveLeft ( 3 ) hero . moveUp ( 2 ) hero . moveLeft ( ) hero . use ( "lev…" at bounding box center [952, 373] width 390 height 415
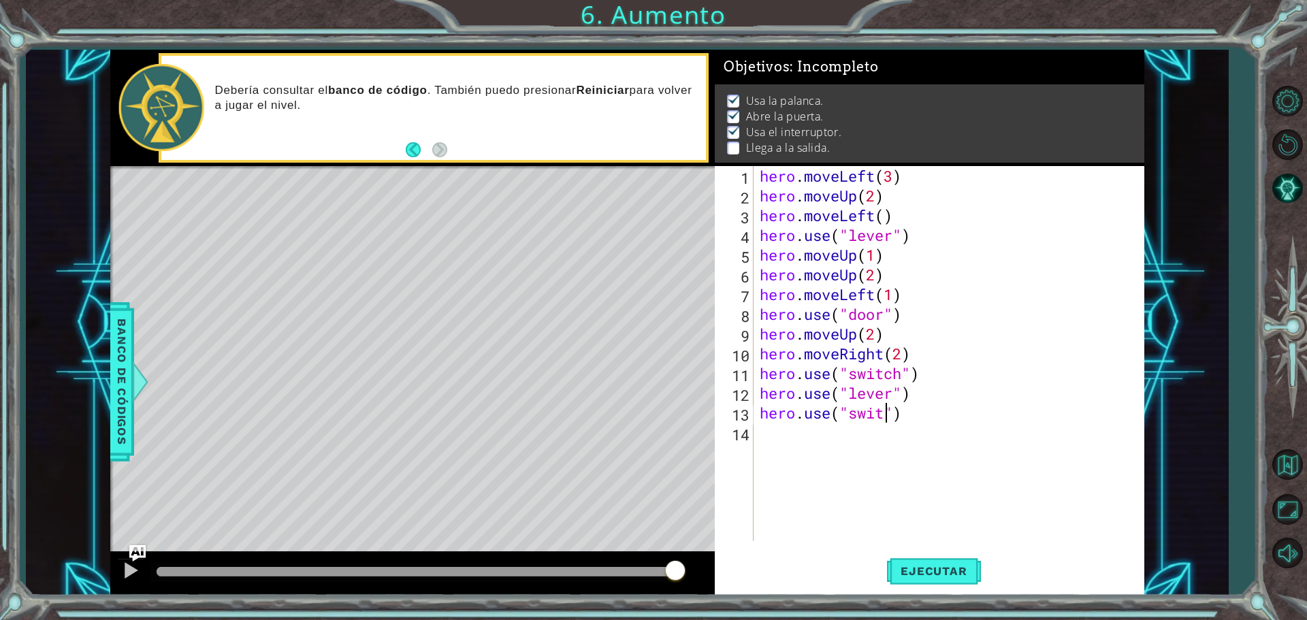
scroll to position [0, 6]
type textarea "hero.use("switch")"
click at [897, 576] on span "Ejecutar" at bounding box center [933, 571] width 93 height 14
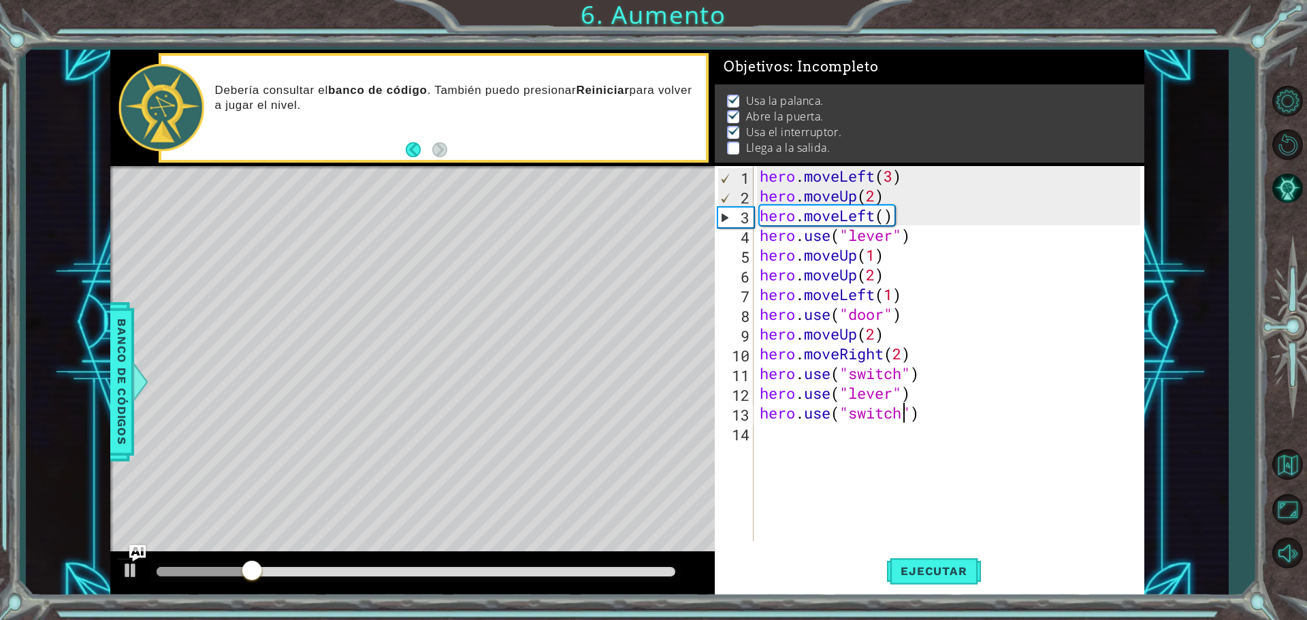
click at [777, 436] on div "hero . moveLeft ( 3 ) hero . moveUp ( 2 ) hero . moveLeft ( ) hero . use ( "lev…" at bounding box center [952, 373] width 390 height 415
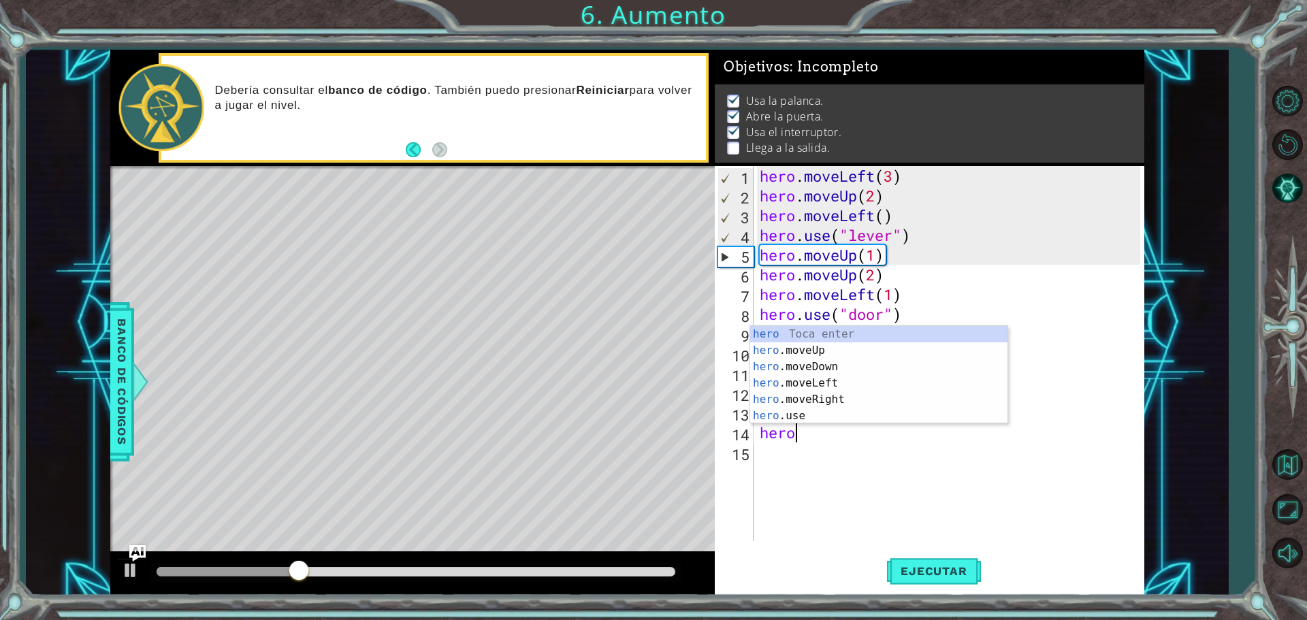
scroll to position [0, 1]
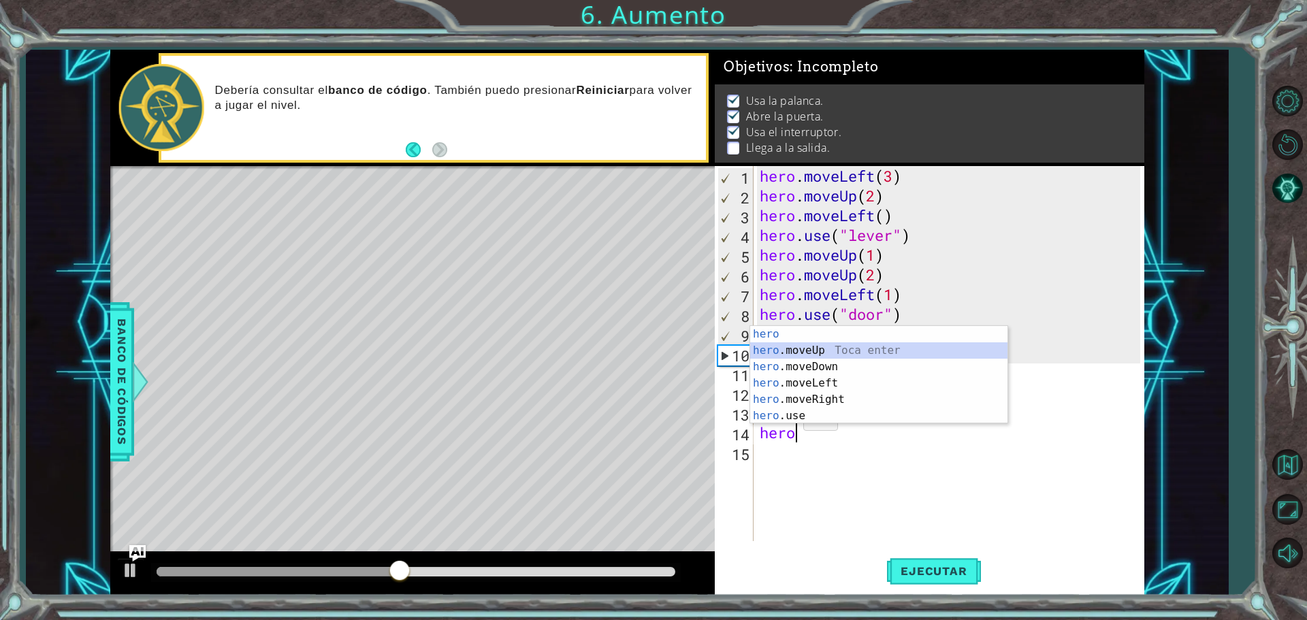
click at [812, 356] on div "hero Toca enter hero .moveUp Toca enter hero .moveDown Toca enter hero .moveLef…" at bounding box center [878, 391] width 257 height 131
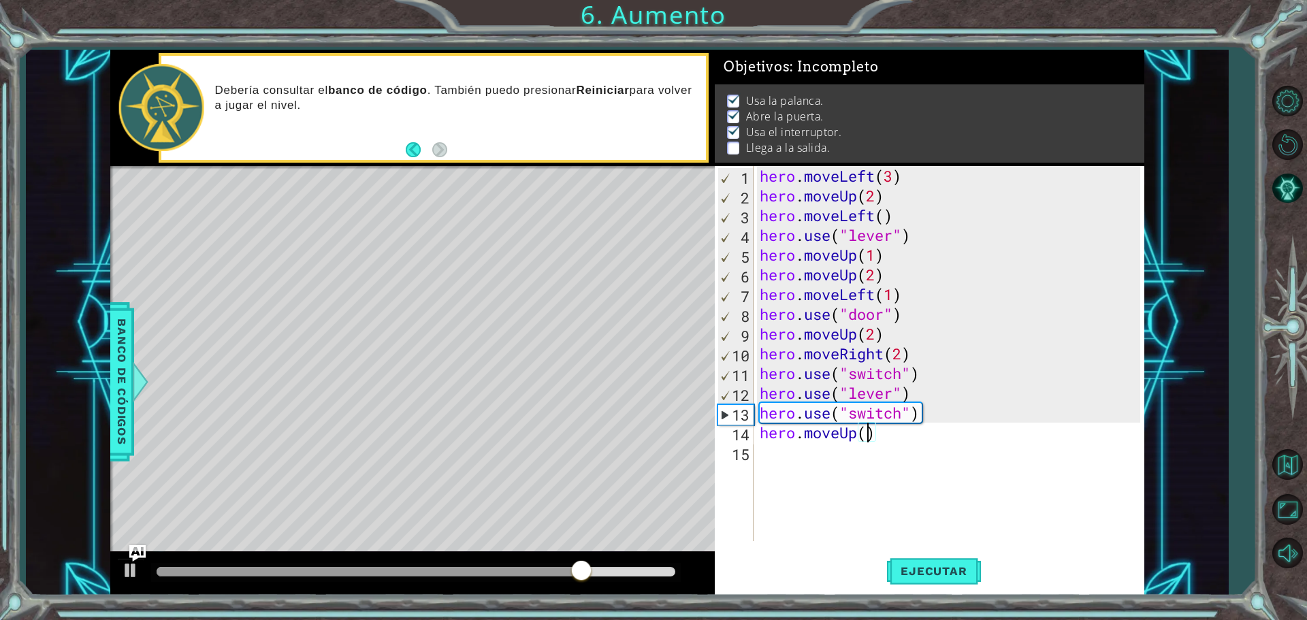
scroll to position [0, 5]
click at [907, 563] on button "Ejecutar" at bounding box center [933, 570] width 93 height 43
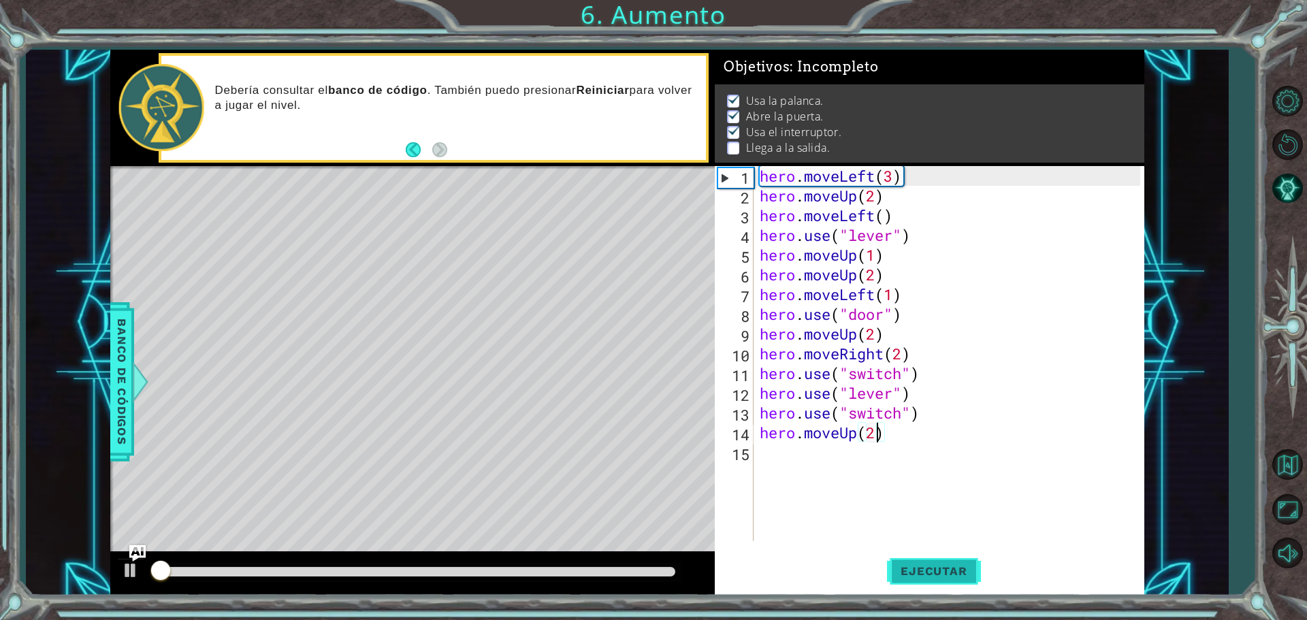
click at [907, 563] on button "Ejecutar" at bounding box center [933, 570] width 93 height 43
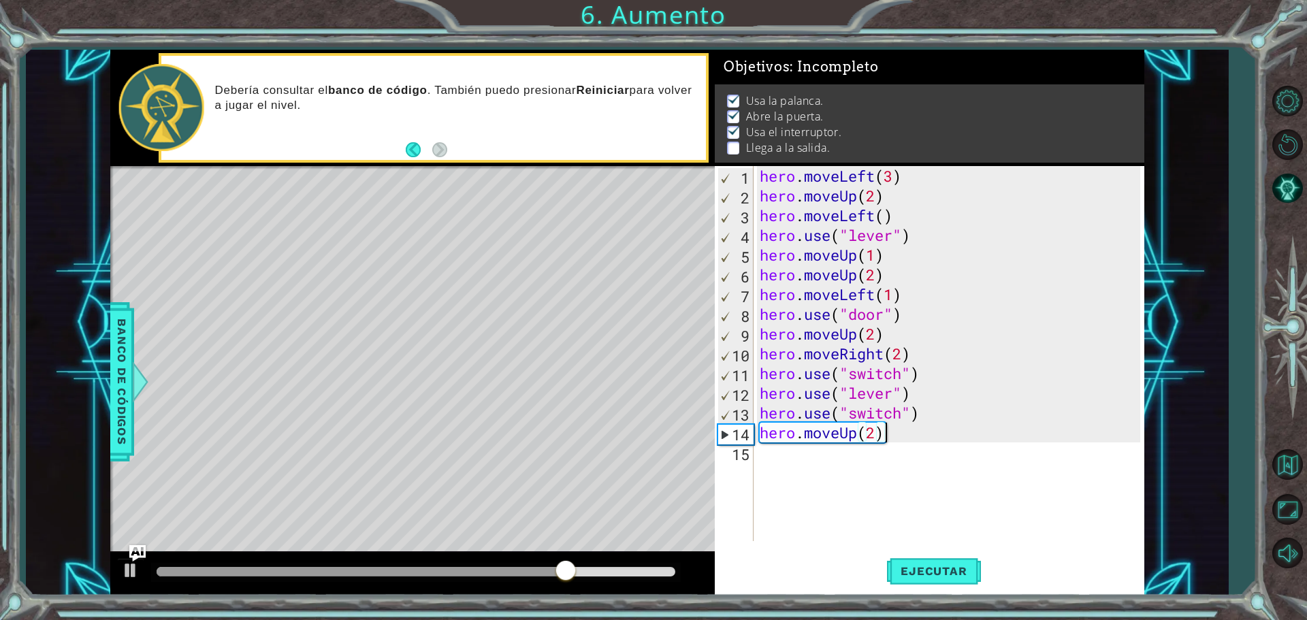
click at [885, 438] on div "hero . moveLeft ( 3 ) hero . moveUp ( 2 ) hero . moveLeft ( ) hero . use ( "lev…" at bounding box center [952, 373] width 390 height 415
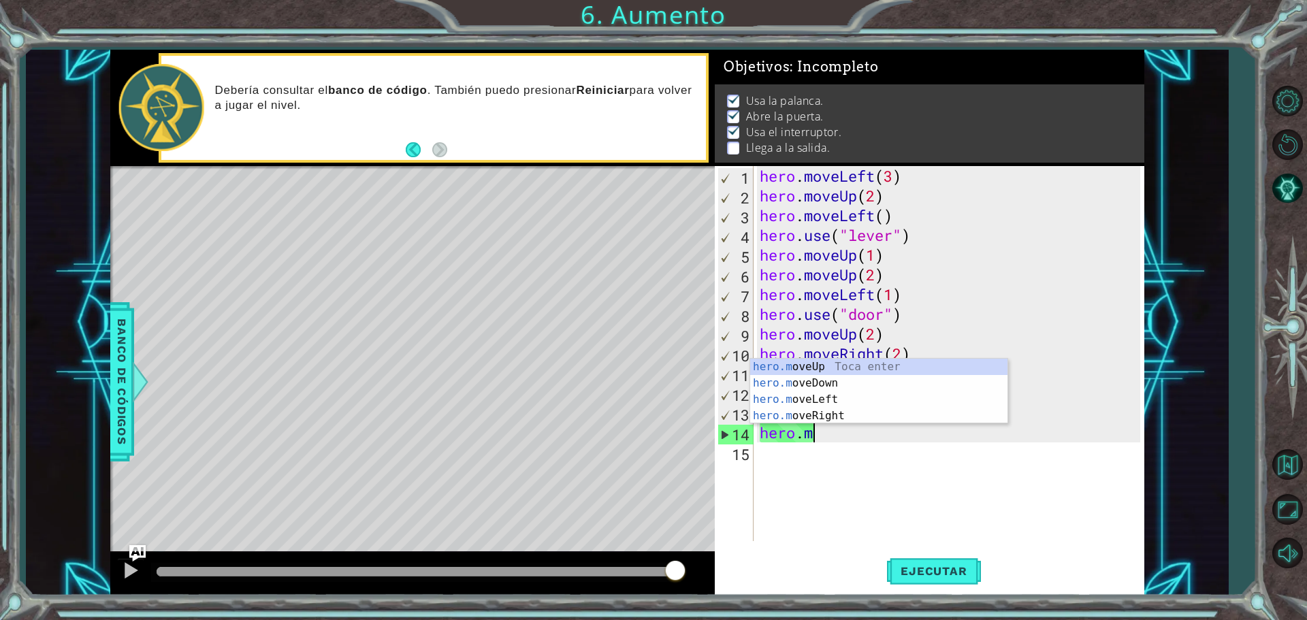
scroll to position [0, 1]
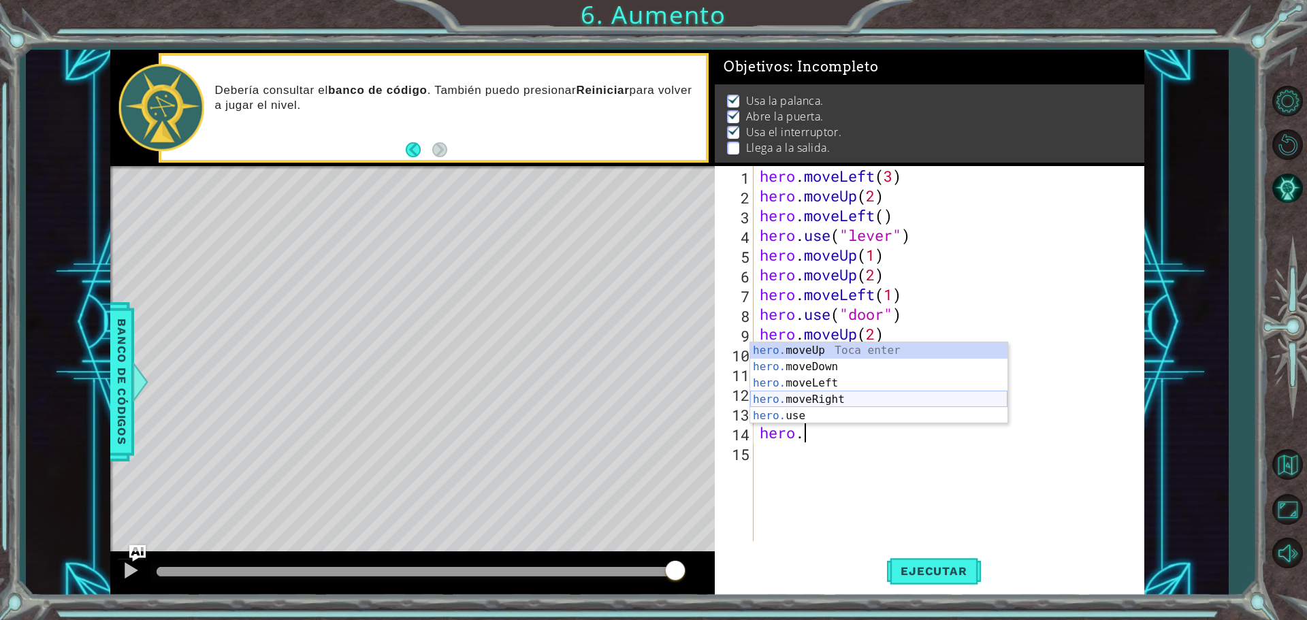
click at [865, 399] on div "hero. moveUp Toca enter hero. moveDown Toca enter hero. moveLeft Toca enter her…" at bounding box center [878, 399] width 257 height 114
type textarea "hero.moveRight(1)"
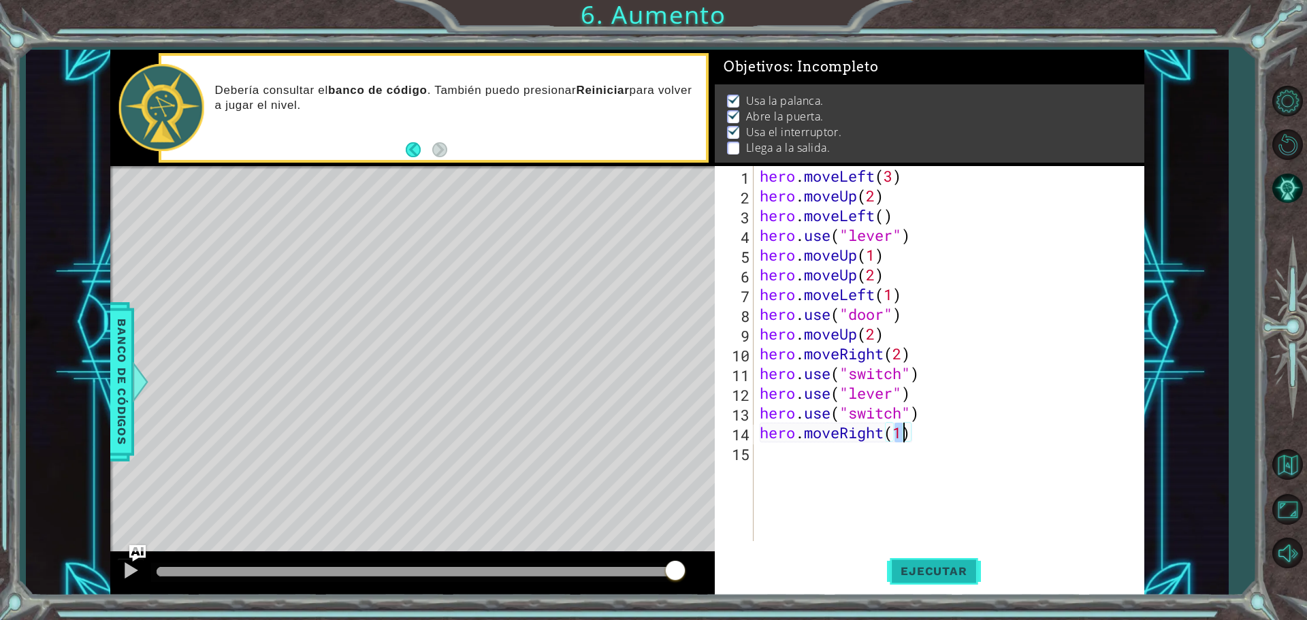
click at [914, 557] on button "Ejecutar" at bounding box center [933, 570] width 93 height 43
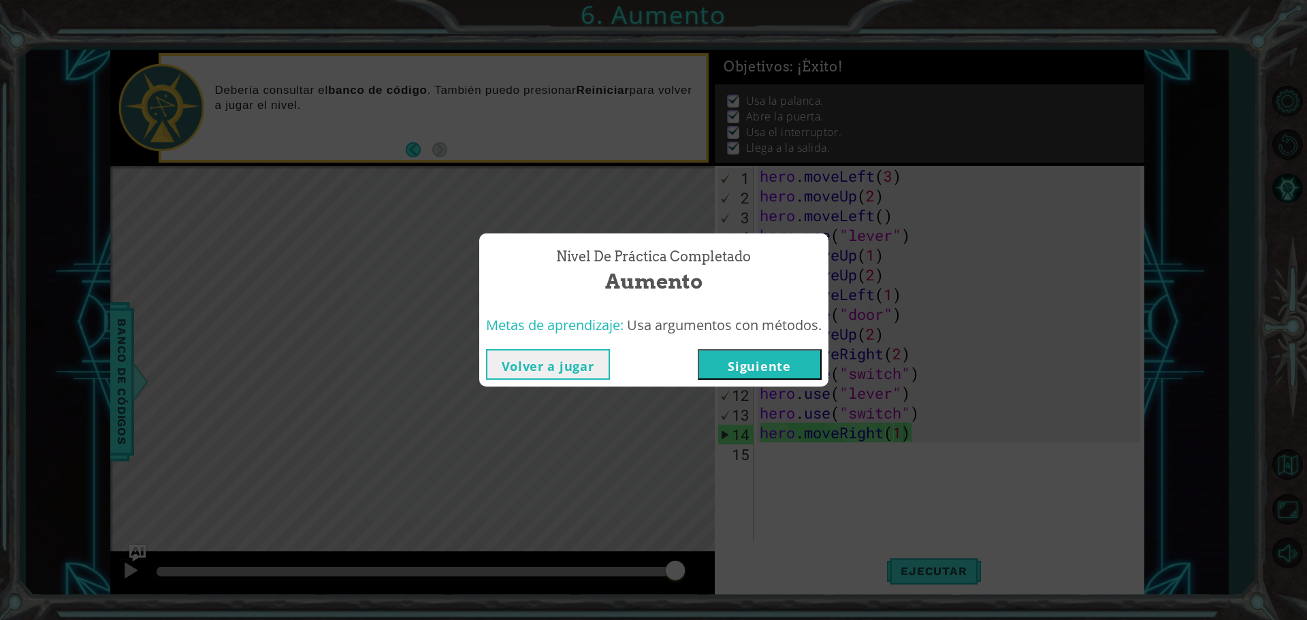
click at [787, 364] on button "Siguiente" at bounding box center [760, 364] width 124 height 31
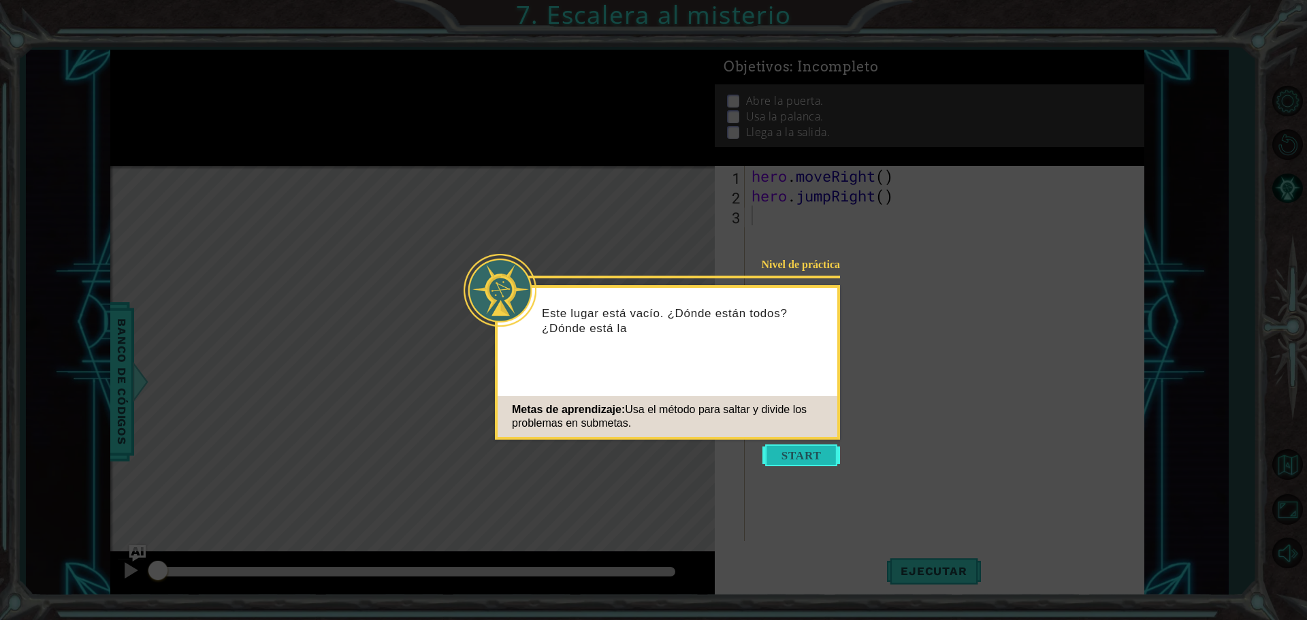
click at [814, 463] on button "Start" at bounding box center [802, 456] width 78 height 22
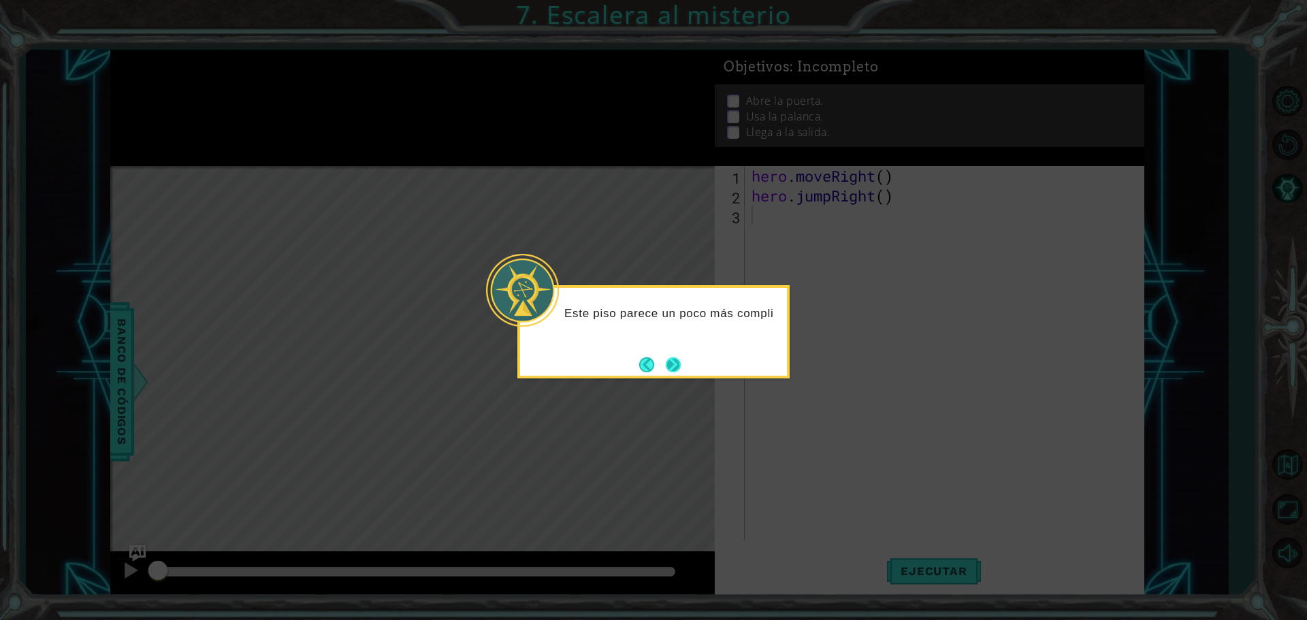
click at [666, 358] on button "Next" at bounding box center [673, 364] width 15 height 15
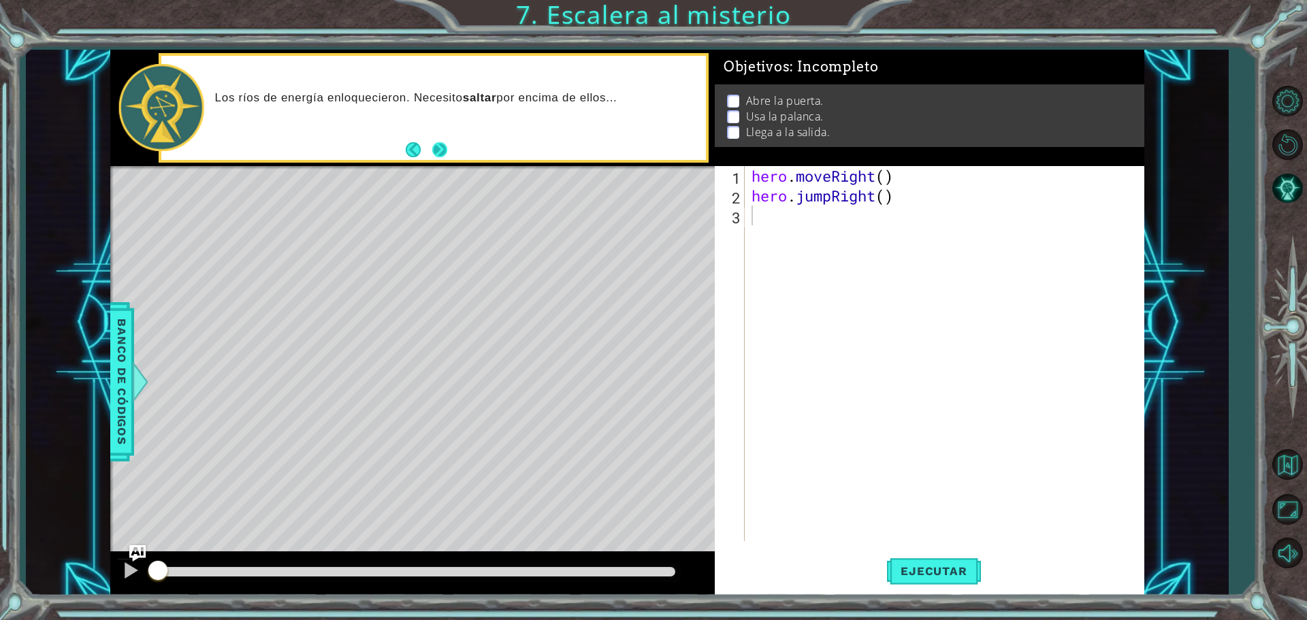
click at [432, 150] on button "Next" at bounding box center [439, 149] width 15 height 15
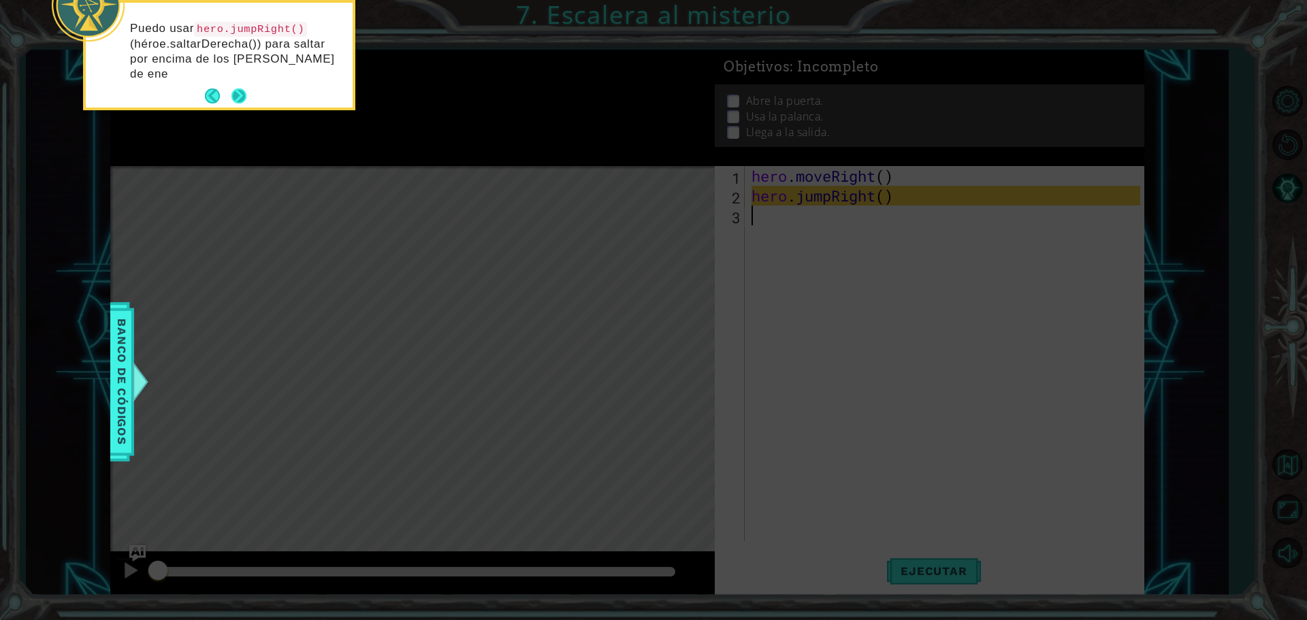
click at [236, 89] on button "Next" at bounding box center [238, 96] width 15 height 15
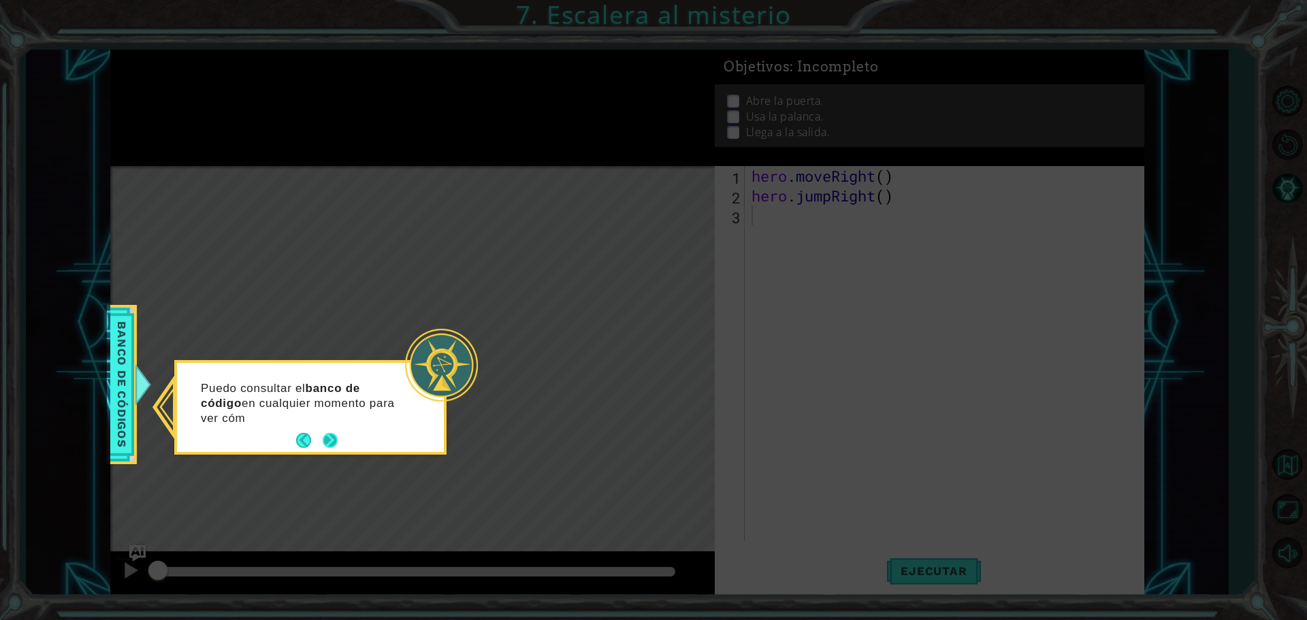
click at [334, 445] on button "Next" at bounding box center [330, 440] width 15 height 15
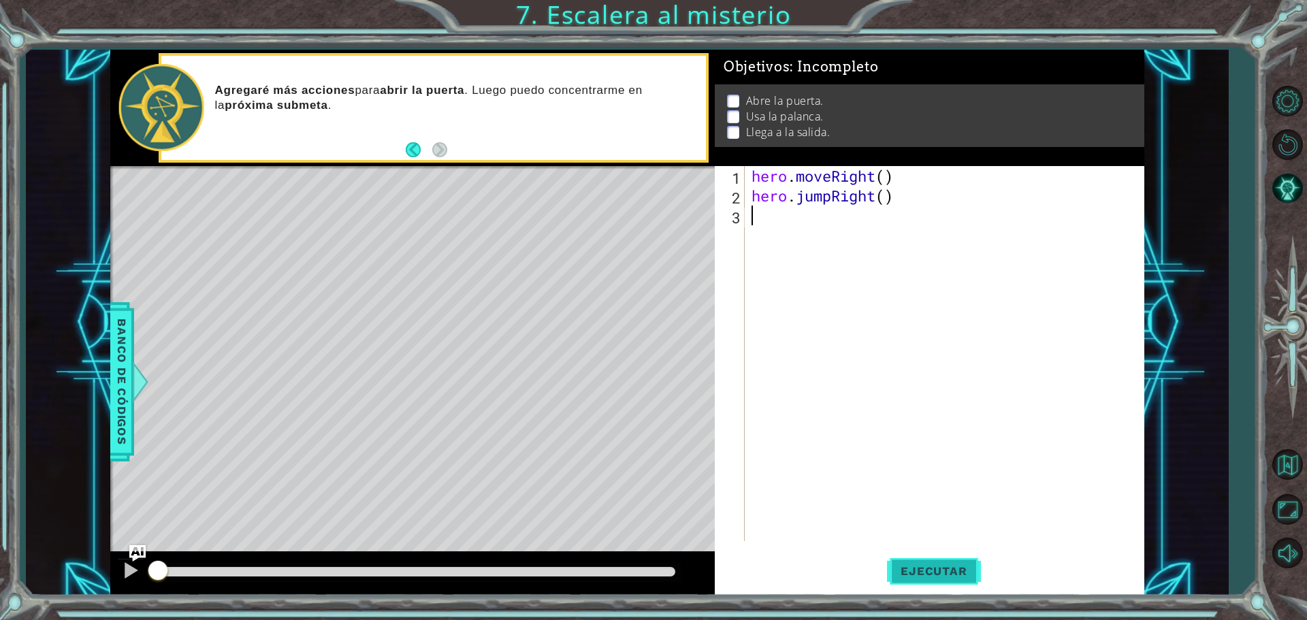
click at [907, 562] on button "Ejecutar" at bounding box center [933, 570] width 93 height 43
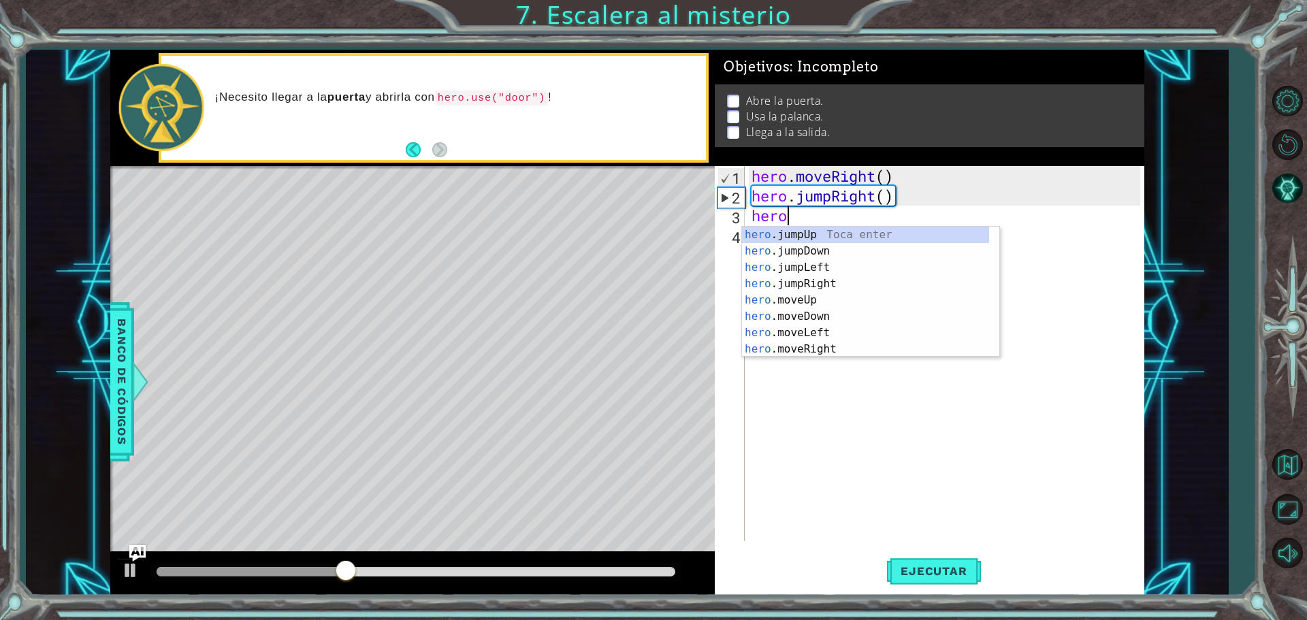
scroll to position [0, 1]
click at [835, 303] on div "hero .jumpUp Toca enter hero .jumpDown Toca enter hero .jumpLeft Toca enter her…" at bounding box center [865, 308] width 247 height 163
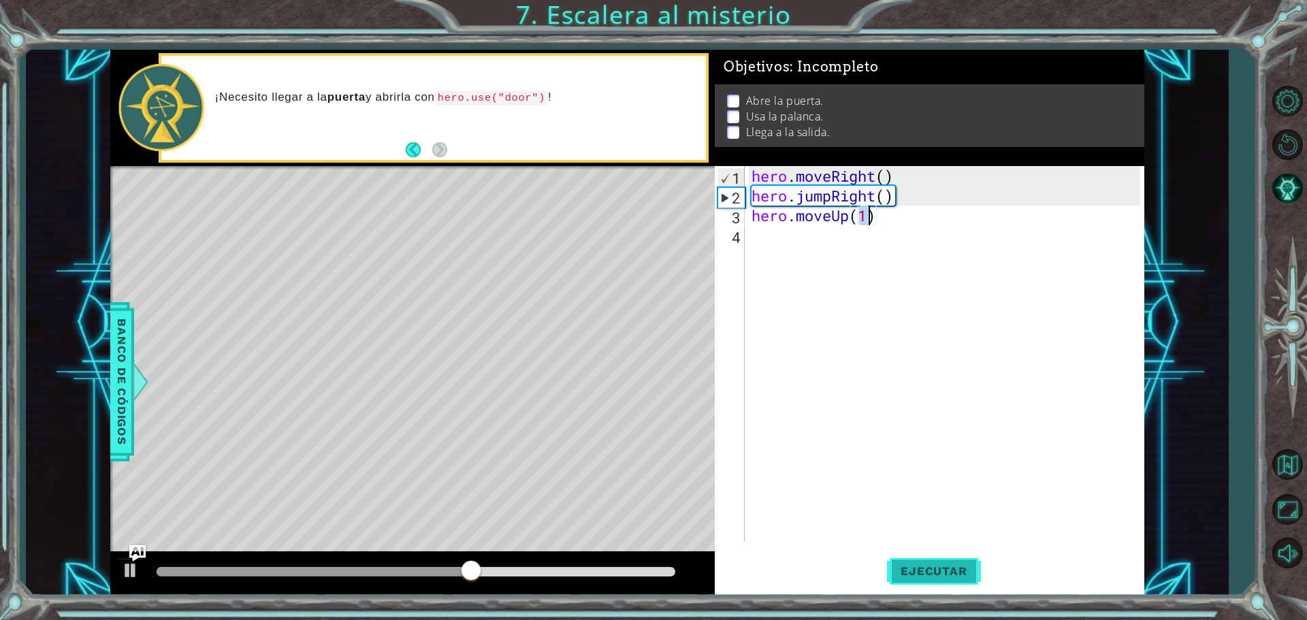
type textarea "hero.moveUp(1)"
click at [901, 559] on button "Ejecutar" at bounding box center [933, 570] width 93 height 43
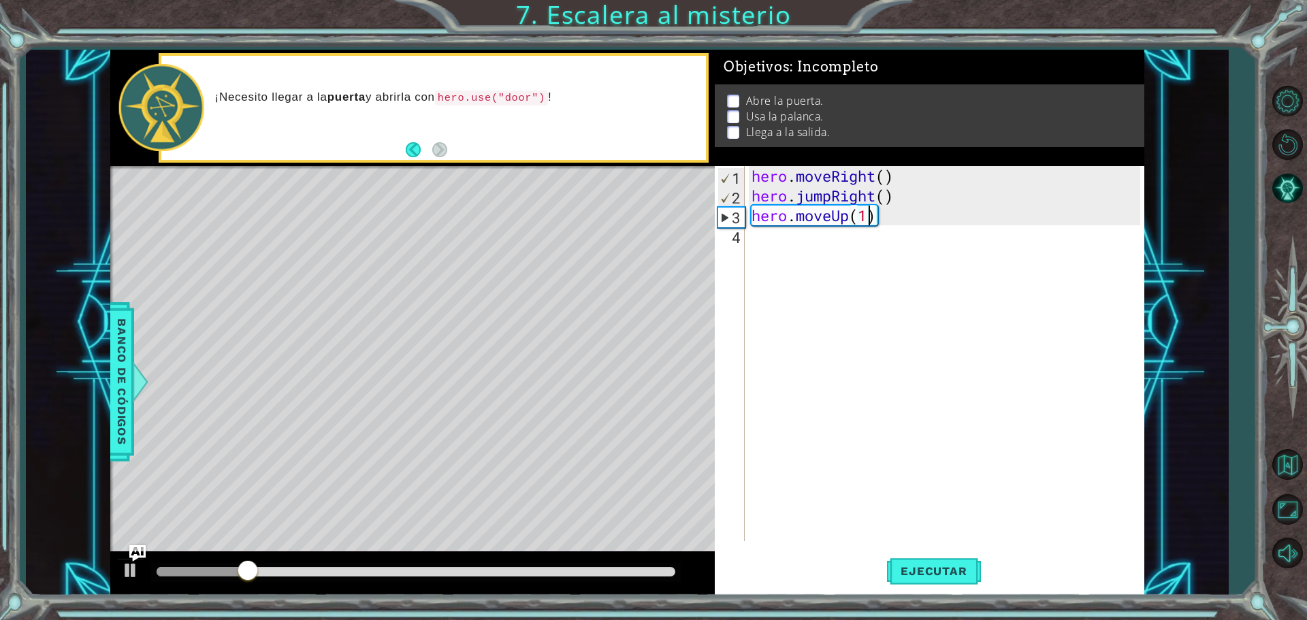
click at [780, 254] on div "hero . moveRight ( ) hero . jumpRight ( ) hero . moveUp ( 1 )" at bounding box center [948, 373] width 398 height 415
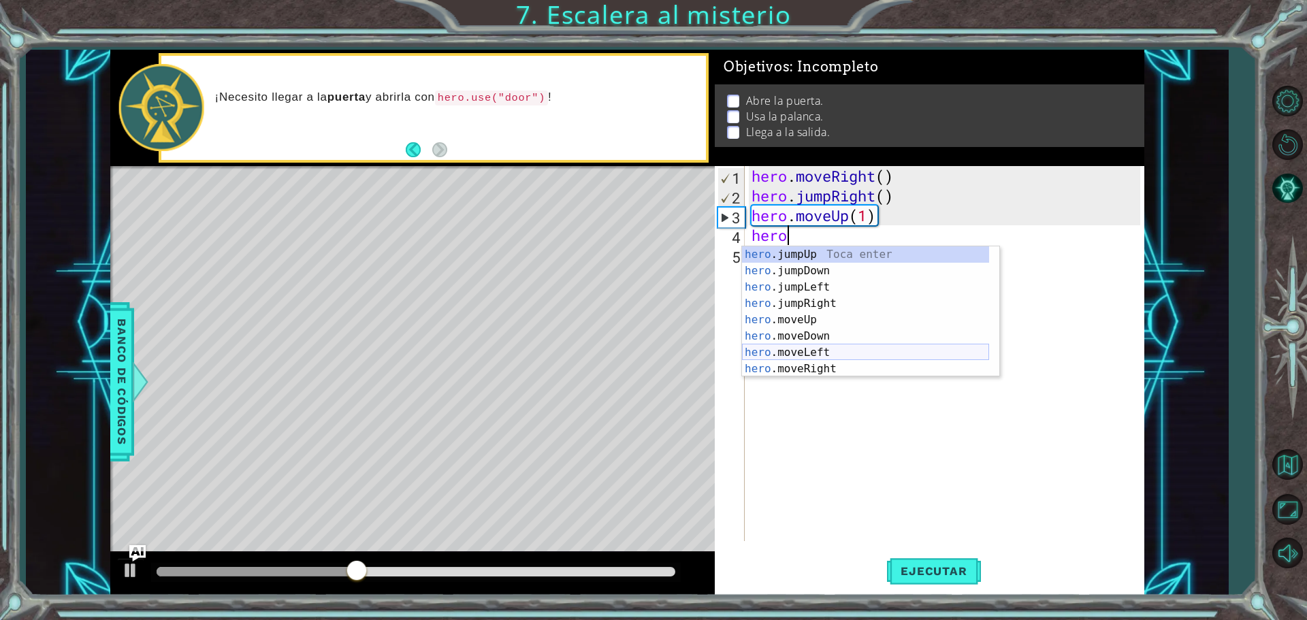
click at [833, 355] on div "hero .jumpUp Toca enter hero .jumpDown Toca enter hero .jumpLeft Toca enter her…" at bounding box center [865, 327] width 247 height 163
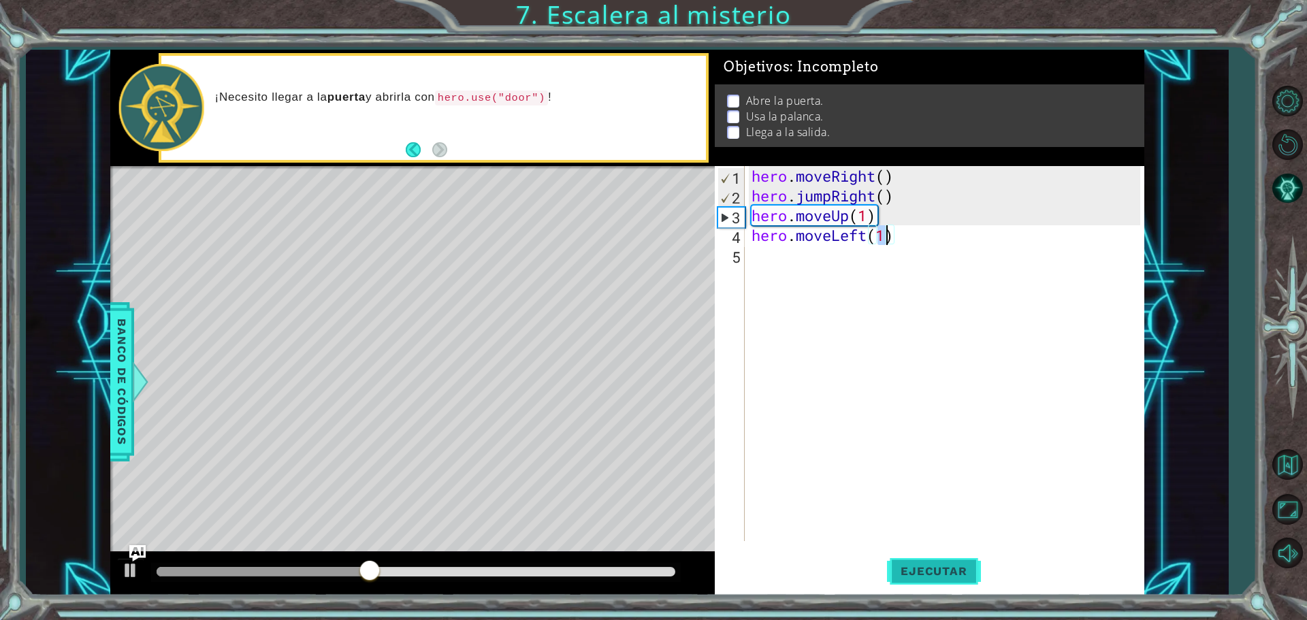
click at [904, 574] on span "Ejecutar" at bounding box center [933, 571] width 93 height 14
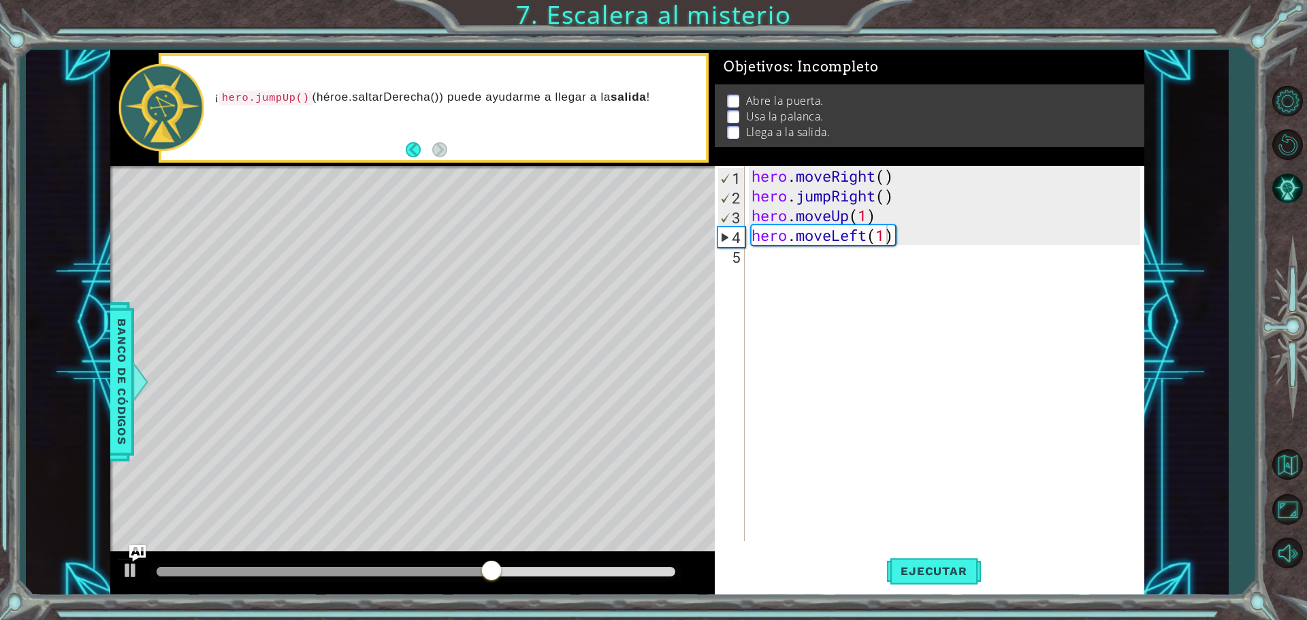
drag, startPoint x: 219, startPoint y: 95, endPoint x: 270, endPoint y: 100, distance: 52.0
click at [270, 100] on p "¡ hero.jumpUp() (héroe.saltarDerecha()) puede ayudarme a llegar a la salida !" at bounding box center [456, 98] width 482 height 16
drag, startPoint x: 233, startPoint y: 100, endPoint x: 548, endPoint y: 114, distance: 315.5
click at [540, 114] on div "¡ hero.jumpUp() (héroe.saltarDerecha()) puede ayudarme a llegar a la salida !" at bounding box center [456, 107] width 501 height 49
drag, startPoint x: 323, startPoint y: 97, endPoint x: 562, endPoint y: 99, distance: 239.0
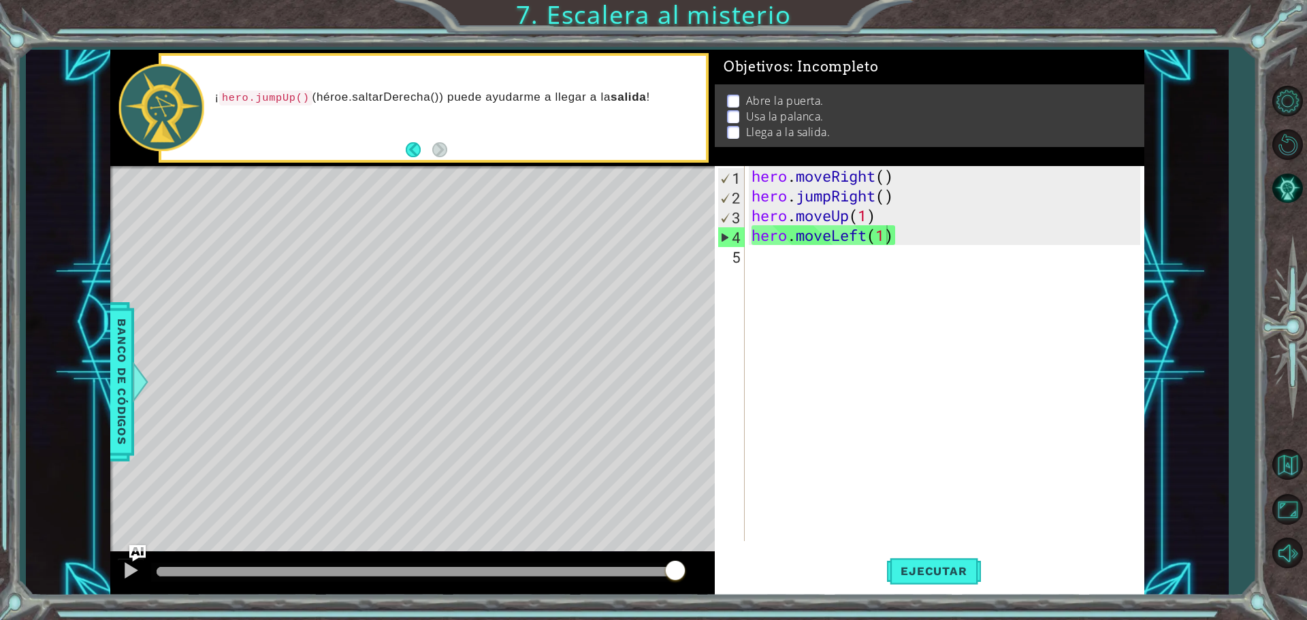
click at [560, 99] on p "¡ hero.jumpUp() (héroe.saltarDerecha()) puede ayudarme a llegar a la salida !" at bounding box center [456, 98] width 482 height 16
click at [894, 238] on div "hero . moveRight ( ) hero . jumpRight ( ) hero . moveUp ( 1 ) hero . moveLeft (…" at bounding box center [948, 373] width 398 height 415
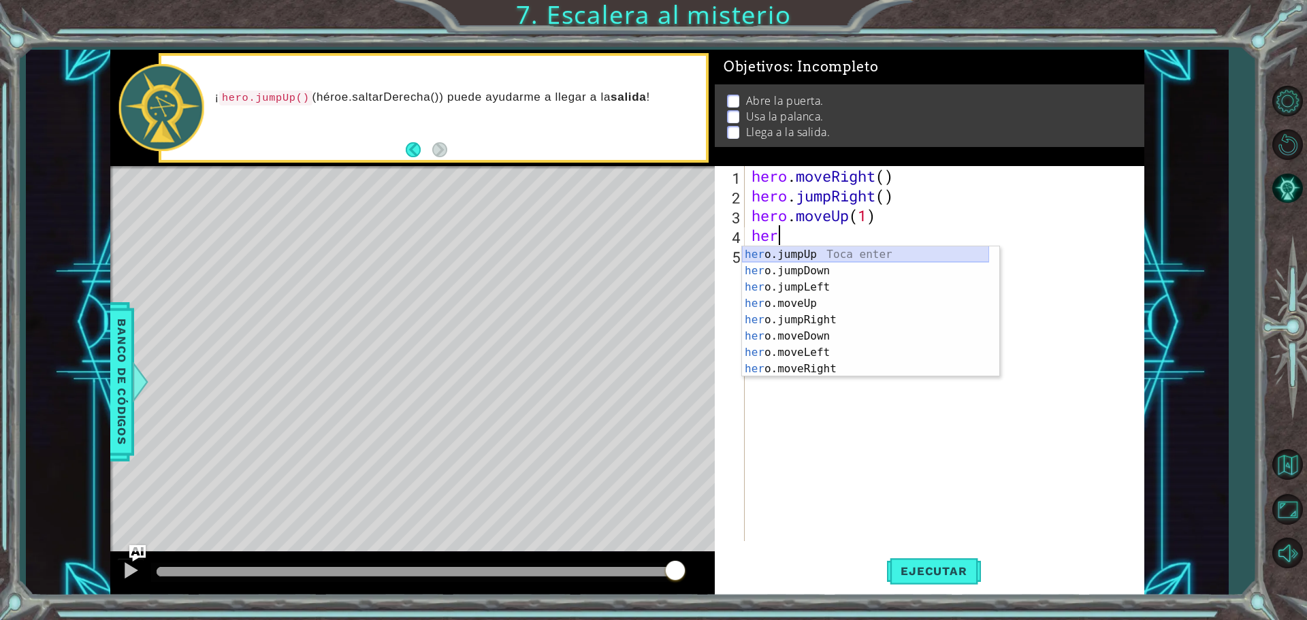
scroll to position [0, 0]
type textarea "h"
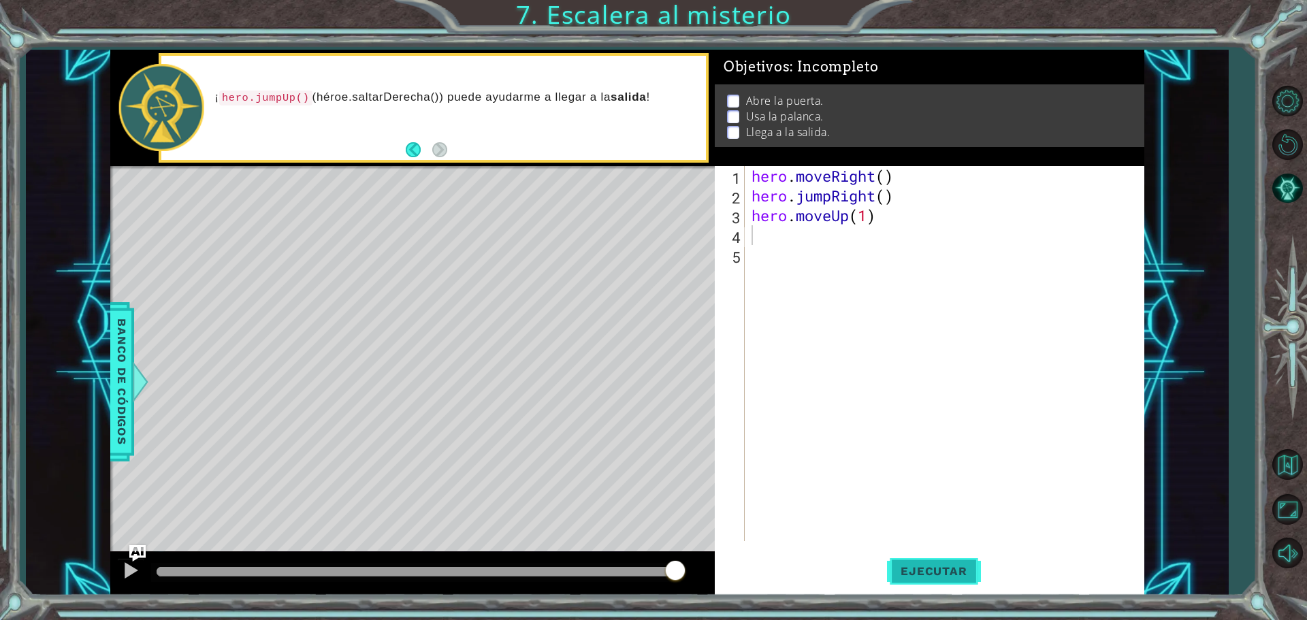
click at [924, 572] on span "Ejecutar" at bounding box center [933, 571] width 93 height 14
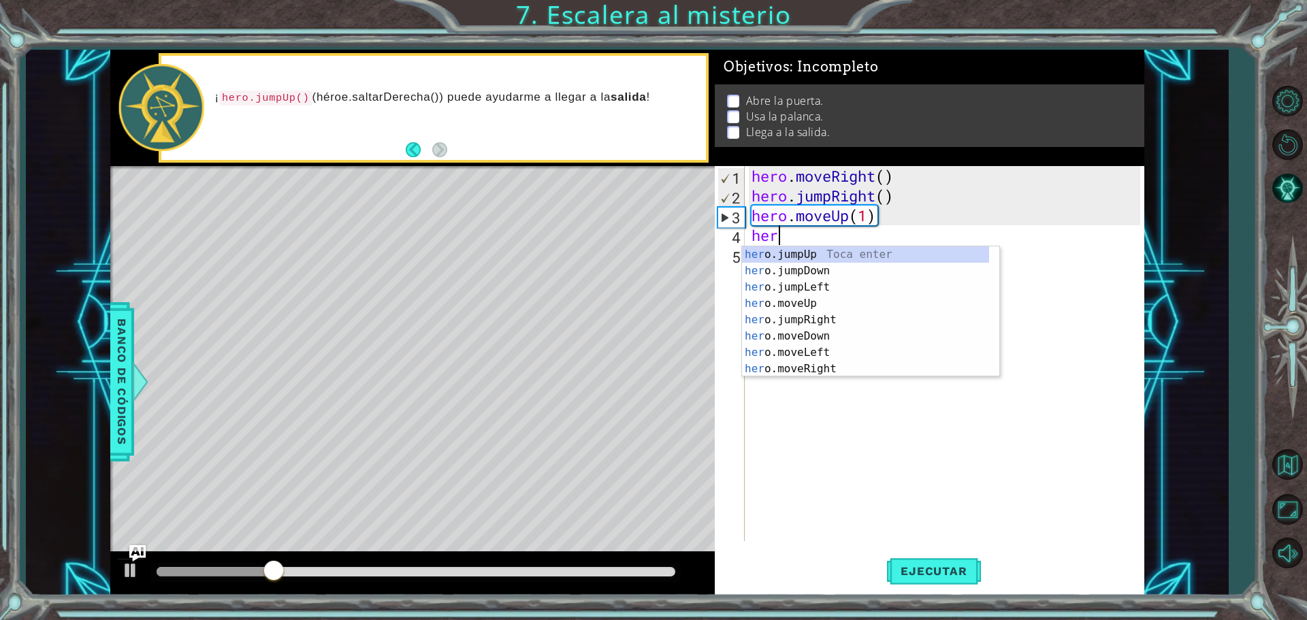
type textarea "hero"
click at [829, 302] on div "hero .jumpUp Toca enter hero .jumpDown Toca enter hero .jumpLeft Toca enter her…" at bounding box center [865, 327] width 247 height 163
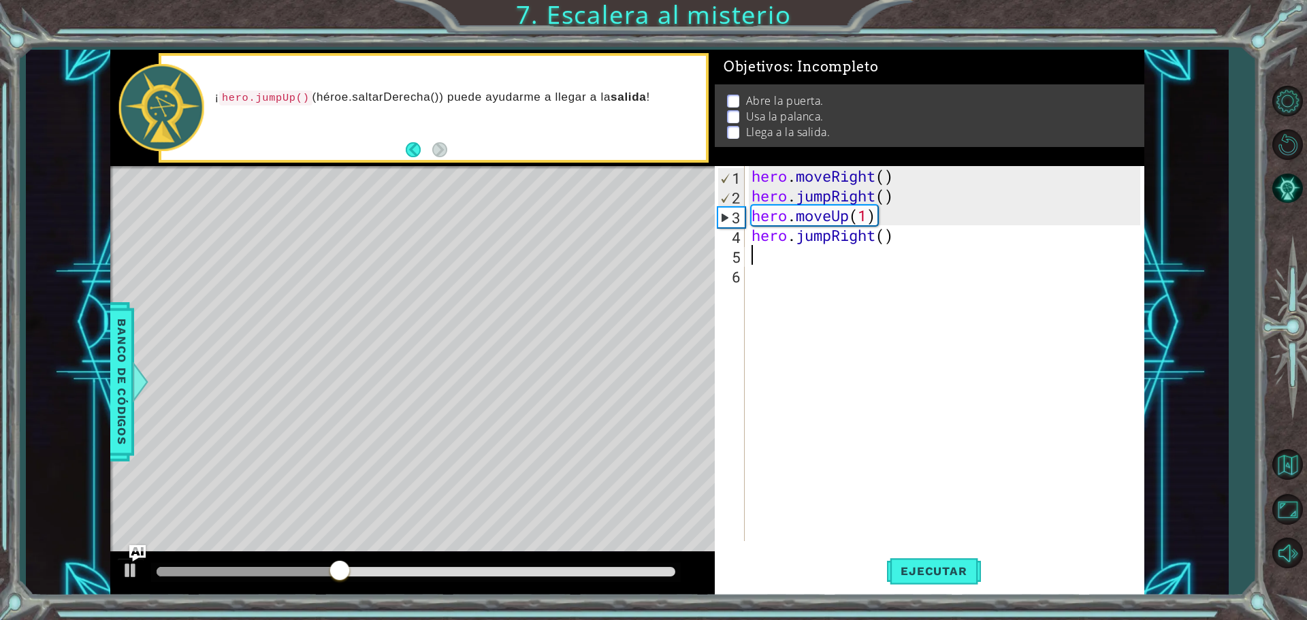
scroll to position [0, 0]
click at [910, 555] on button "Ejecutar" at bounding box center [933, 570] width 93 height 43
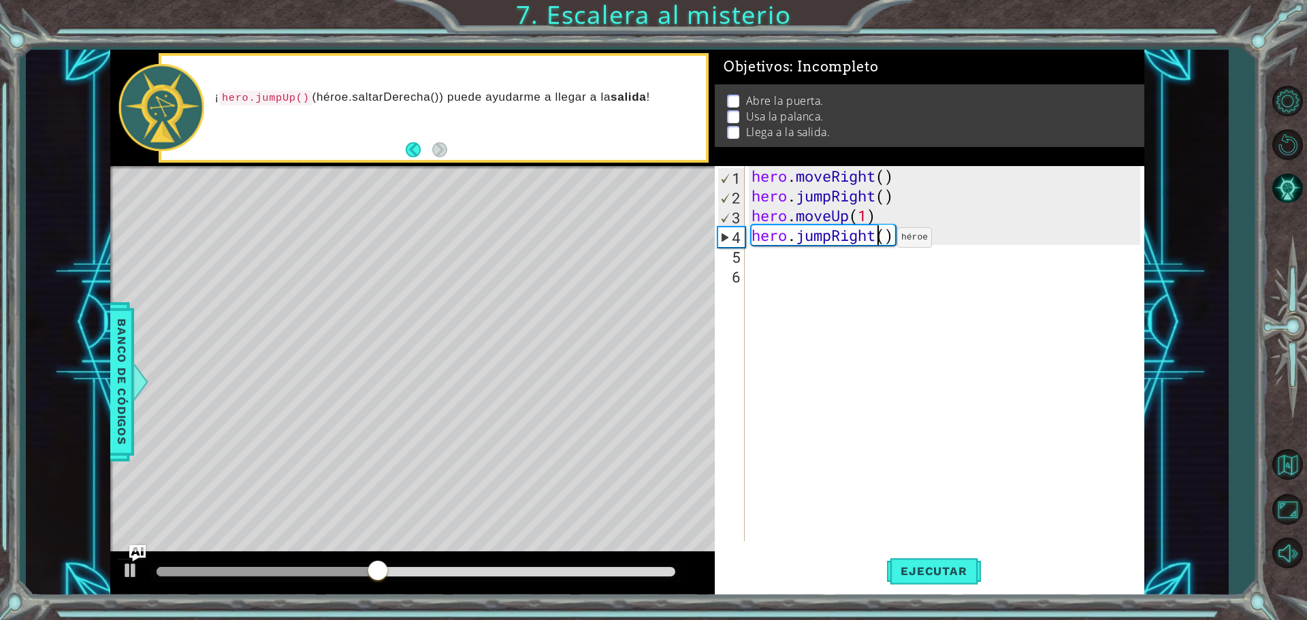
click at [877, 241] on div "hero . moveRight ( ) hero . jumpRight ( ) hero . moveUp ( 1 ) hero . jumpRight …" at bounding box center [948, 373] width 398 height 415
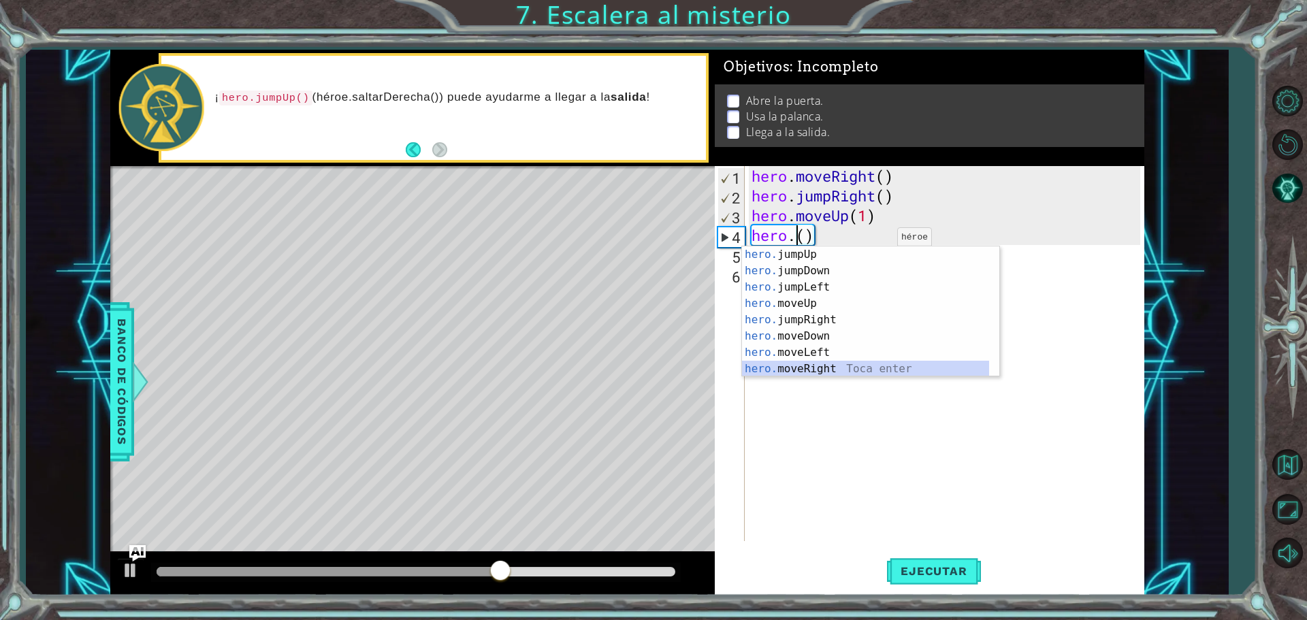
click at [864, 366] on div "hero. jumpUp Toca enter hero. jumpDown Toca enter hero. jumpLeft Toca enter her…" at bounding box center [865, 327] width 247 height 163
type textarea "hero.moveRight(1)"
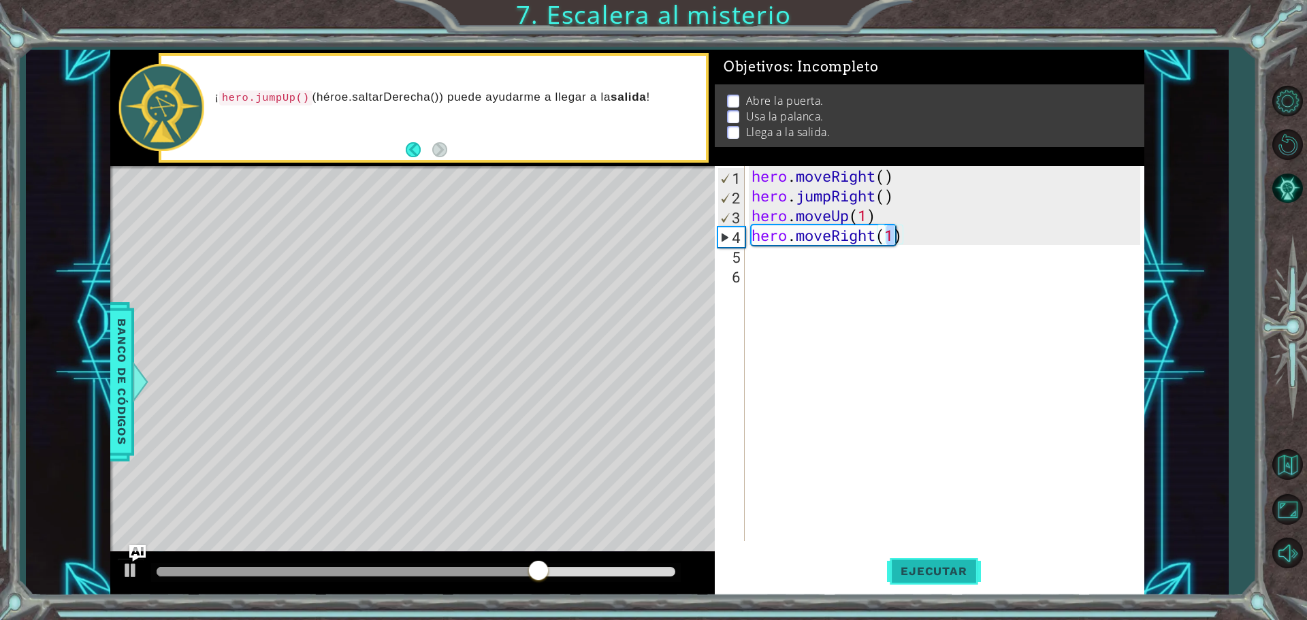
click at [925, 561] on button "Ejecutar" at bounding box center [933, 570] width 93 height 43
click at [766, 255] on div "hero . moveRight ( ) hero . jumpRight ( ) hero . moveUp ( 1 ) hero . moveRight …" at bounding box center [948, 373] width 398 height 415
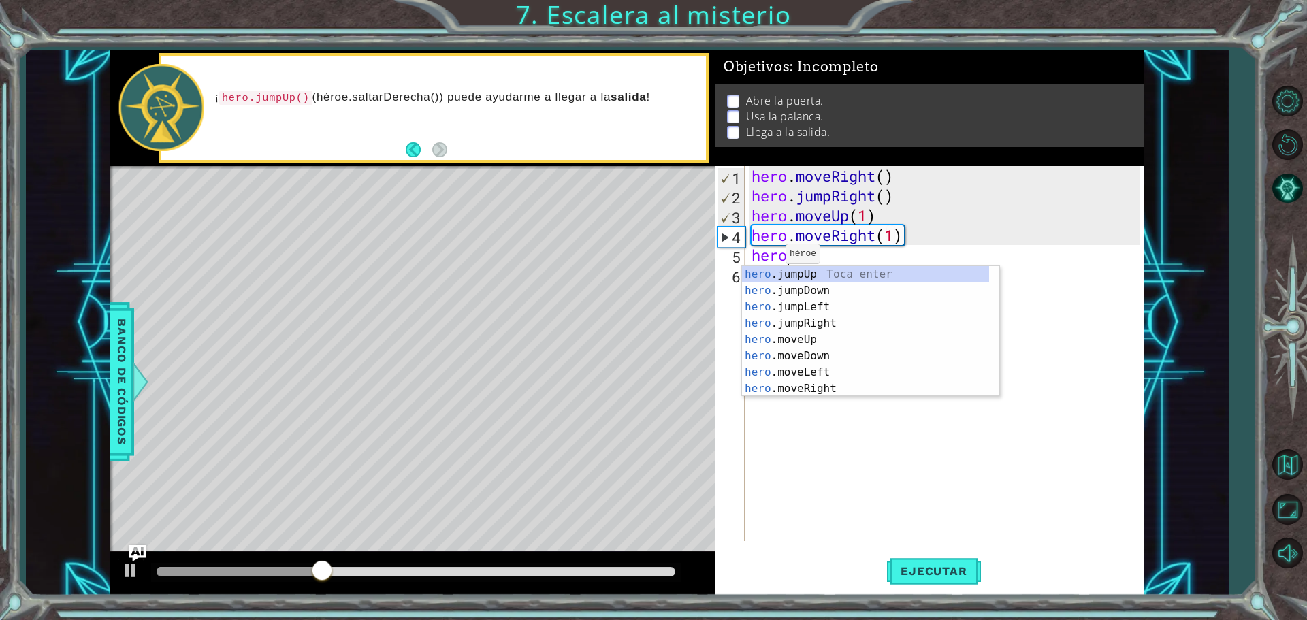
scroll to position [0, 1]
click at [828, 337] on div "hero .jumpUp Toca enter hero .jumpDown Toca enter hero .jumpLeft Toca enter her…" at bounding box center [865, 347] width 247 height 163
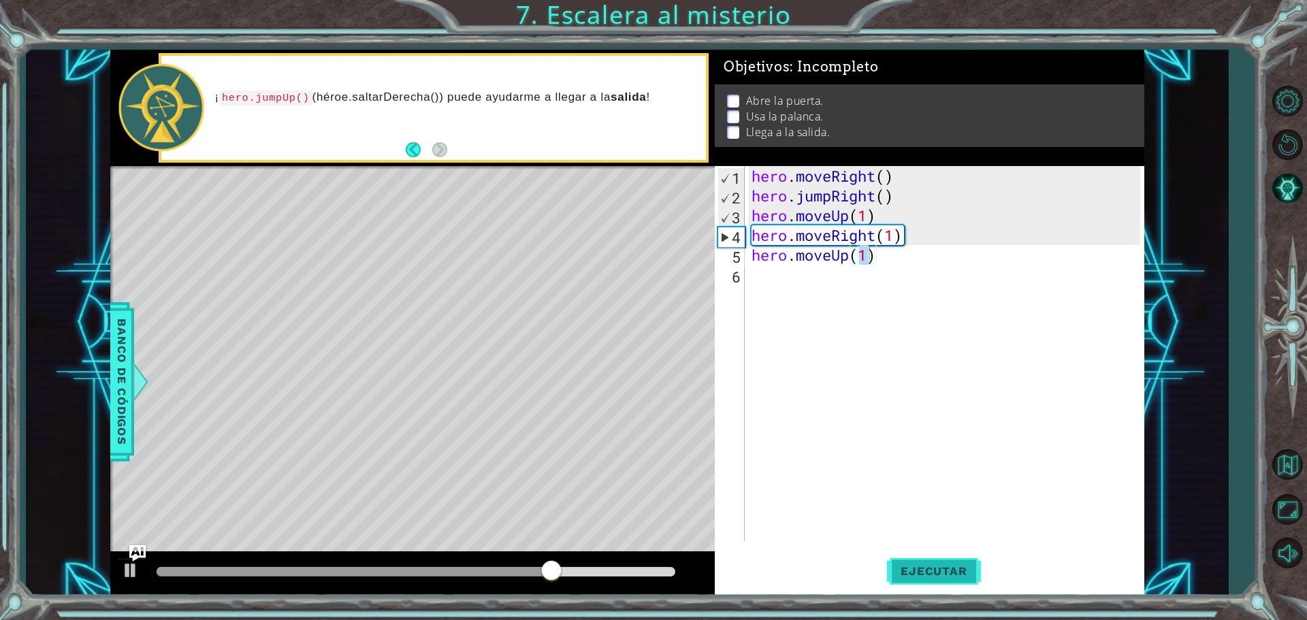
click at [916, 560] on button "Ejecutar" at bounding box center [933, 570] width 93 height 43
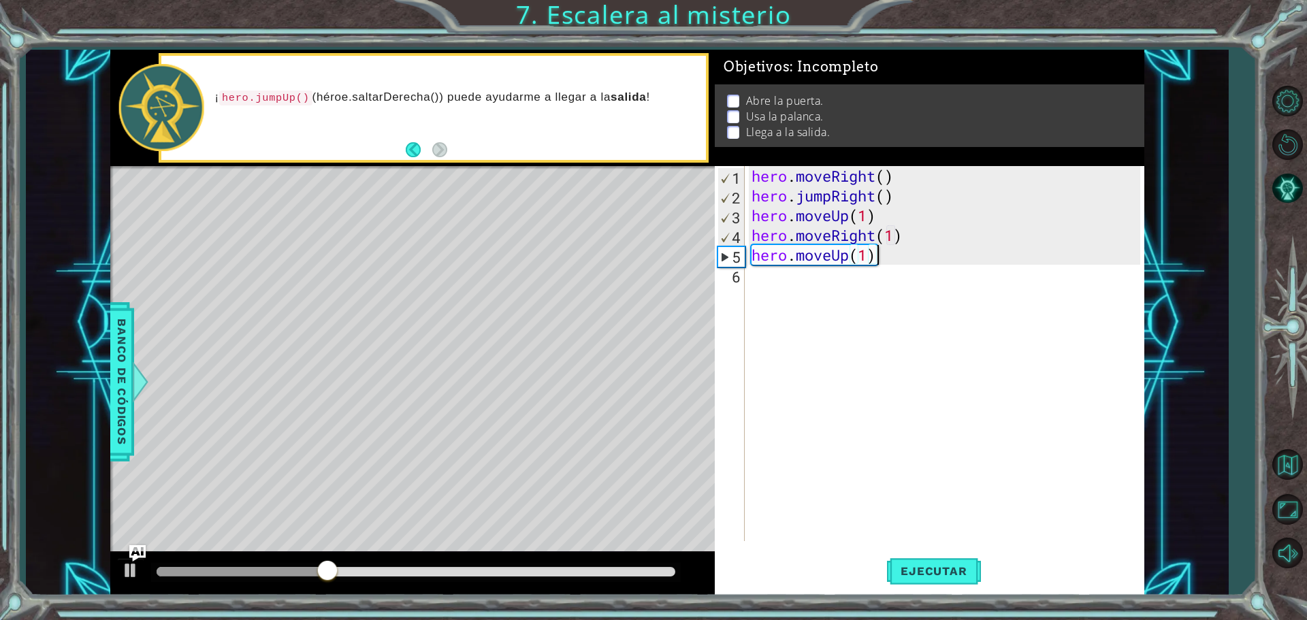
click at [875, 256] on div "hero . moveRight ( ) hero . jumpRight ( ) hero . moveUp ( 1 ) hero . moveRight …" at bounding box center [948, 373] width 398 height 415
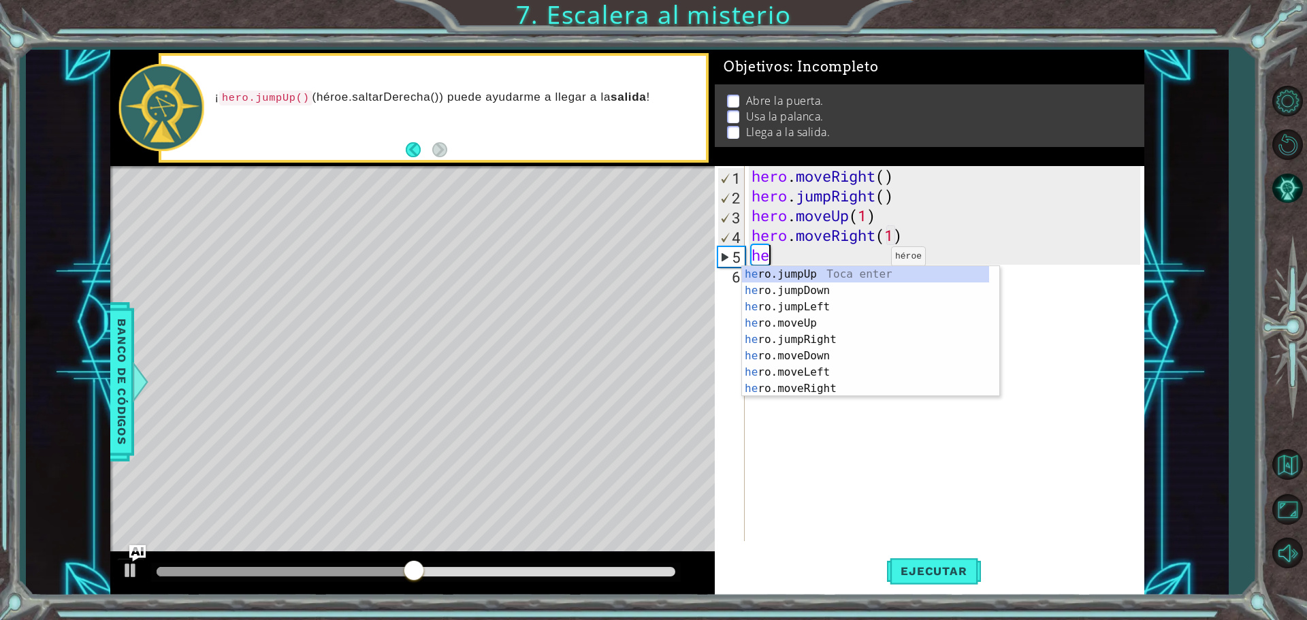
scroll to position [0, 0]
type textarea "h"
click at [839, 276] on div "h ero.jumpUp Toca enter h ero.moveUp Toca enter h ero.jumpDown Toca enter h ero…" at bounding box center [865, 347] width 247 height 163
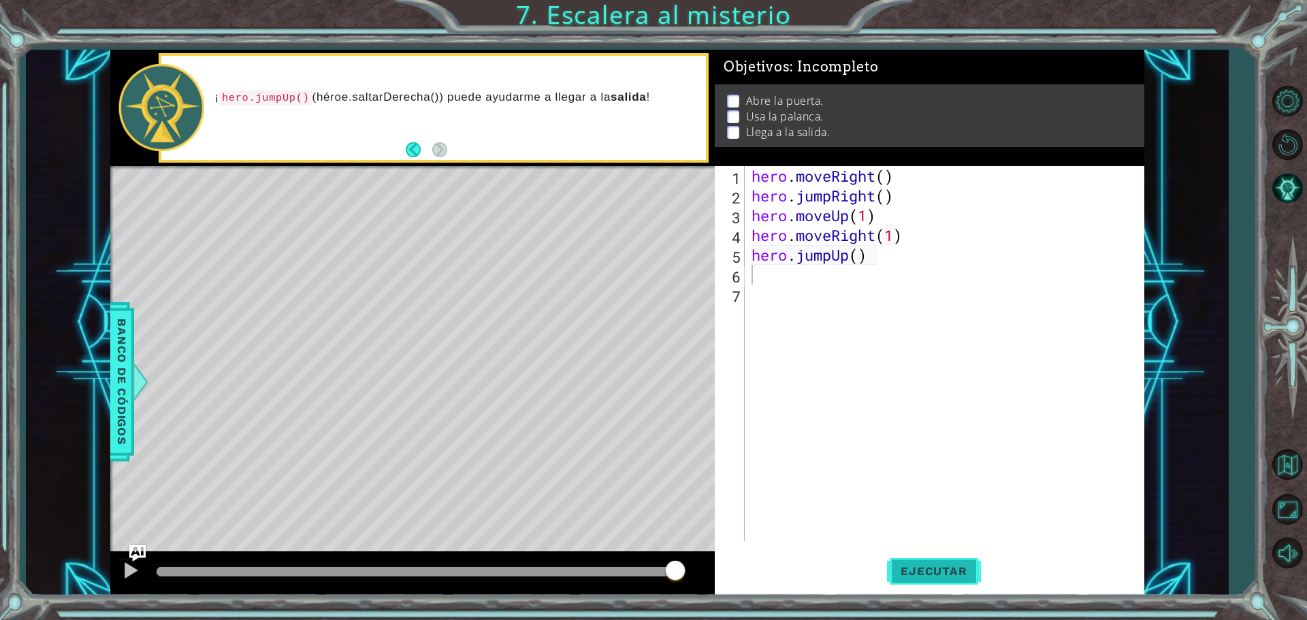
click at [932, 567] on span "Ejecutar" at bounding box center [933, 571] width 93 height 14
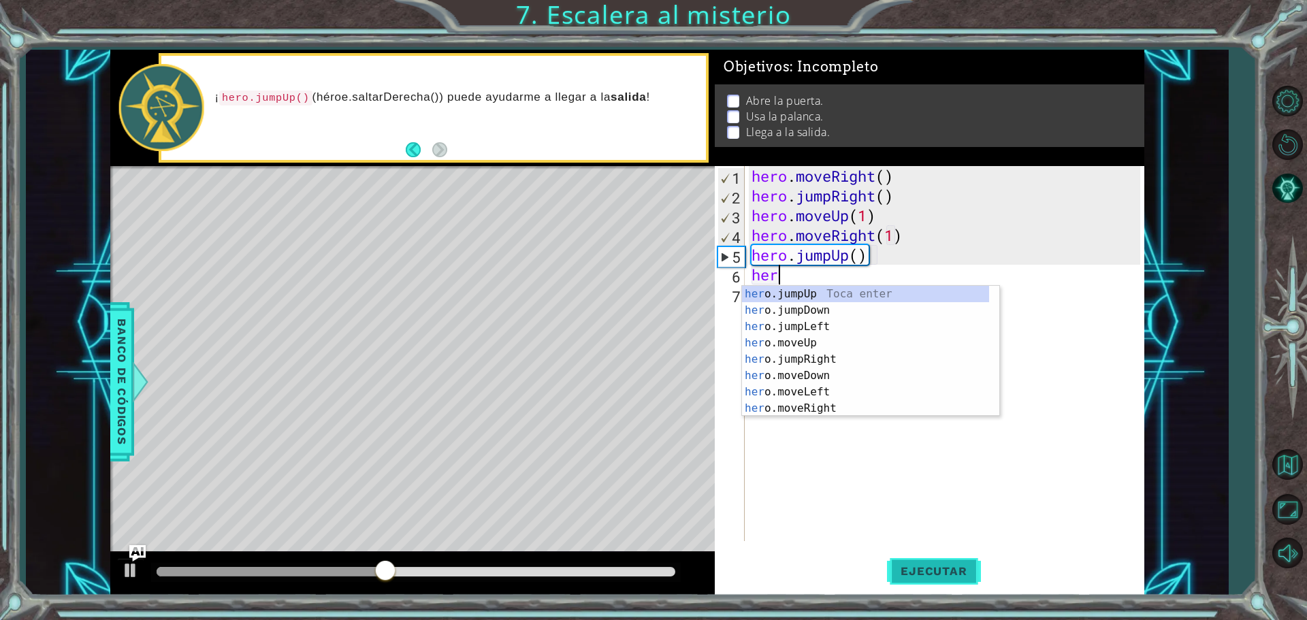
type textarea "hero"
click at [840, 308] on div "hero .jumpUp Toca enter hero .jumpDown Toca enter hero .jumpLeft Toca enter her…" at bounding box center [865, 367] width 247 height 163
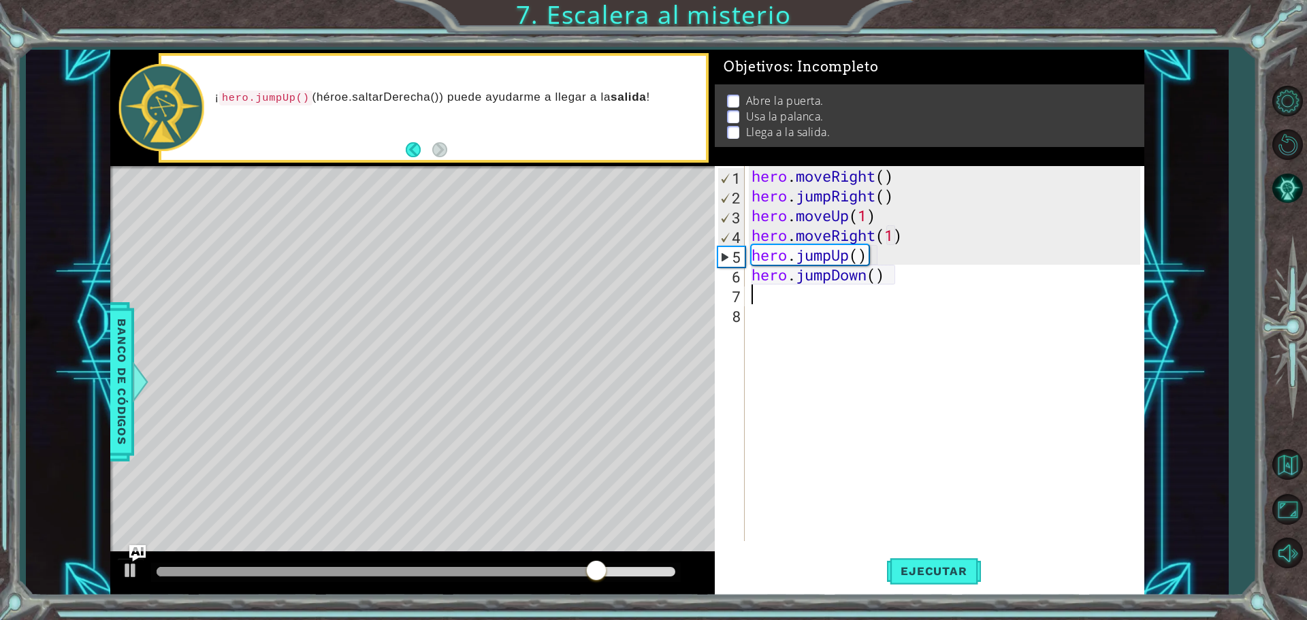
scroll to position [0, 0]
click at [944, 562] on button "Ejecutar" at bounding box center [933, 570] width 93 height 43
